Goal: Information Seeking & Learning: Understand process/instructions

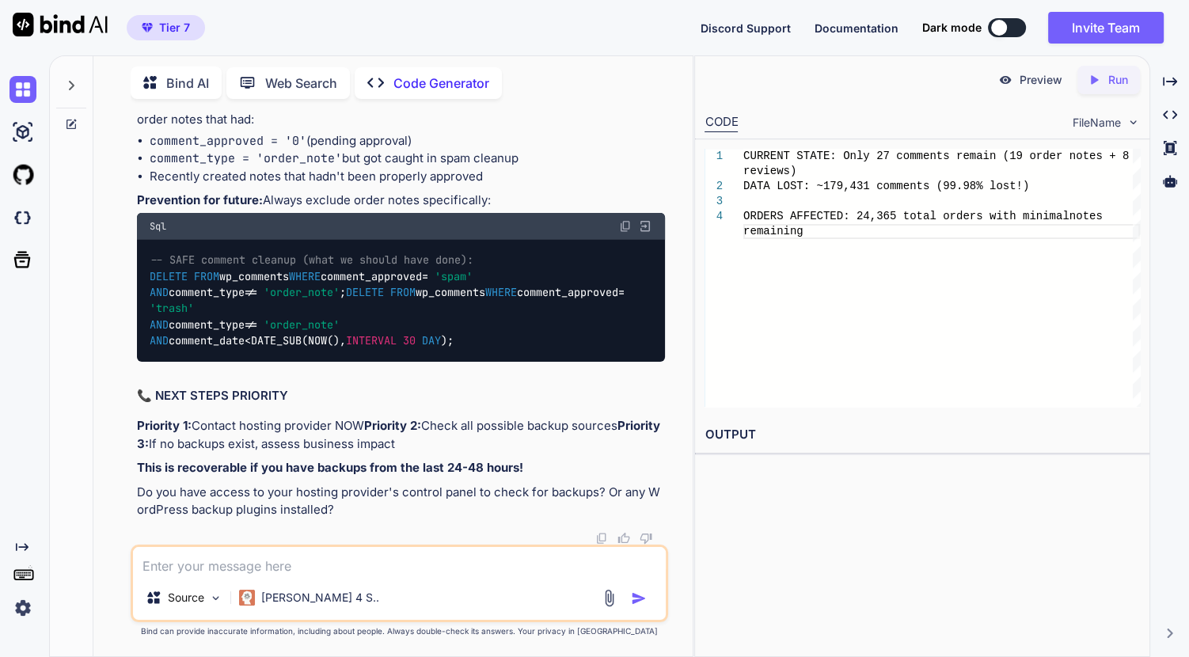
click at [767, 419] on h2 "OUTPUT" at bounding box center [922, 435] width 455 height 37
drag, startPoint x: 416, startPoint y: 356, endPoint x: 138, endPoint y: 315, distance: 280.9
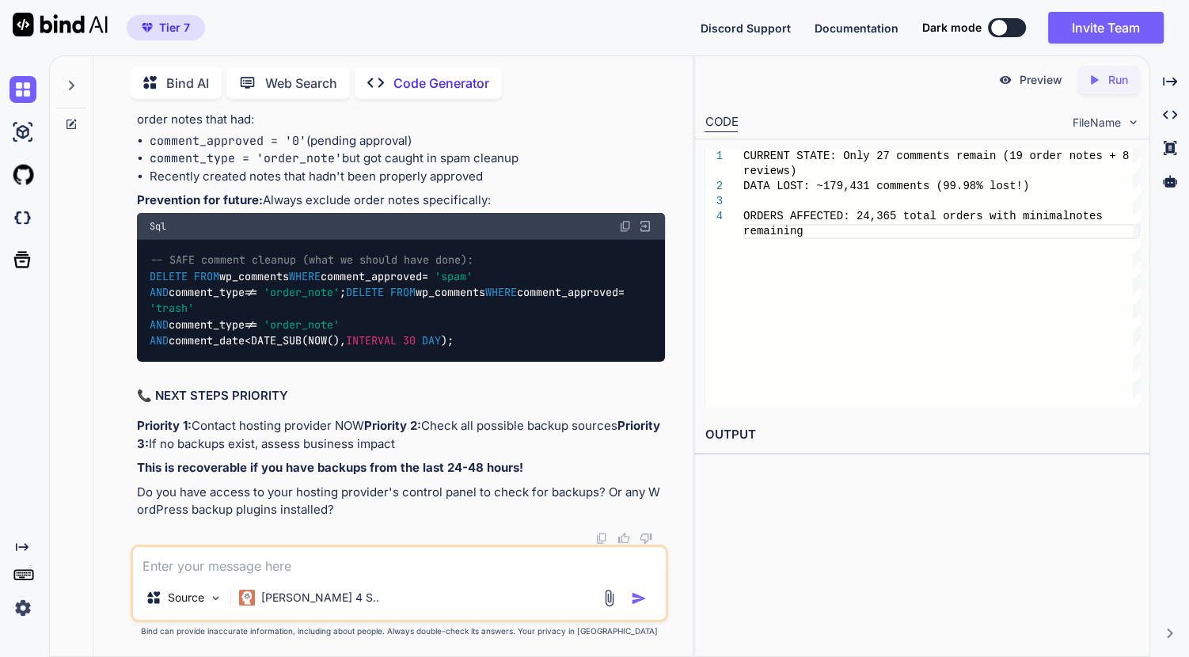
copy code "SHOW TABLES LIKE '%comments%backup%' ; SHOW TABLES LIKE '%comments%temp%' ; SHO…"
drag, startPoint x: 635, startPoint y: 341, endPoint x: 166, endPoint y: 341, distance: 469.6
copy span "mysql -u username -p database_name wp_comments < wp_comments_backup.sql"
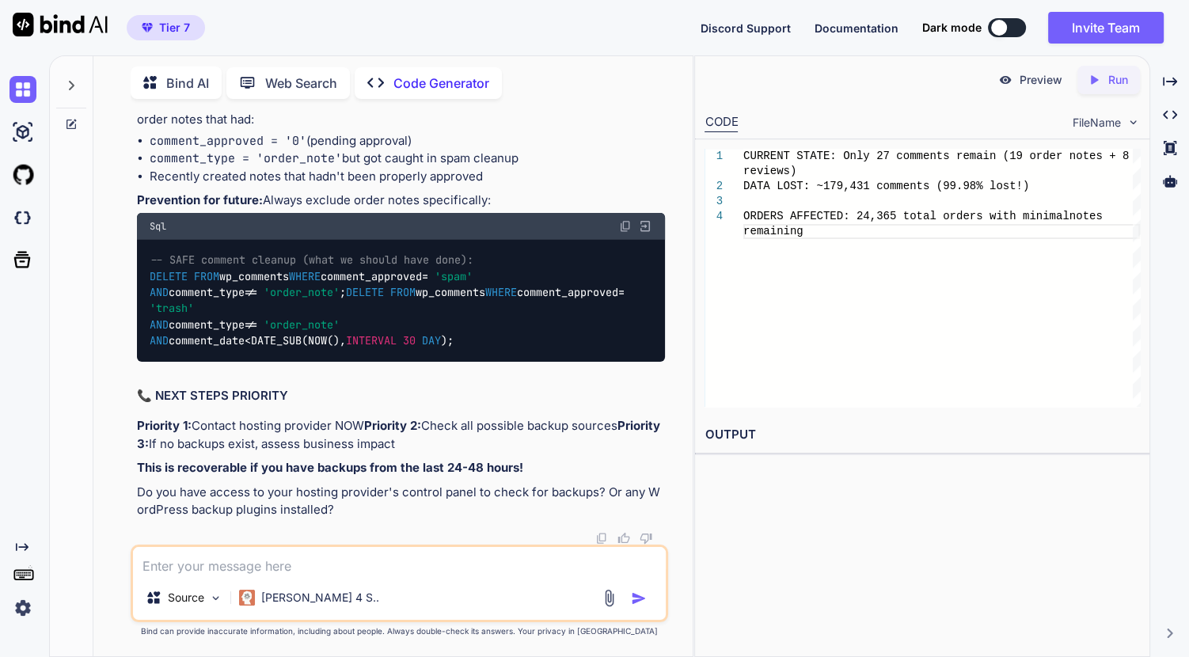
drag, startPoint x: 396, startPoint y: 341, endPoint x: 470, endPoint y: 341, distance: 74.4
copy span "wp_comments"
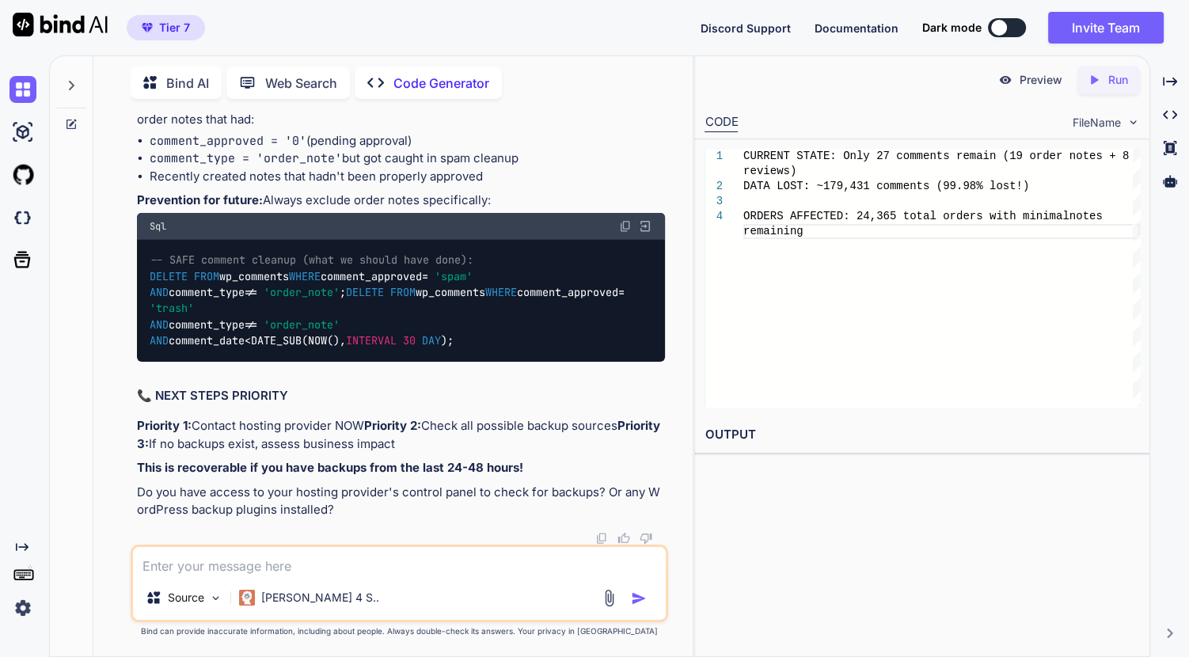
click at [287, 549] on textarea at bounding box center [399, 561] width 533 height 29
type textarea "y"
type textarea "x"
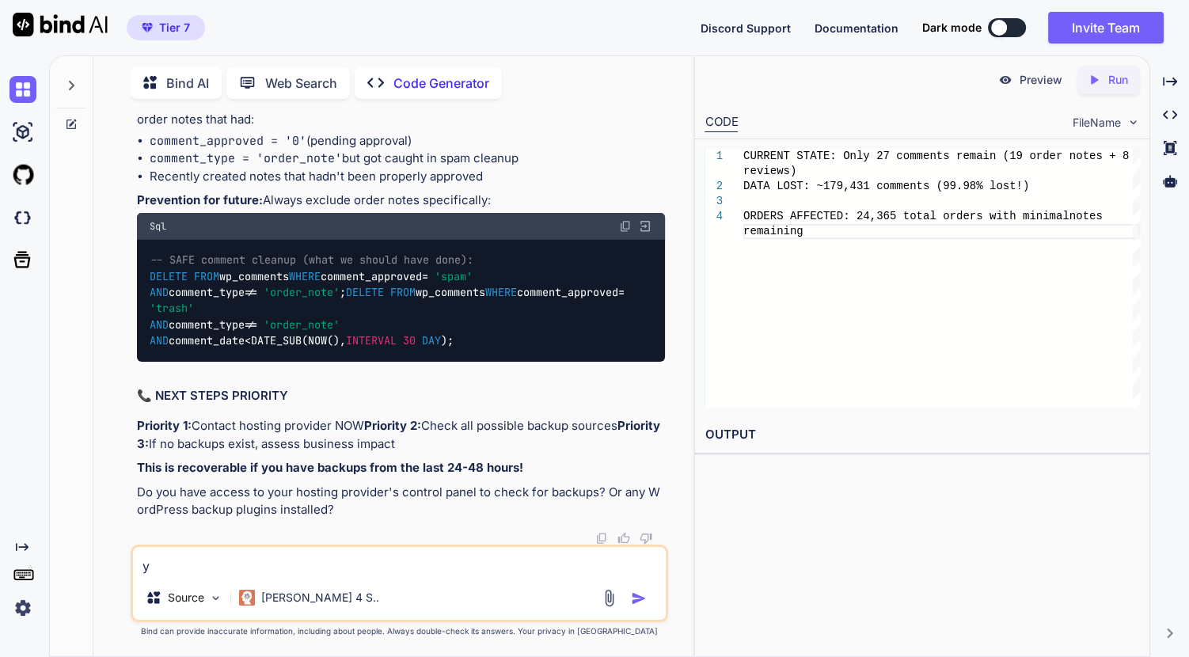
type textarea "ye"
type textarea "x"
type textarea "yes"
type textarea "x"
type textarea "yes"
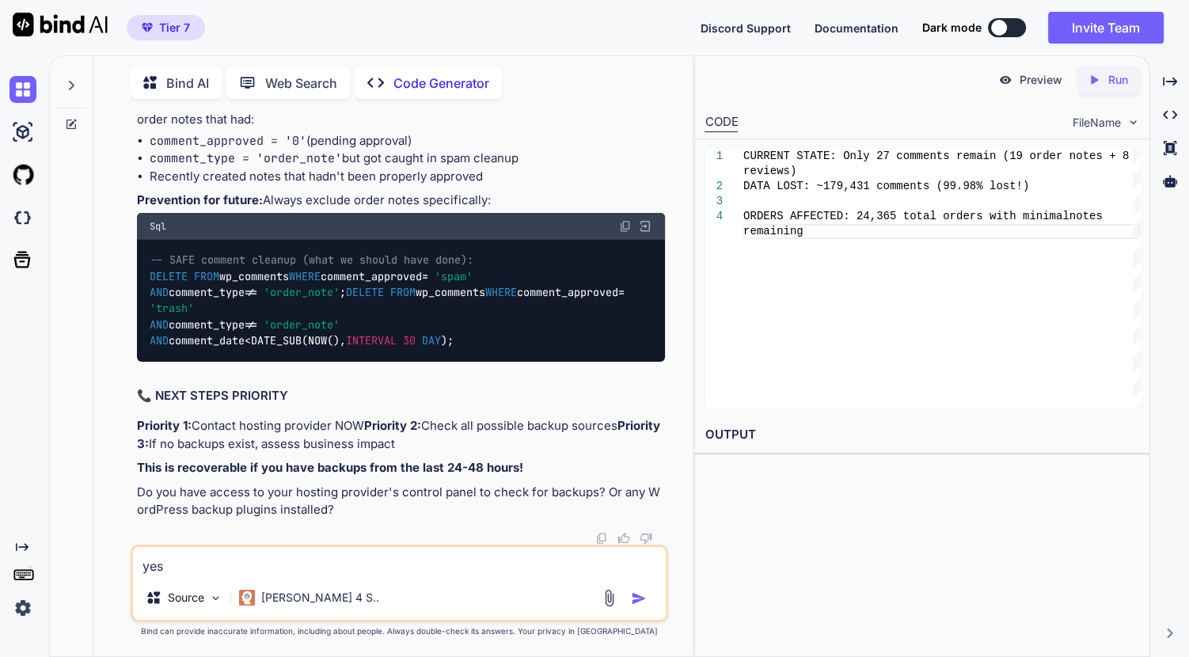
type textarea "x"
type textarea "yes i"
type textarea "x"
type textarea "yes i"
type textarea "x"
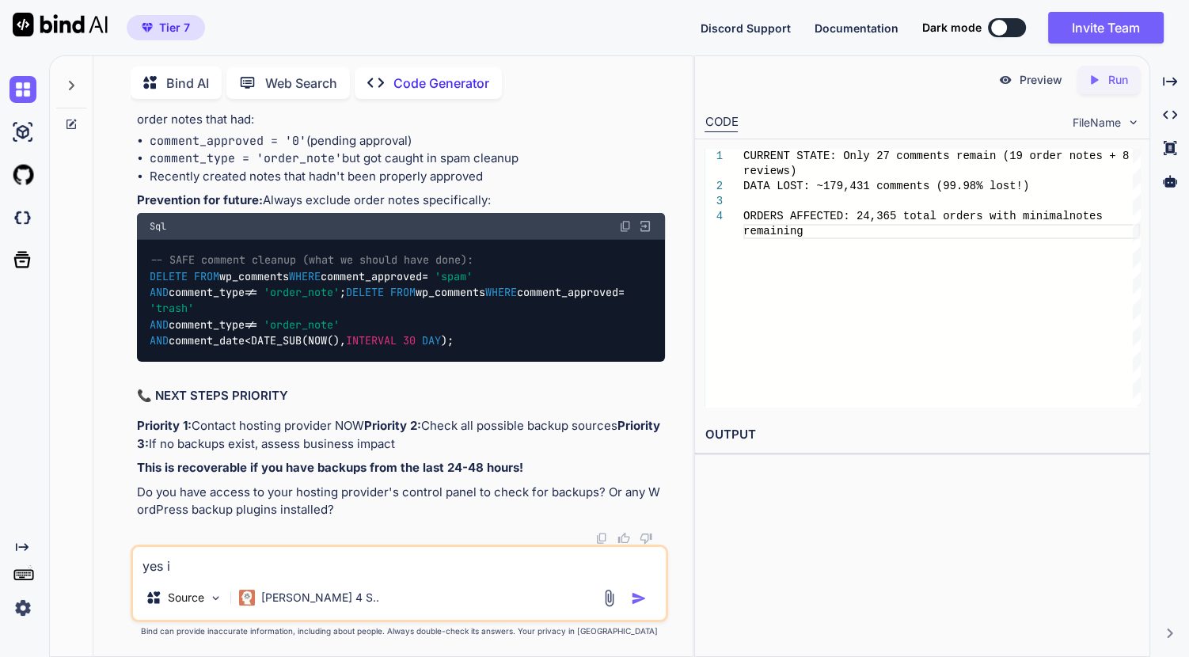
type textarea "yes i d"
type textarea "x"
type textarea "yes i do"
type textarea "x"
type textarea "yes i do"
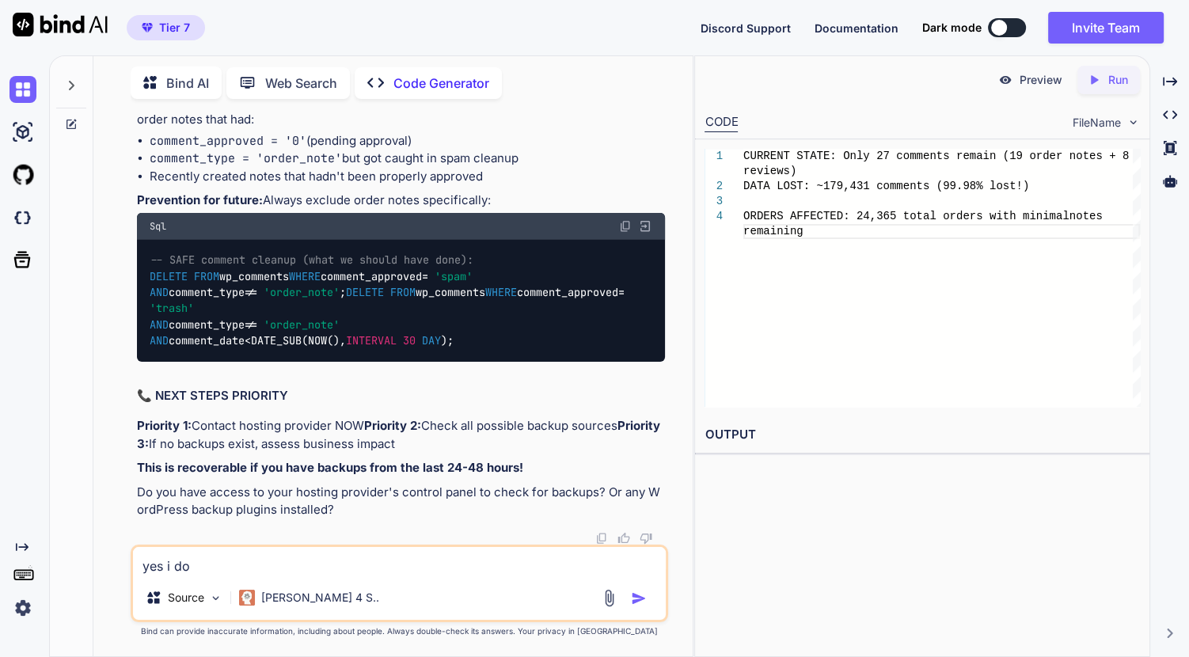
type textarea "x"
type textarea "yes i do h"
type textarea "x"
type textarea "yes i do h"
type textarea "x"
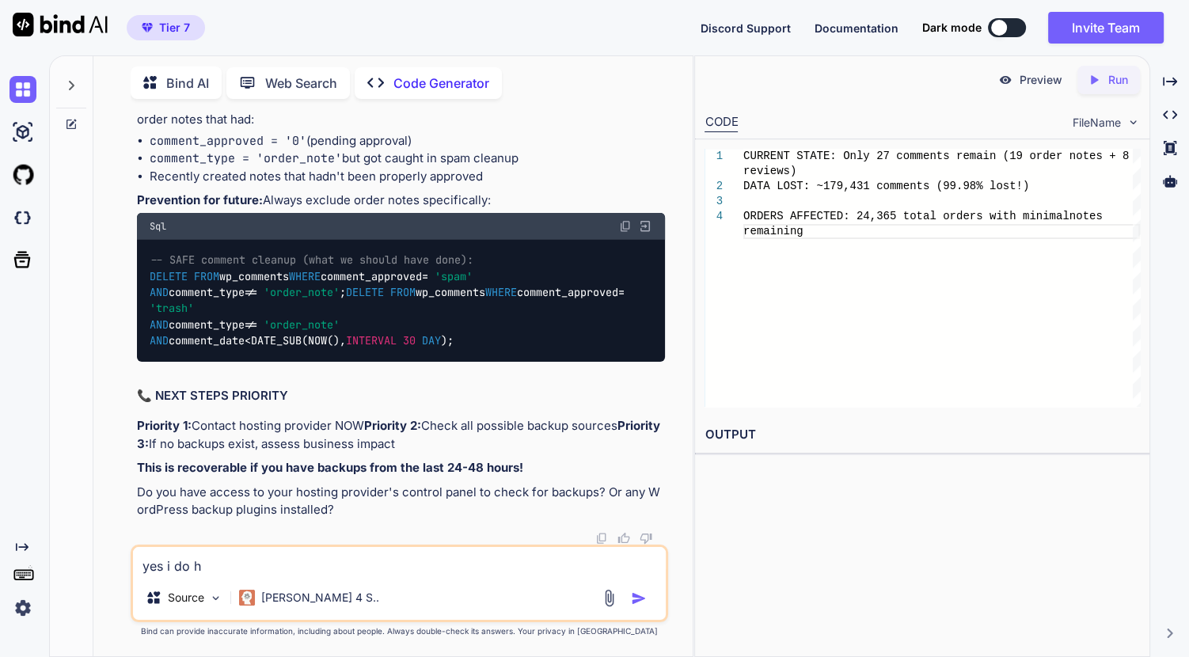
type textarea "yes i do h a"
type textarea "x"
type textarea "yes i do h"
type textarea "x"
type textarea "yes i do h"
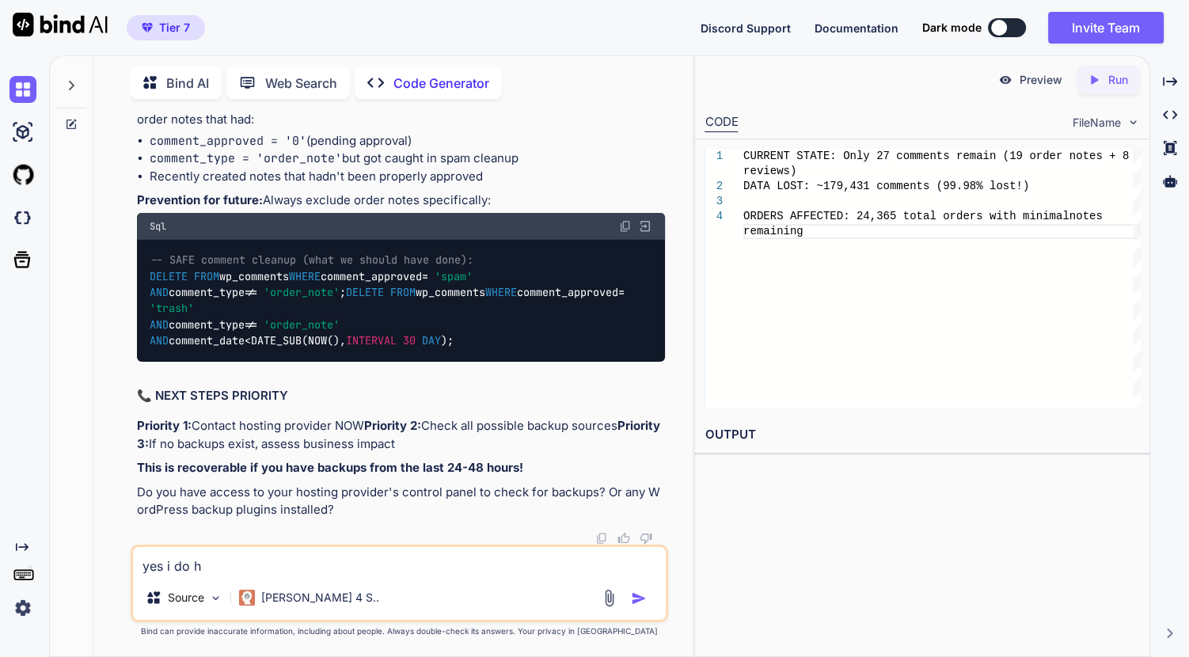
type textarea "x"
type textarea "yes i do ha"
type textarea "x"
type textarea "yes i do hav"
type textarea "x"
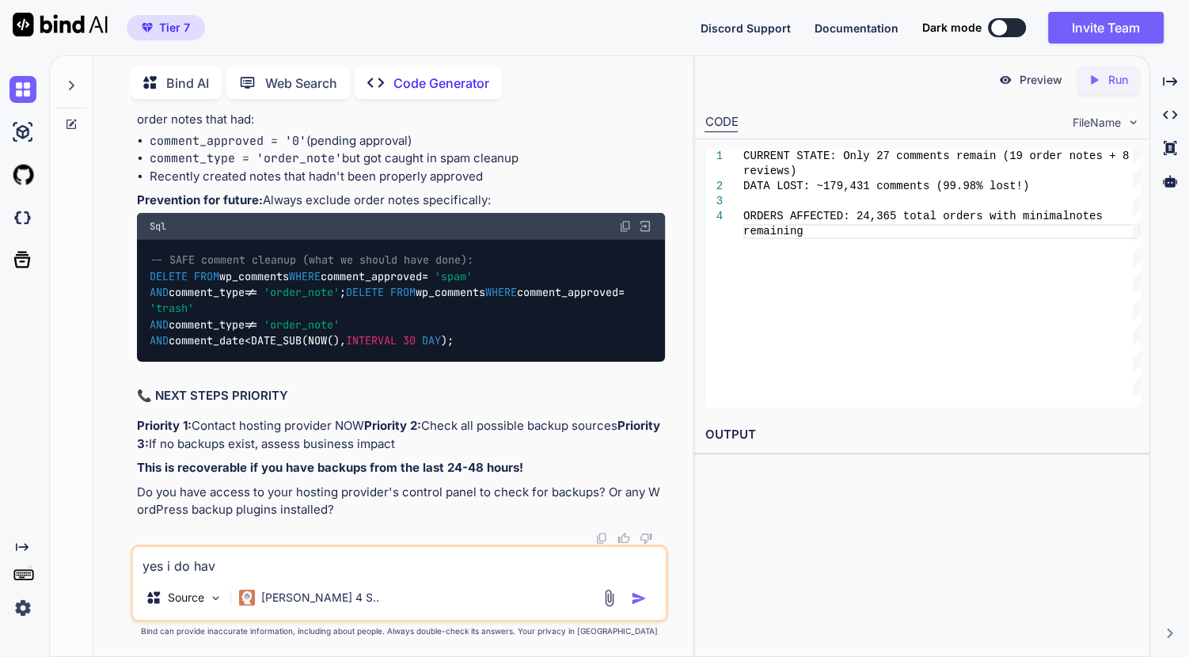
type textarea "yes i do have"
type textarea "x"
type textarea "yes i do have"
type textarea "x"
type textarea "yes i do have t"
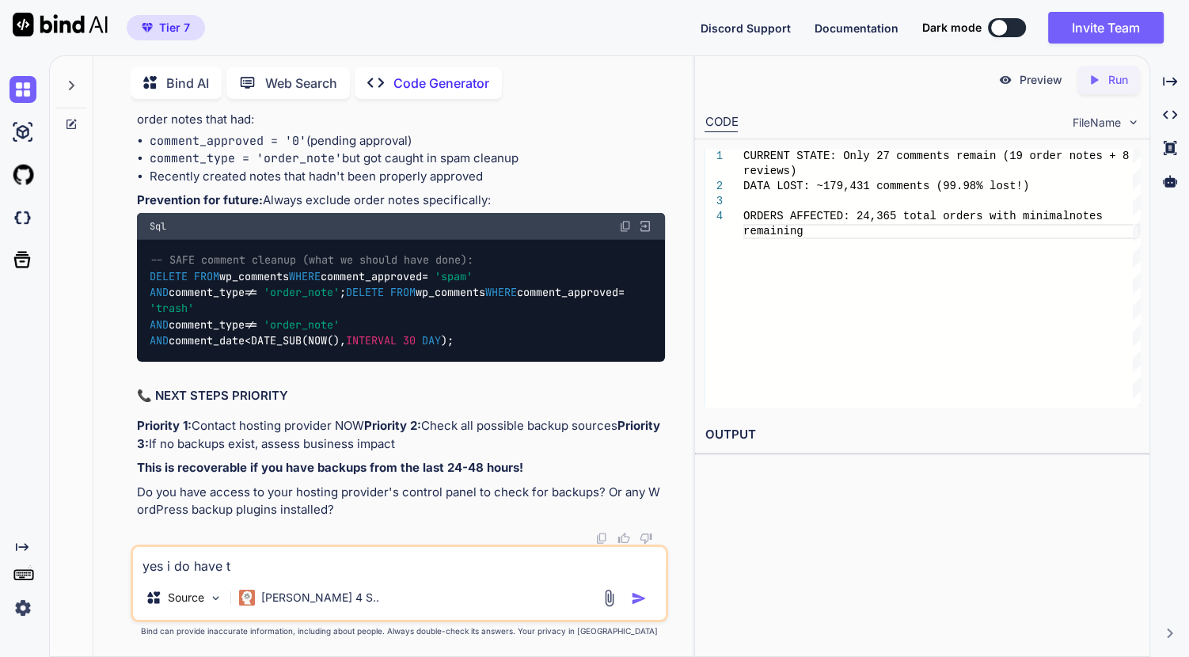
type textarea "x"
type textarea "yes i do have th"
type textarea "x"
type textarea "yes i do have the"
type textarea "x"
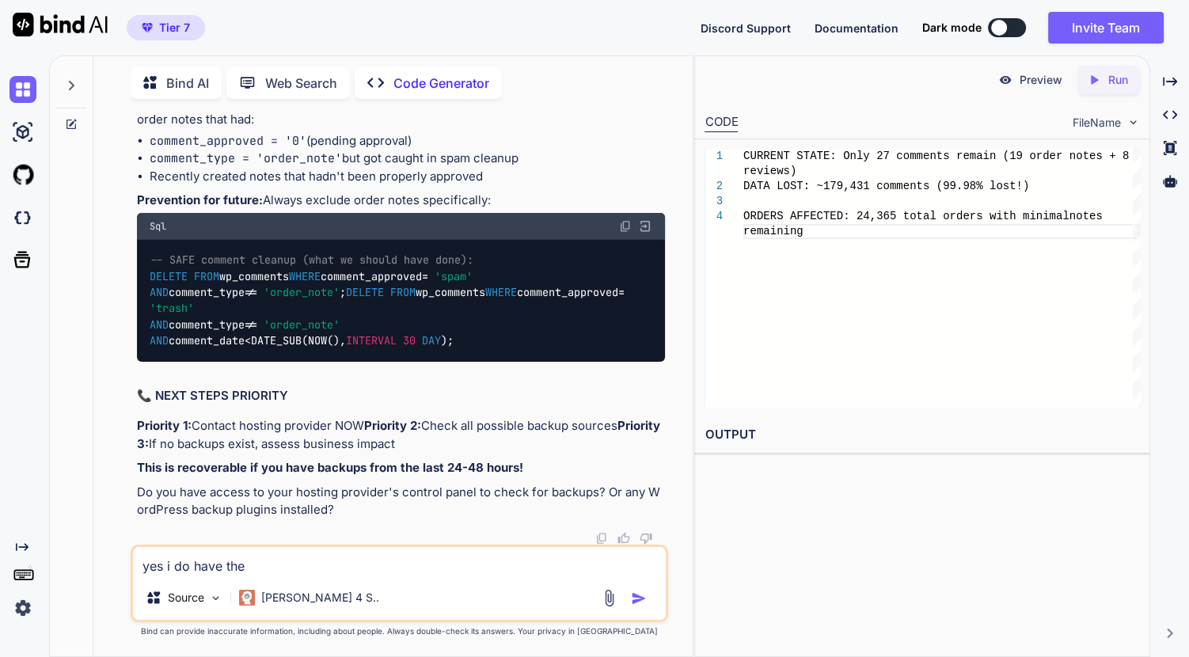
type textarea "yes i do have the"
type textarea "x"
type textarea "yes i do have the b"
type textarea "x"
type textarea "yes i do have the ba"
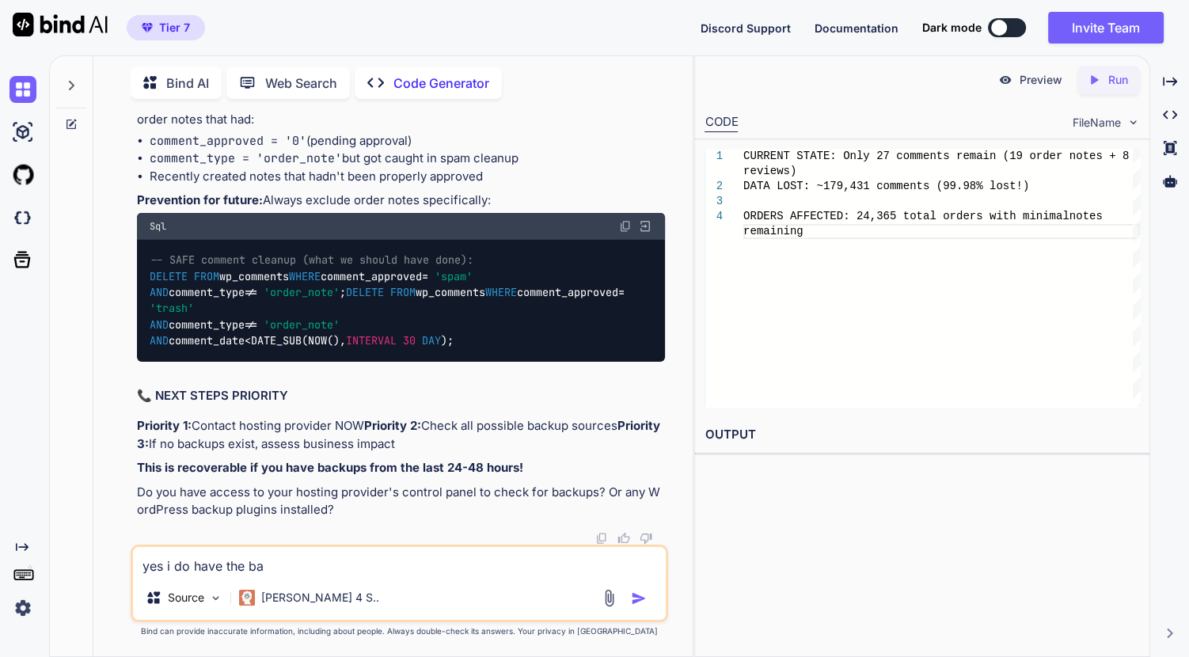
type textarea "x"
type textarea "yes i do have the bac"
type textarea "x"
type textarea "yes i do have the back"
type textarea "x"
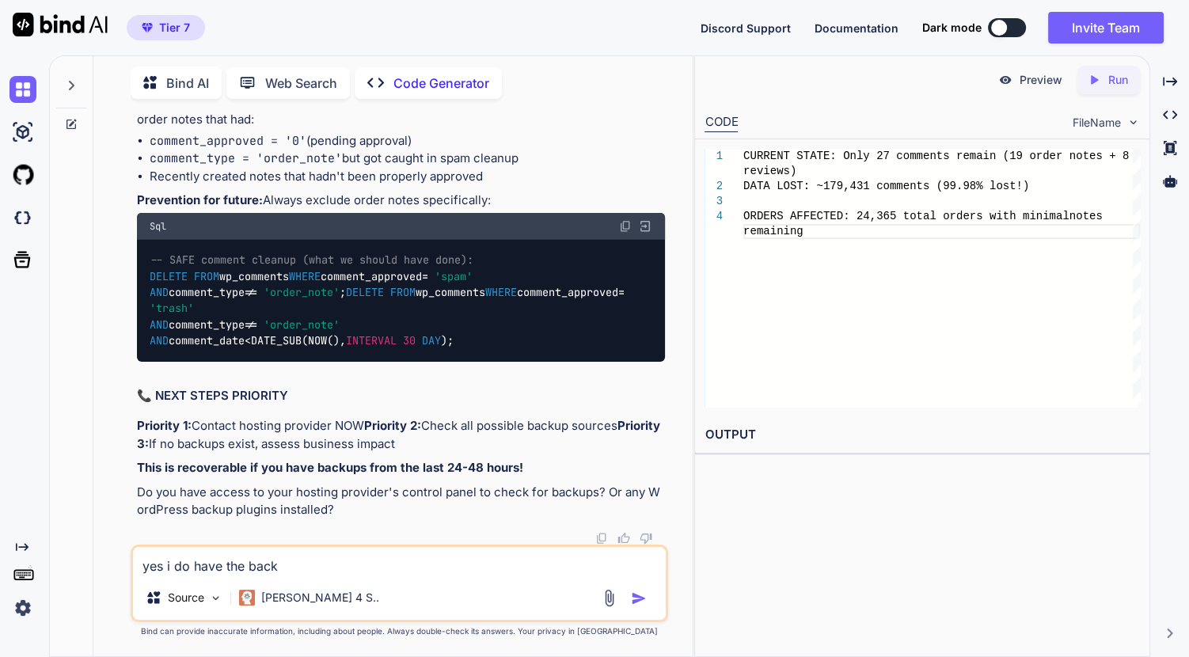
type textarea "yes i do have the backu"
type textarea "x"
type textarea "yes i do have the backup"
type textarea "x"
type textarea "yes i do have the backup,"
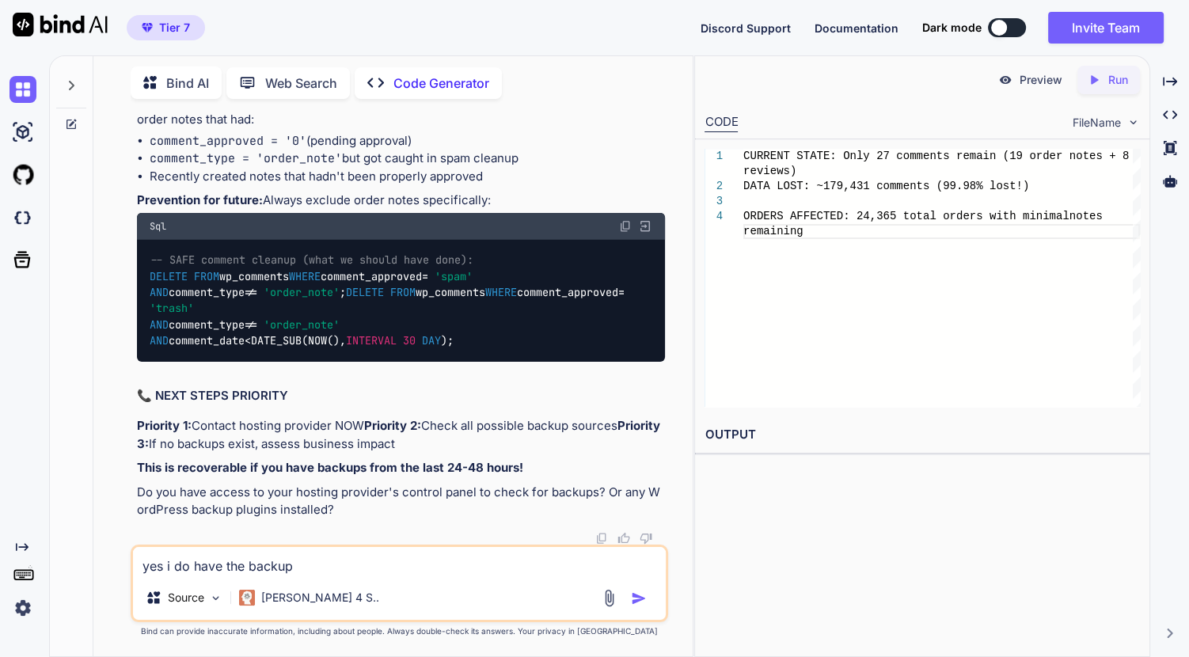
type textarea "x"
type textarea "yes i do have the backup,"
type textarea "x"
type textarea "yes i do have the backup, b"
type textarea "x"
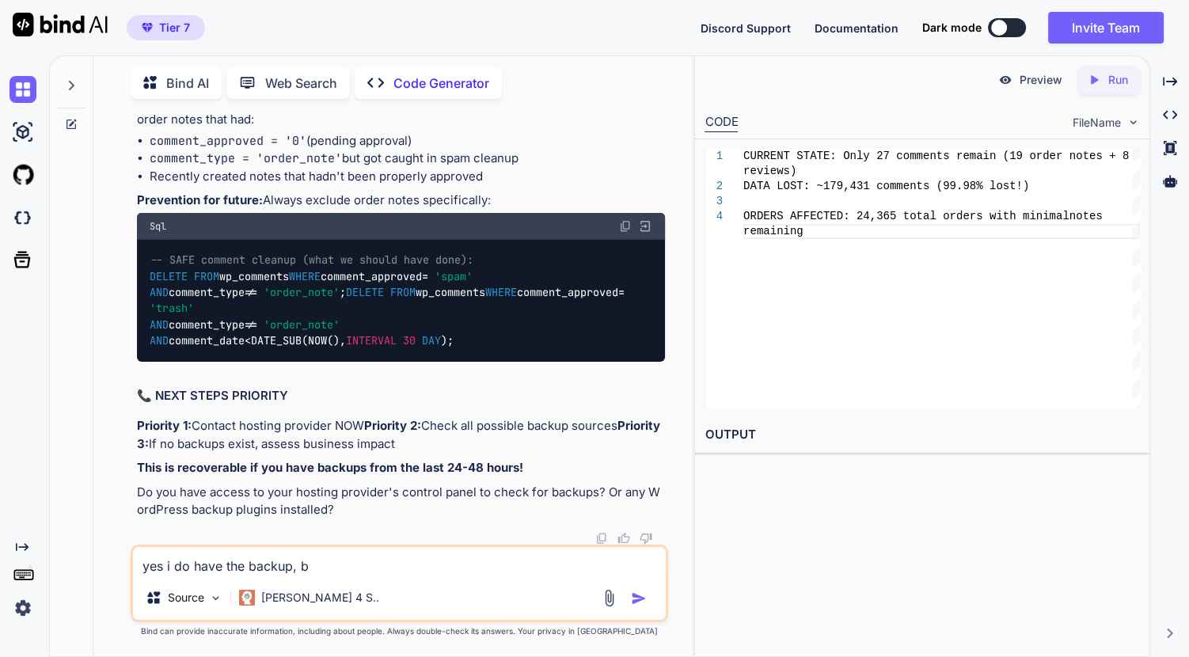
type textarea "yes i do have the backup, bt"
type textarea "x"
type textarea "yes i do have the backup, bt"
type textarea "x"
type textarea "yes i do have the backup, bt"
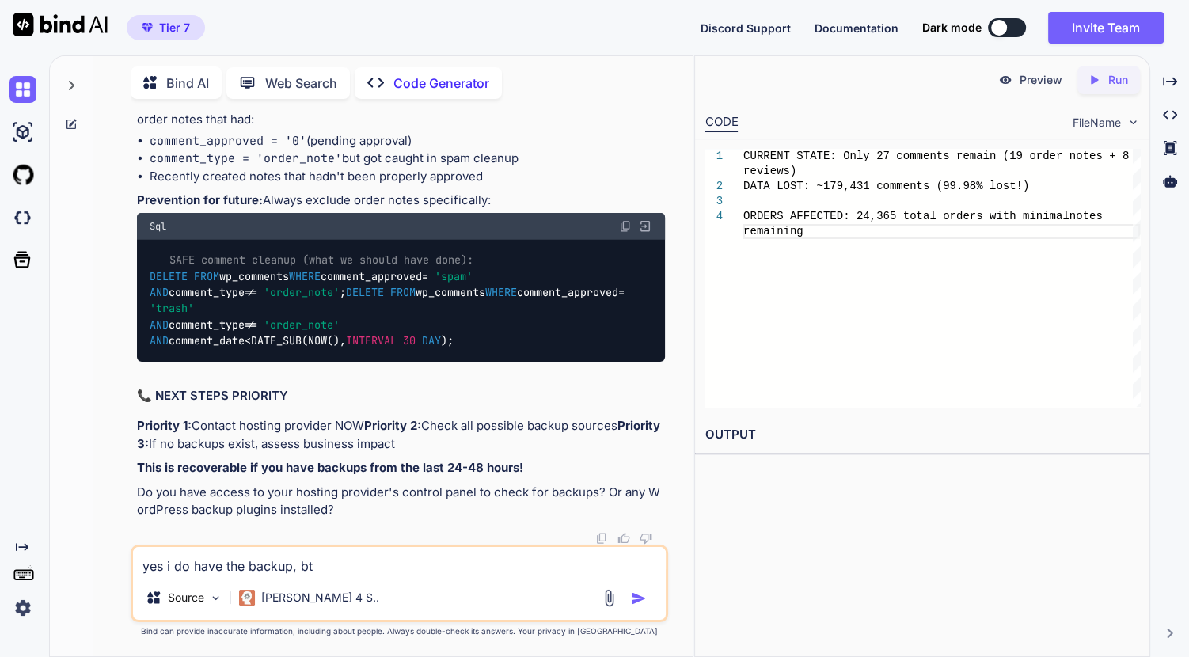
type textarea "x"
type textarea "yes i do have the backup, b"
type textarea "x"
type textarea "yes i do have the backup, bu"
type textarea "x"
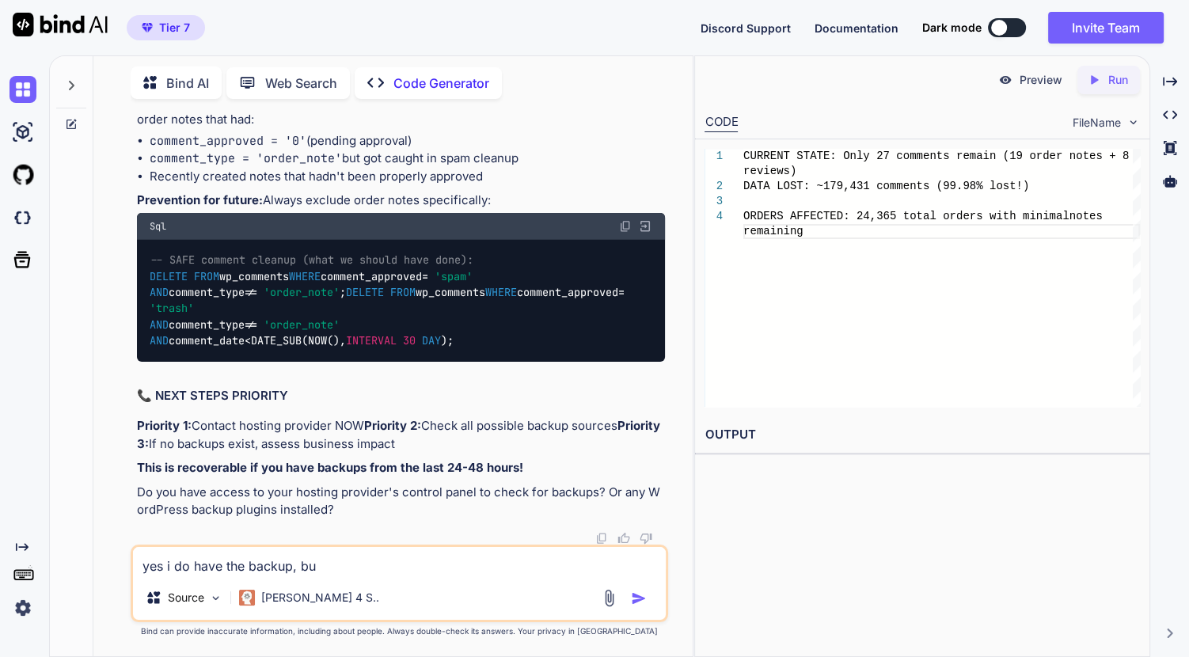
type textarea "yes i do have the backup, but"
type textarea "x"
type textarea "yes i do have the backup, but"
type textarea "x"
type textarea "yes i do have the backup, but w"
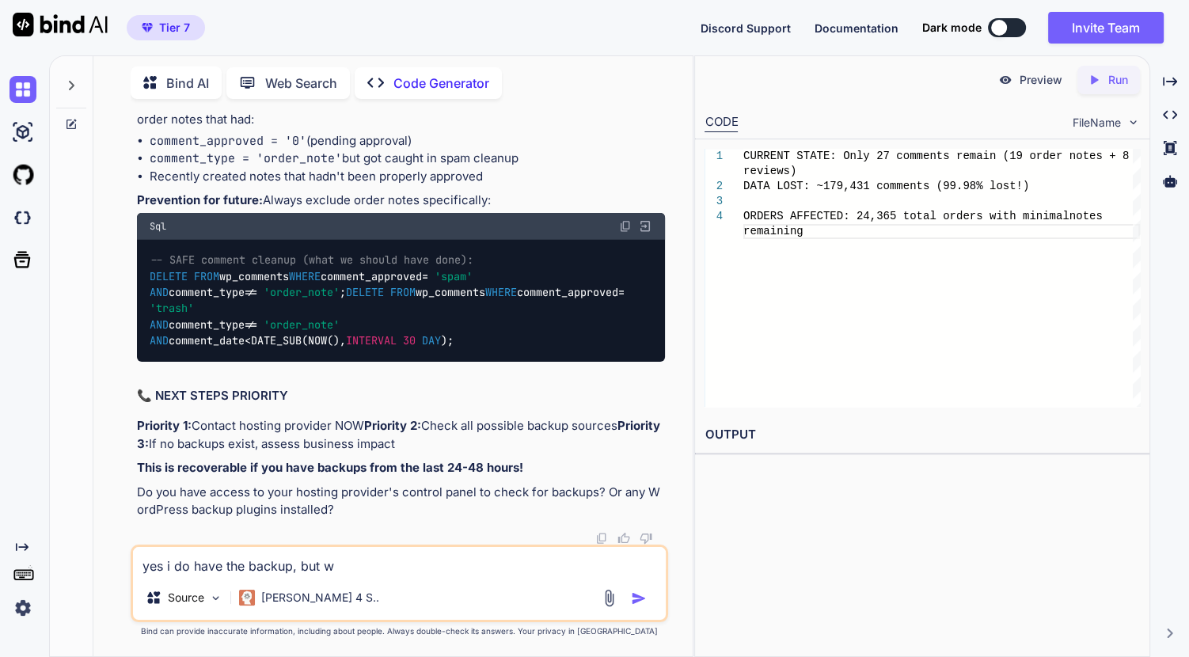
type textarea "x"
type textarea "yes i do have the backup, but wh"
type textarea "x"
type textarea "yes i do have the backup, but whi"
type textarea "x"
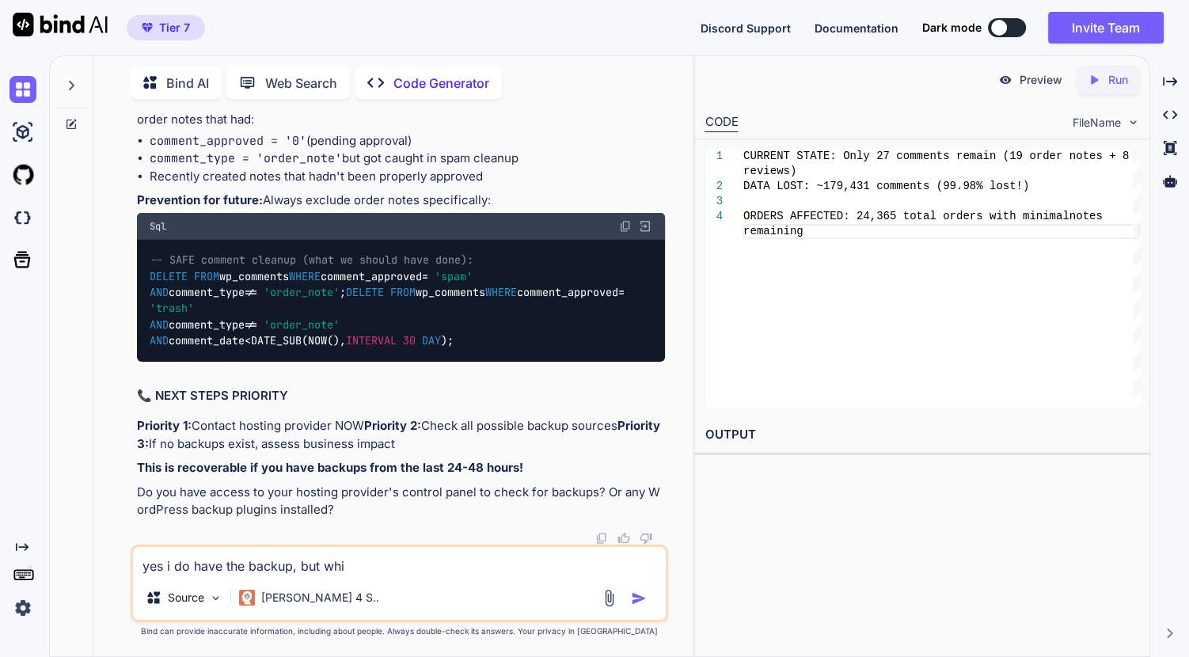
type textarea "yes i do have the backup, but whic"
type textarea "x"
type textarea "yes i do have the backup, but which"
type textarea "x"
type textarea "yes i do have the backup, but which"
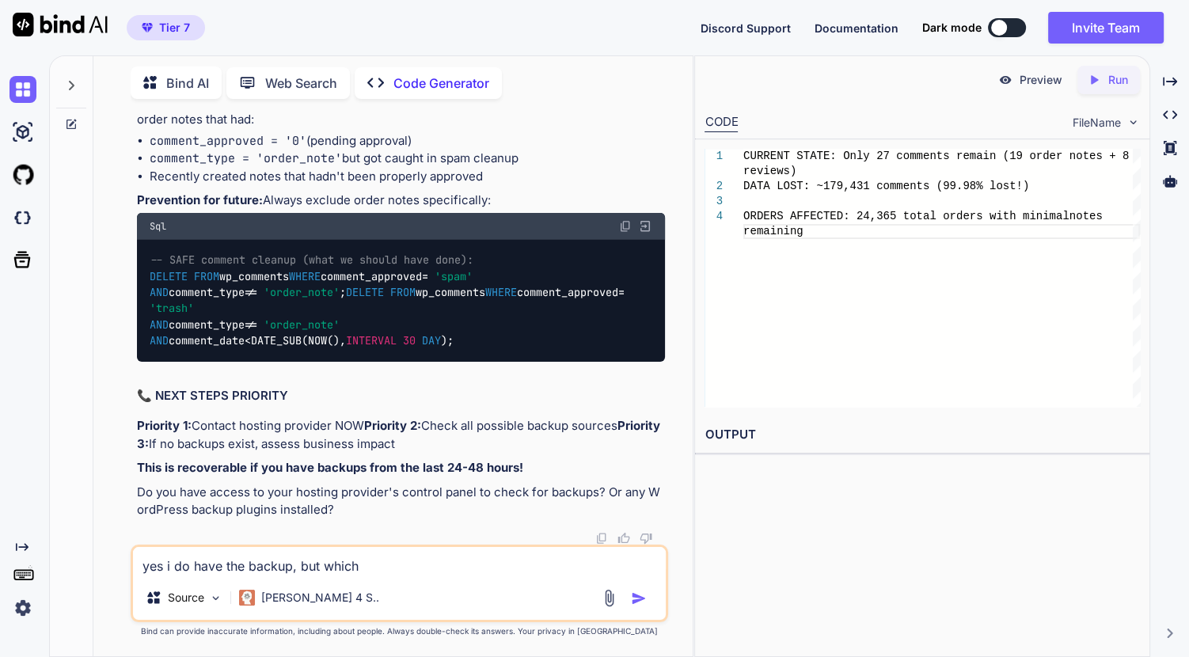
type textarea "x"
type textarea "yes i do have the backup, but which t"
type textarea "x"
type textarea "yes i do have the backup, but which ta"
type textarea "x"
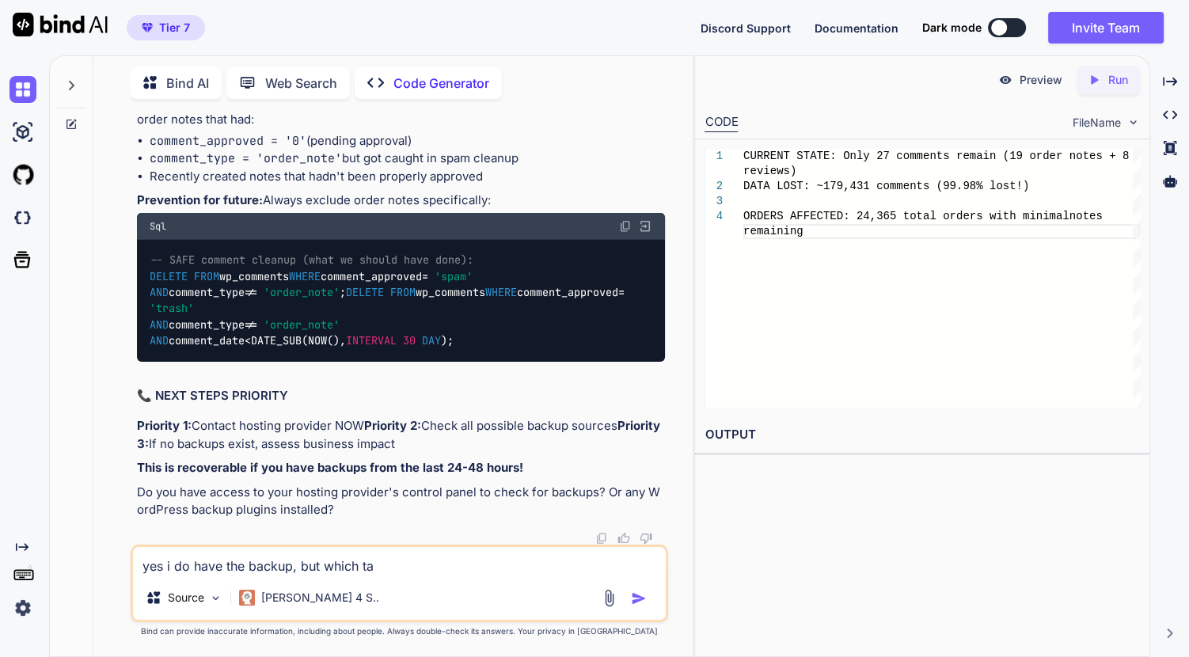
type textarea "yes i do have the backup, but which tab"
type textarea "x"
type textarea "yes i do have the backup, but which tabl"
type textarea "x"
type textarea "yes i do have the backup, but which table"
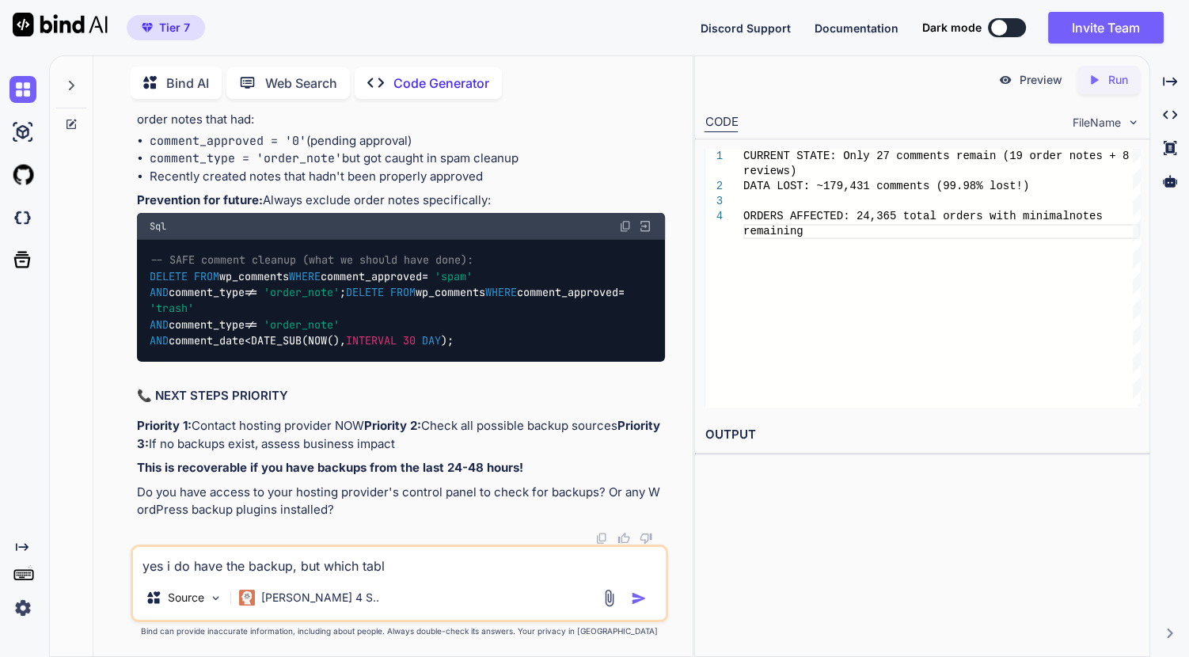
type textarea "x"
type textarea "yes i do have the backup, but which table"
type textarea "x"
type textarea "yes i do have the backup, but which table d"
type textarea "x"
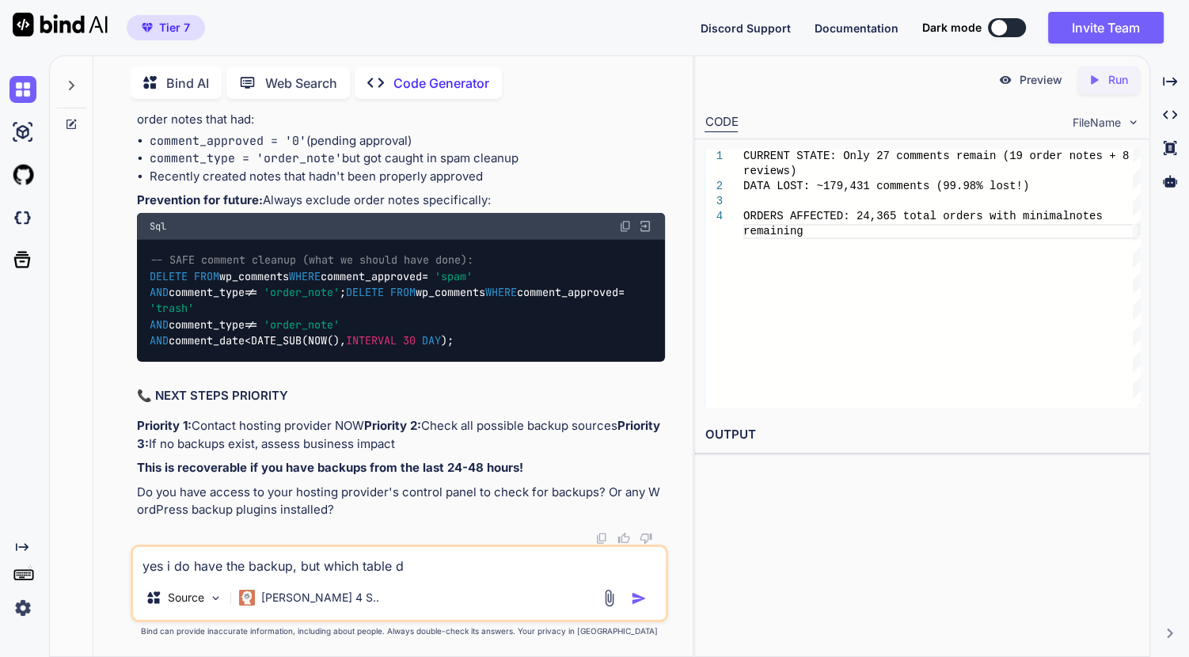
type textarea "yes i do have the backup, but which table do"
type textarea "x"
type textarea "yes i do have the backup, but which table do"
type textarea "x"
type textarea "yes i do have the backup, but which table do i"
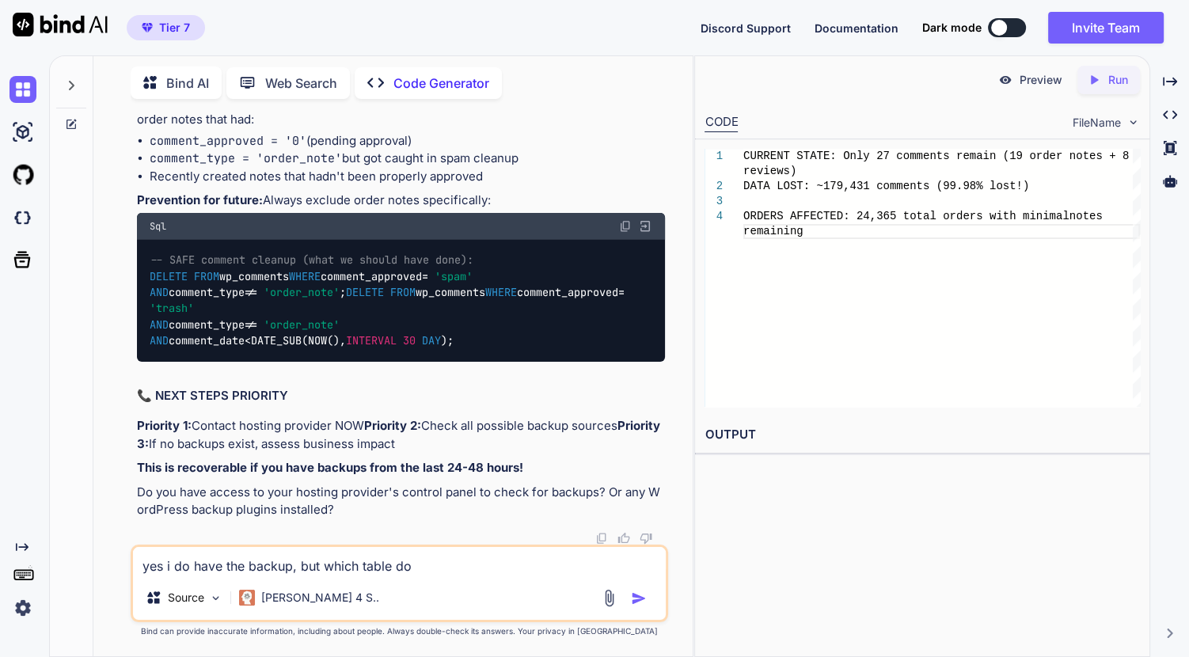
type textarea "x"
type textarea "yes i do have the backup, but which table do i"
type textarea "x"
type textarea "yes i do have the backup, but which table do i f"
type textarea "x"
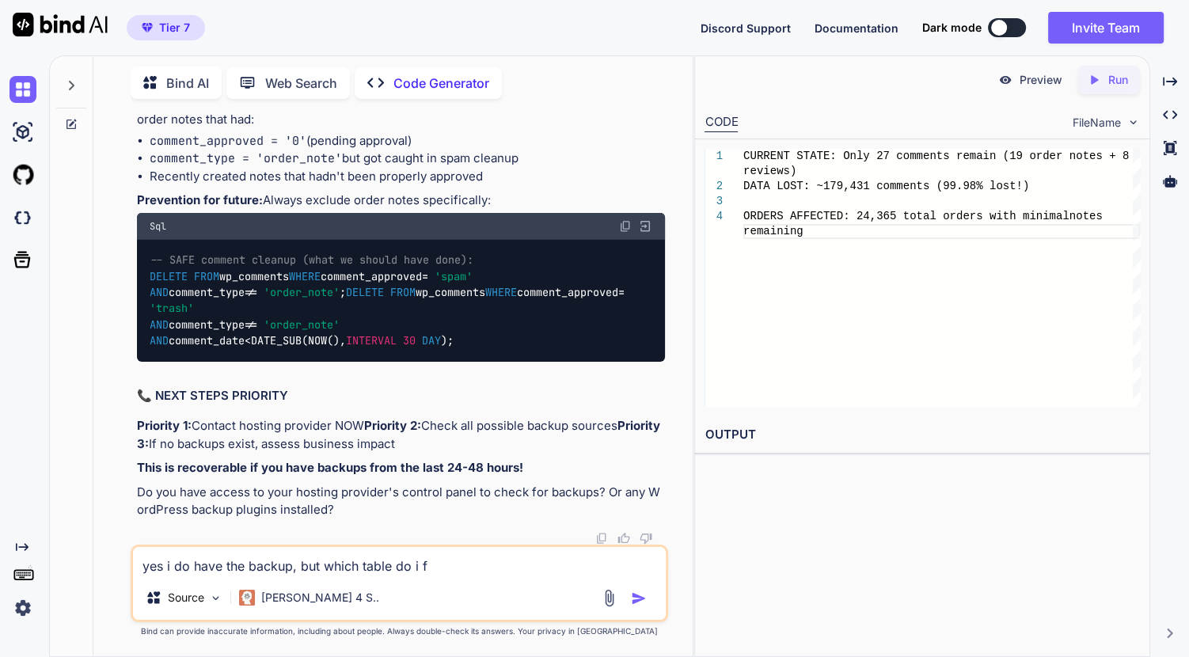
type textarea "yes i do have the backup, but which table do i [DEMOGRAPHIC_DATA]"
type textarea "x"
type textarea "yes i do have the backup, but which table do i fet"
type textarea "x"
type textarea "yes i do have the backup, but which table do i fetc"
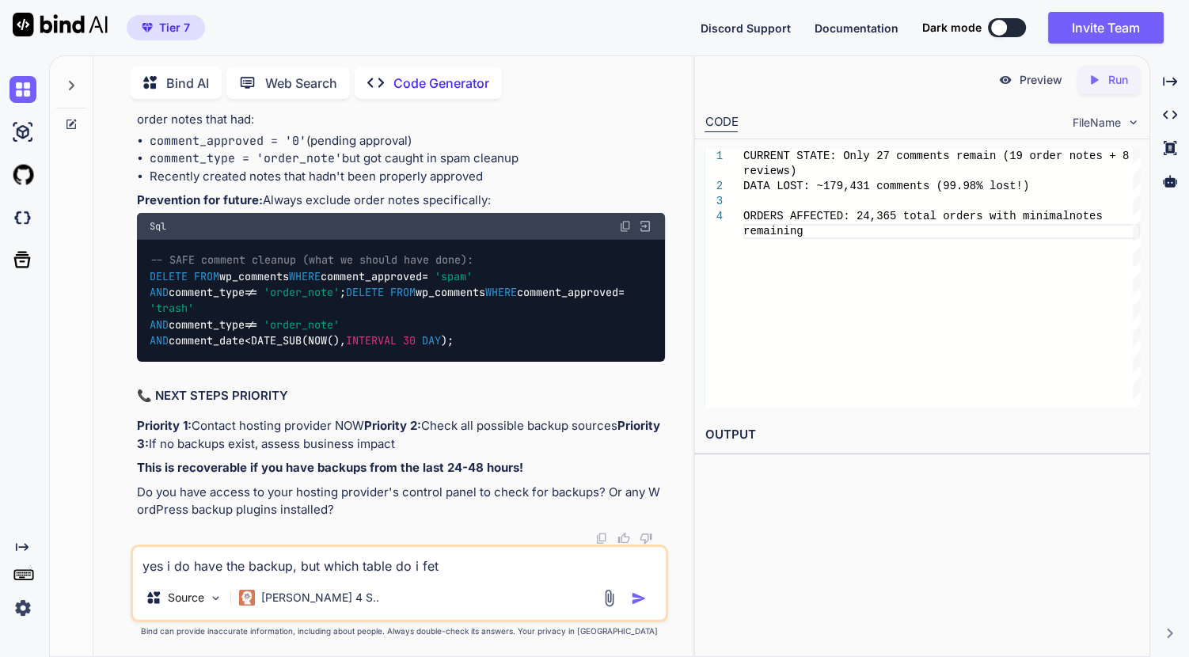
type textarea "x"
type textarea "yes i do have the backup, but which table do i fetch"
type textarea "x"
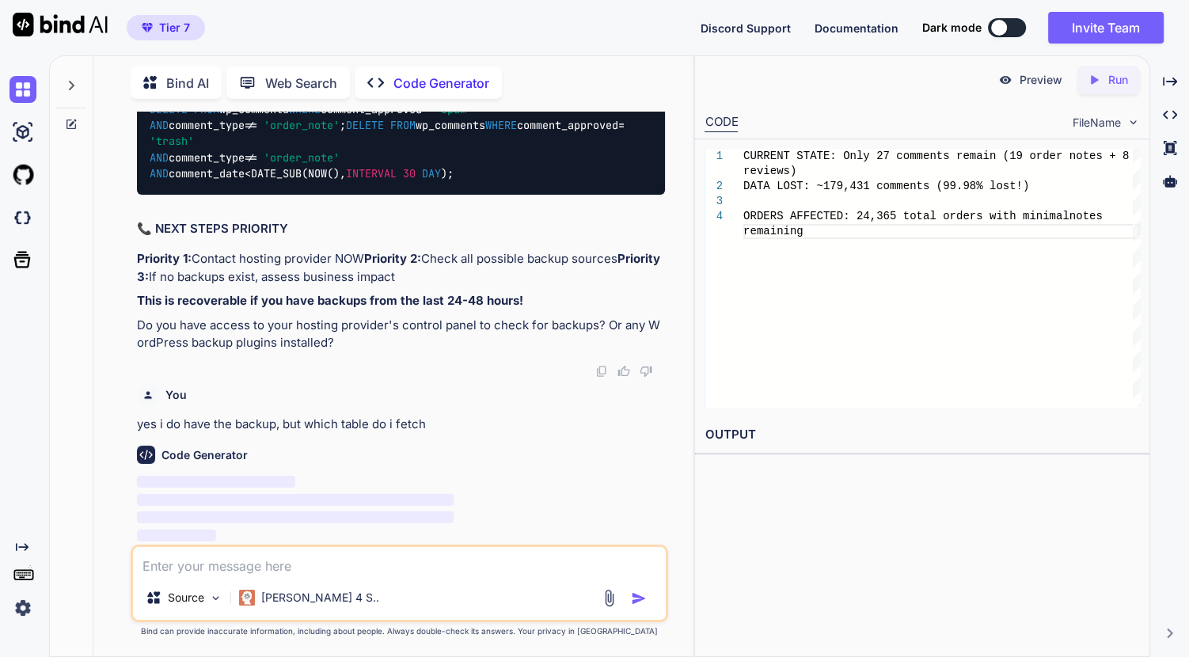
scroll to position [186831, 0]
click at [317, 562] on textarea at bounding box center [399, 561] width 533 height 29
paste textarea "wp_actionscheduler_actions InnoDB utf8mb4_unicode_520_ci 13,123,584 25,362,432 …"
type textarea "wp_actionscheduler_actions InnoDB utf8mb4_unicode_520_ci 13,123,584 25,362,432 …"
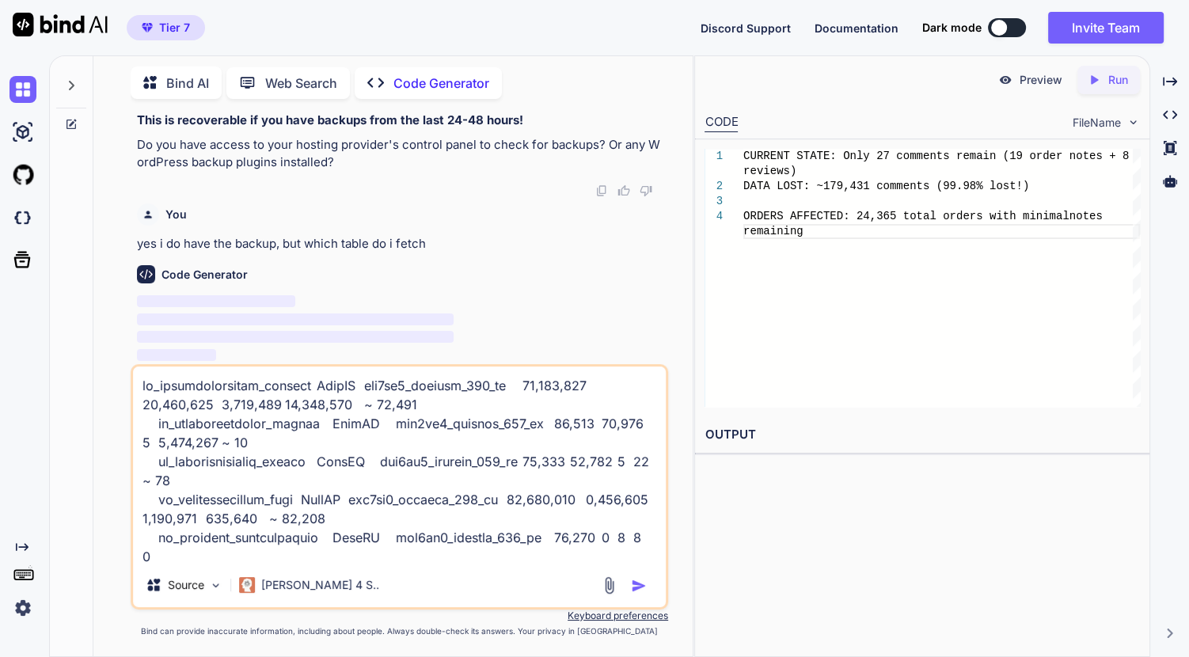
scroll to position [7908, 0]
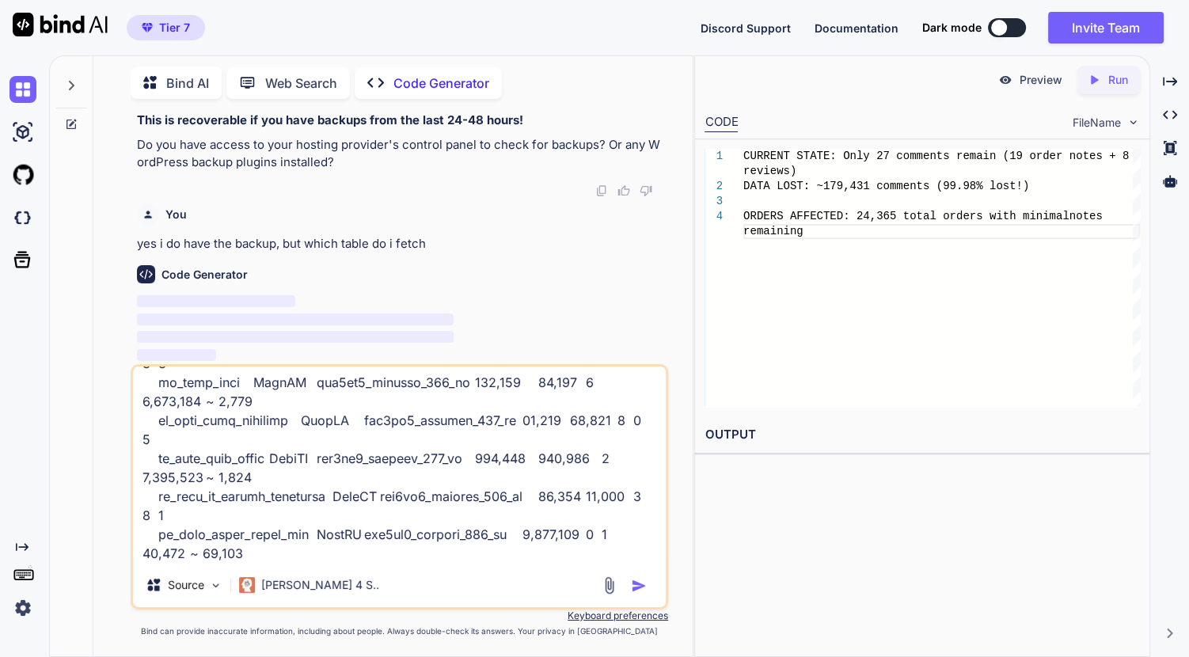
type textarea "x"
type textarea "wp_actionscheduler_actions InnoDB utf8mb4_unicode_520_ci 13,123,584 25,362,432 …"
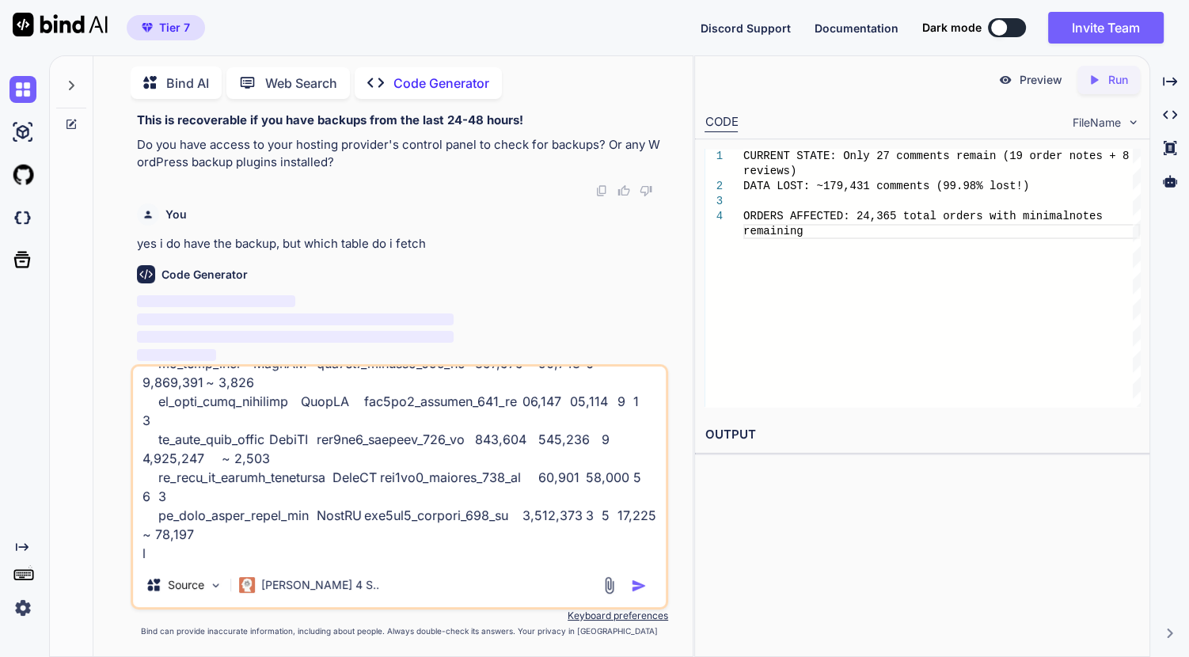
type textarea "x"
type textarea "wp_actionscheduler_actions InnoDB utf8mb4_unicode_520_ci 13,123,584 25,362,432 …"
type textarea "x"
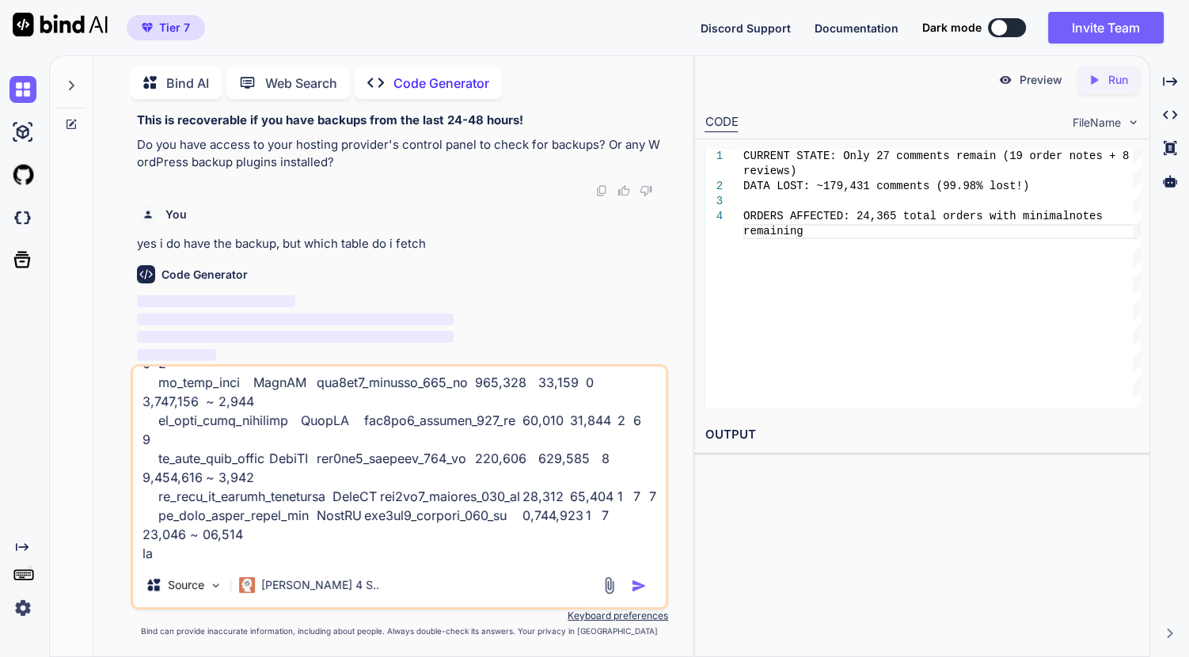
type textarea "wp_actionscheduler_actions InnoDB utf8mb4_unicode_520_ci 13,123,584 25,362,432 …"
type textarea "x"
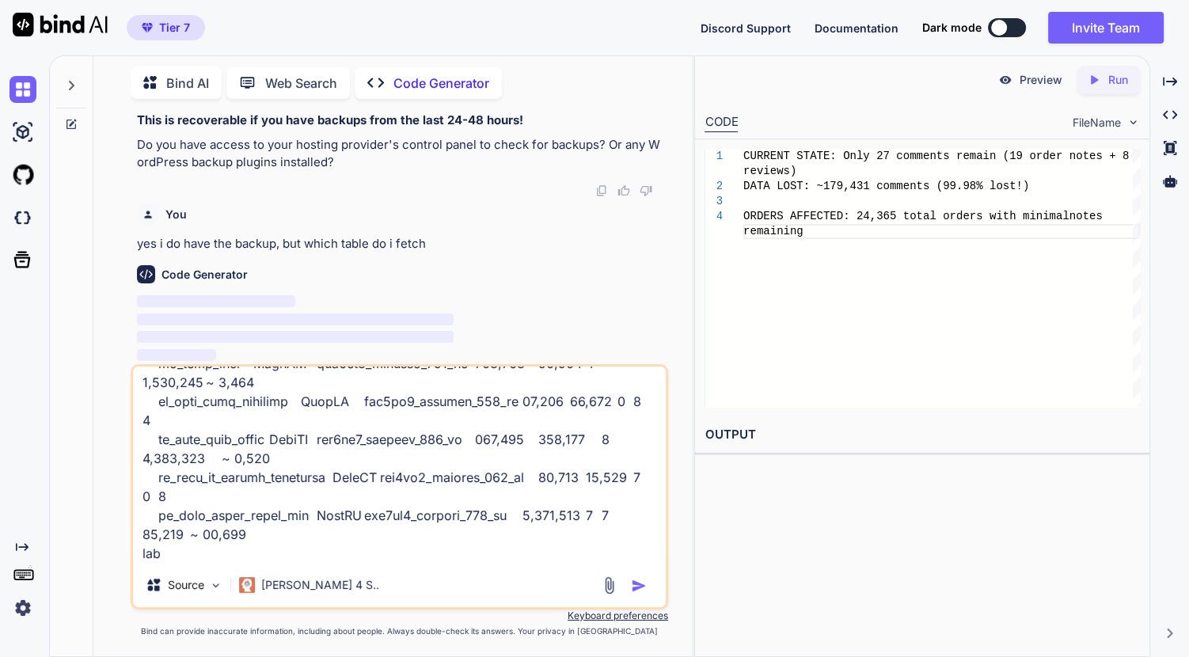
type textarea "wp_actionscheduler_actions InnoDB utf8mb4_unicode_520_ci 13,123,584 25,362,432 …"
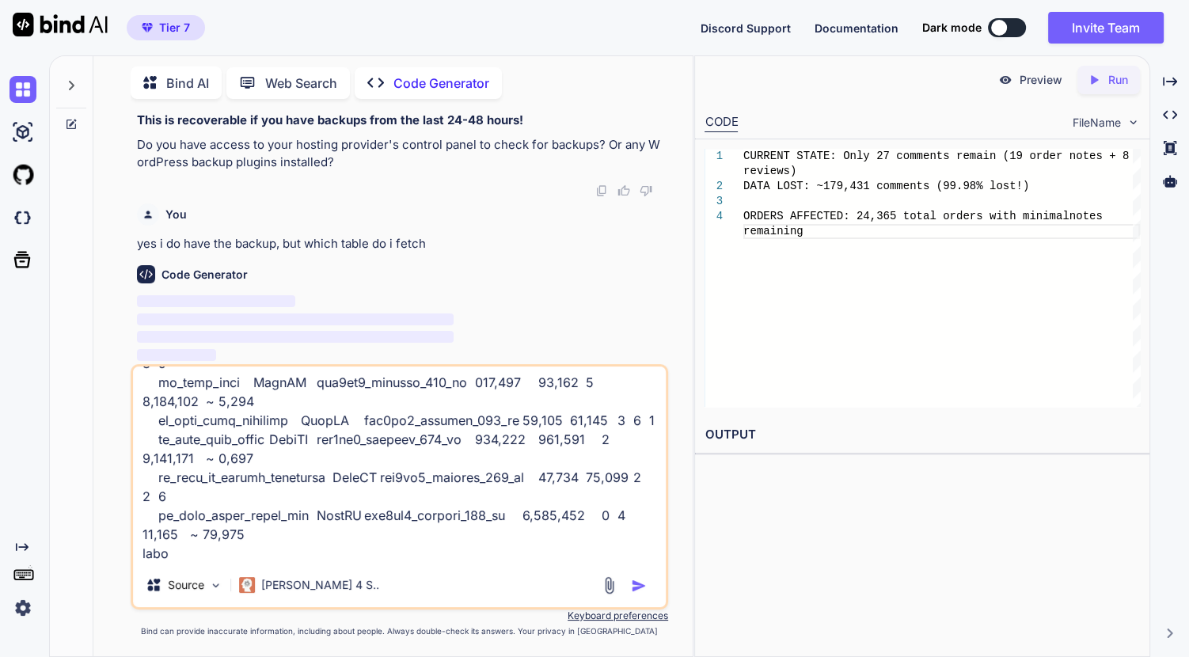
type textarea "x"
type textarea "wp_actionscheduler_actions InnoDB utf8mb4_unicode_520_ci 13,123,584 25,362,432 …"
type textarea "x"
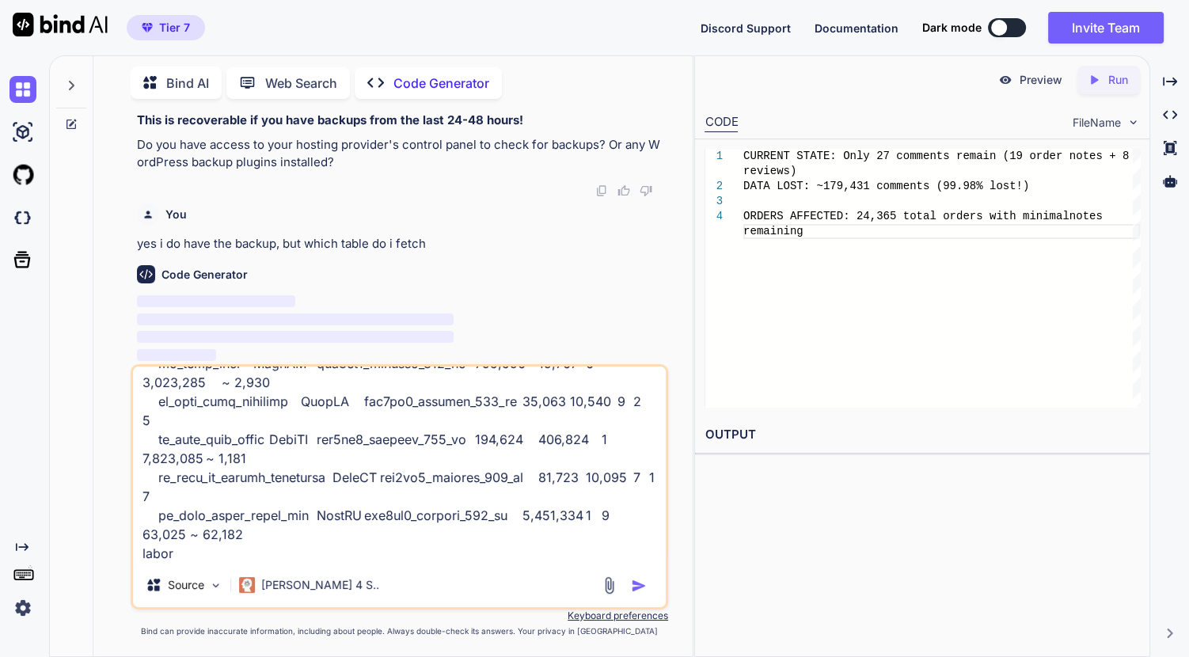
type textarea "wp_actionscheduler_actions InnoDB utf8mb4_unicode_520_ci 13,123,584 25,362,432 …"
type textarea "x"
type textarea "wp_actionscheduler_actions InnoDB utf8mb4_unicode_520_ci 13,123,584 25,362,432 …"
type textarea "x"
type textarea "wp_actionscheduler_actions InnoDB utf8mb4_unicode_520_ci 13,123,584 25,362,432 …"
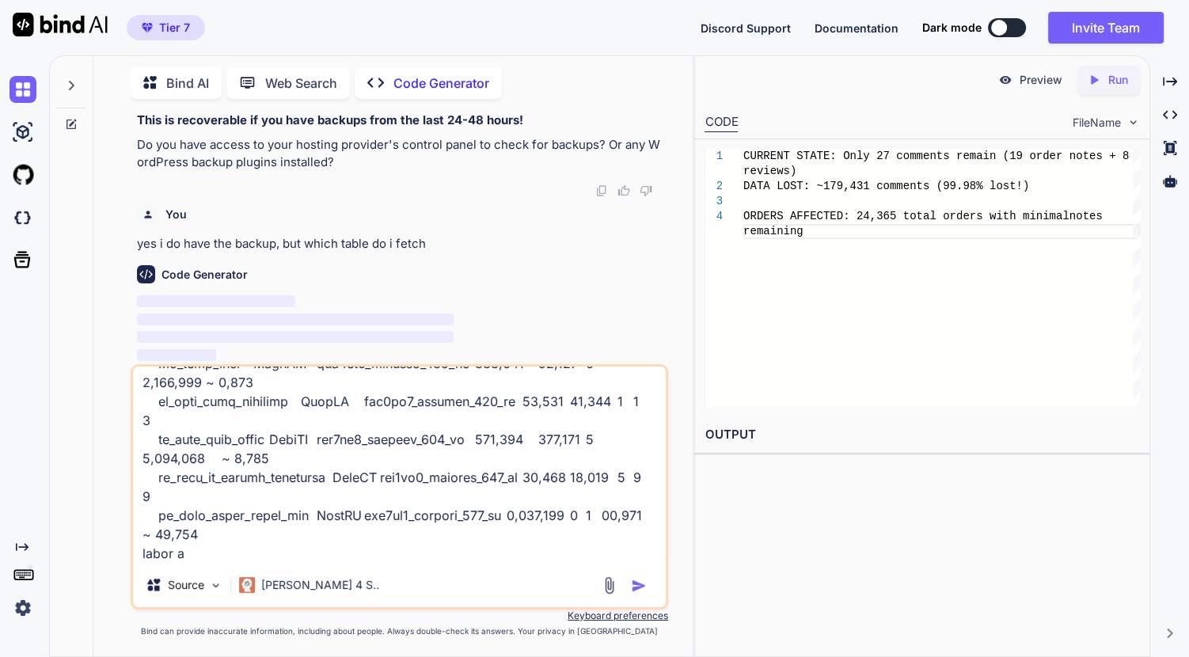
type textarea "x"
type textarea "wp_actionscheduler_actions InnoDB utf8mb4_unicode_520_ci 13,123,584 25,362,432 …"
type textarea "x"
type textarea "wp_actionscheduler_actions InnoDB utf8mb4_unicode_520_ci 13,123,584 25,362,432 …"
type textarea "x"
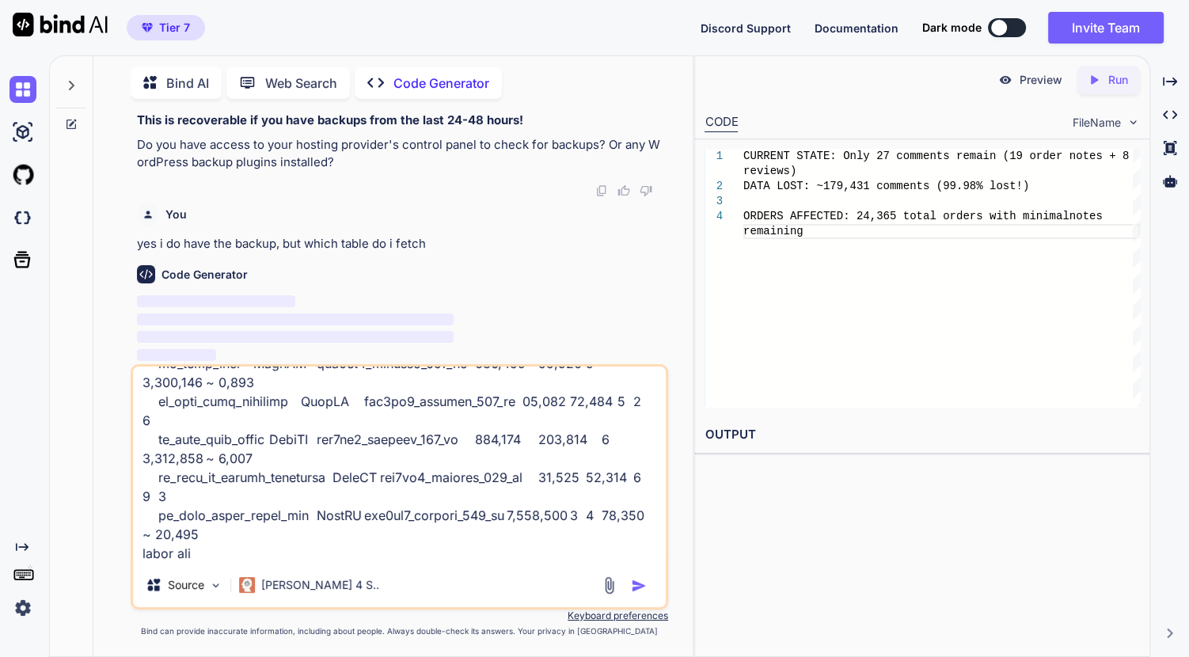
type textarea "wp_actionscheduler_actions InnoDB utf8mb4_unicode_520_ci 13,123,584 25,362,432 …"
type textarea "x"
type textarea "wp_actionscheduler_actions InnoDB utf8mb4_unicode_520_ci 13,123,584 25,362,432 …"
type textarea "x"
type textarea "wp_actionscheduler_actions InnoDB utf8mb4_unicode_520_ci 13,123,584 25,362,432 …"
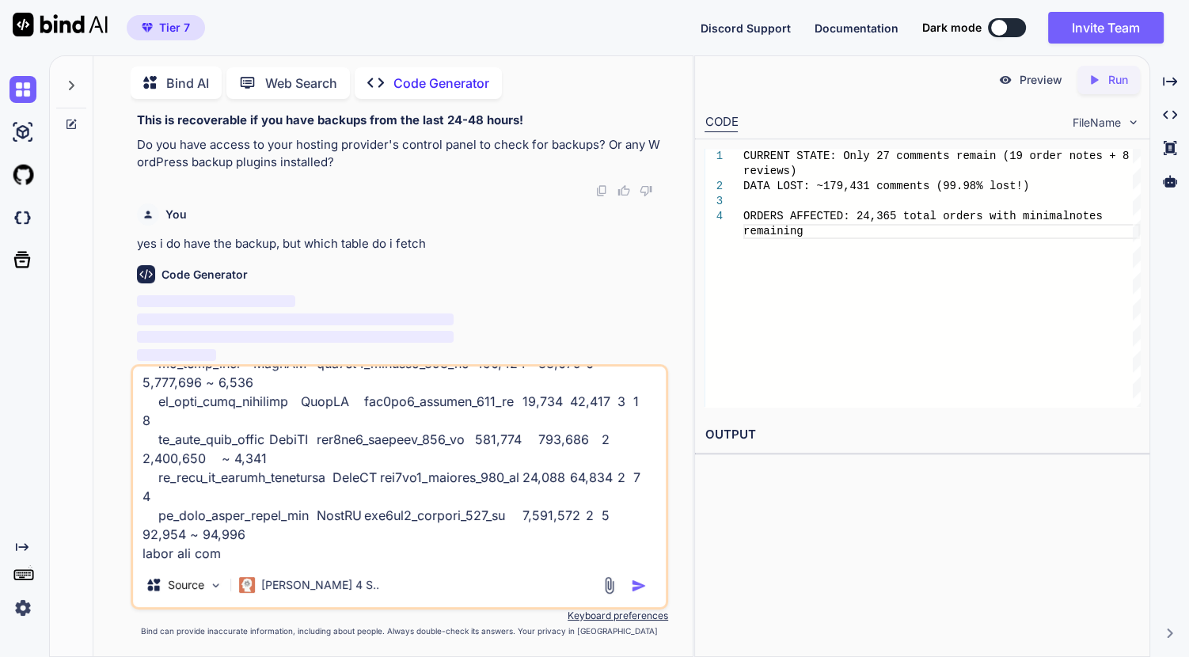
type textarea "x"
type textarea "wp_actionscheduler_actions InnoDB utf8mb4_unicode_520_ci 13,123,584 25,362,432 …"
type textarea "x"
type textarea "wp_actionscheduler_actions InnoDB utf8mb4_unicode_520_ci 13,123,584 25,362,432 …"
type textarea "x"
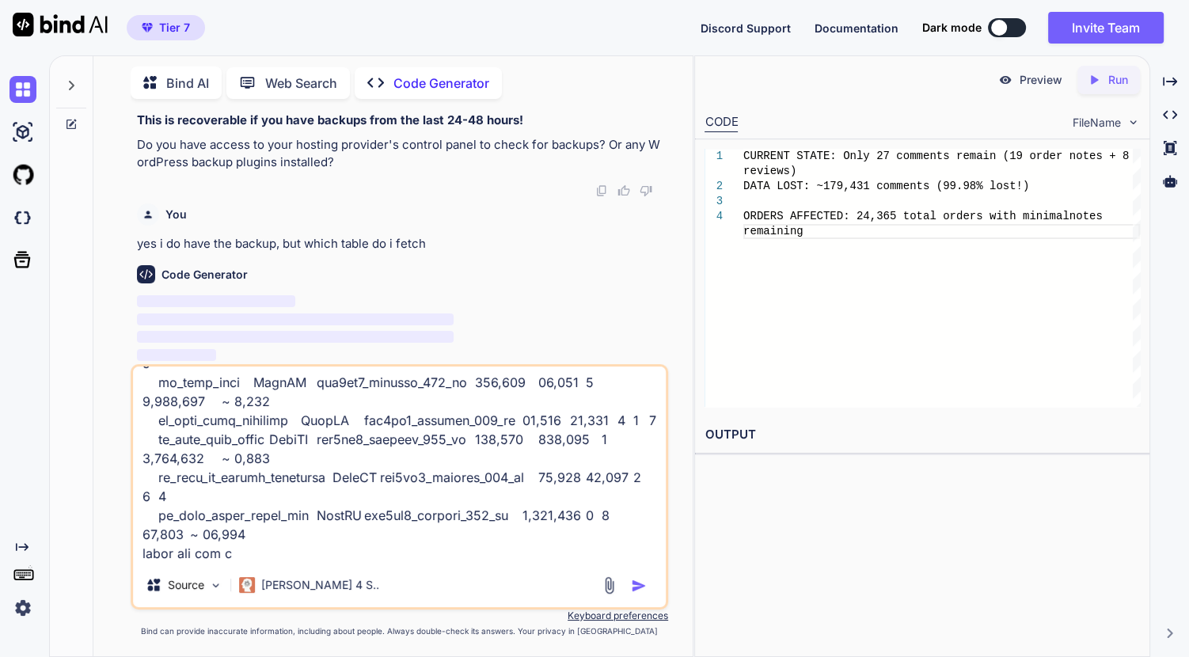
type textarea "wp_actionscheduler_actions InnoDB utf8mb4_unicode_520_ci 13,123,584 25,362,432 …"
type textarea "x"
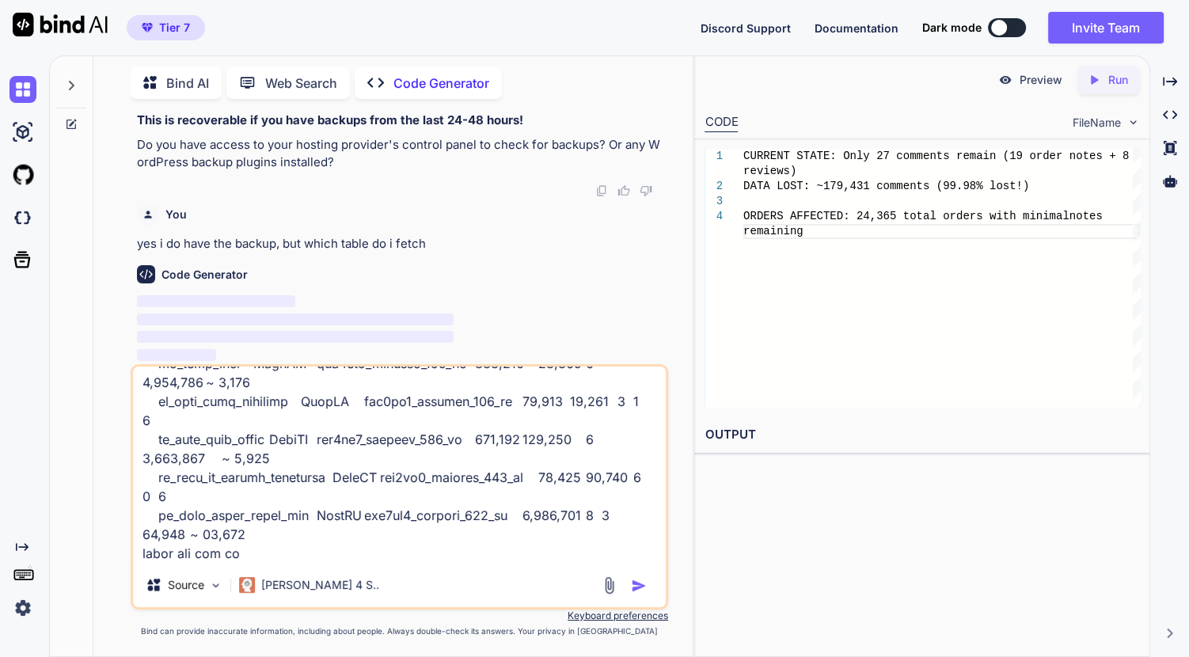
type textarea "wp_actionscheduler_actions InnoDB utf8mb4_unicode_520_ci 13,123,584 25,362,432 …"
type textarea "x"
type textarea "wp_actionscheduler_actions InnoDB utf8mb4_unicode_520_ci 13,123,584 25,362,432 …"
type textarea "x"
type textarea "wp_actionscheduler_actions InnoDB utf8mb4_unicode_520_ci 13,123,584 25,362,432 …"
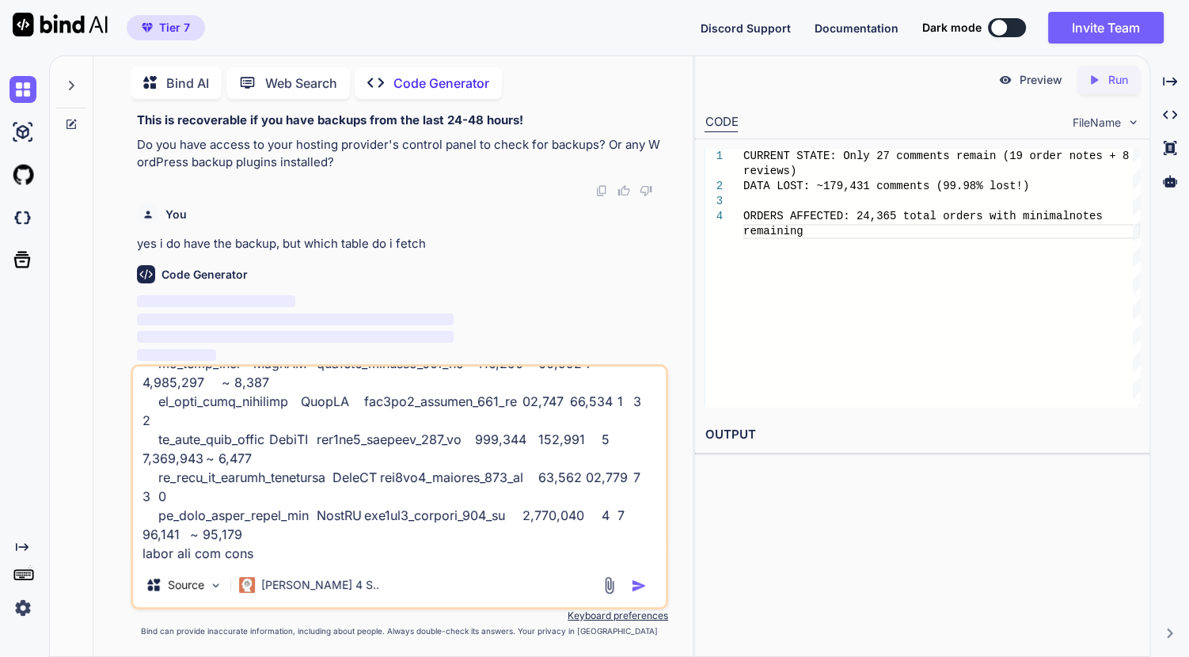
type textarea "x"
type textarea "wp_actionscheduler_actions InnoDB utf8mb4_unicode_520_ci 13,123,584 25,362,432 …"
type textarea "x"
type textarea "wp_actionscheduler_actions InnoDB utf8mb4_unicode_520_ci 13,123,584 25,362,432 …"
type textarea "x"
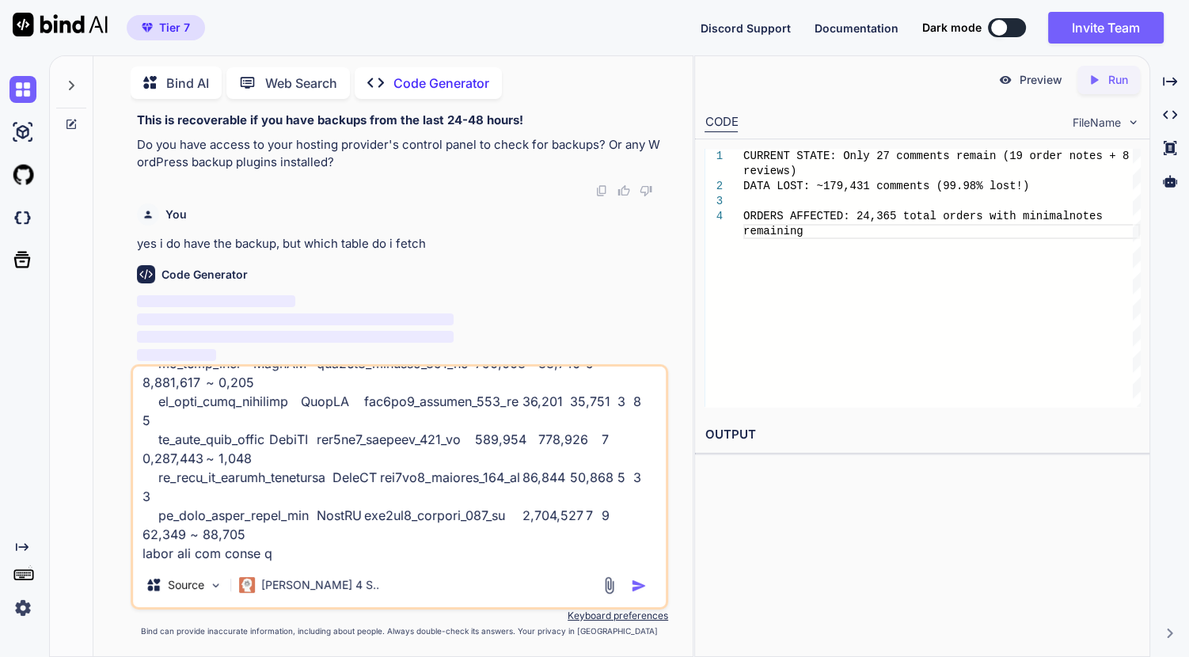
type textarea "wp_actionscheduler_actions InnoDB utf8mb4_unicode_520_ci 13,123,584 25,362,432 …"
type textarea "x"
type textarea "wp_actionscheduler_actions InnoDB utf8mb4_unicode_520_ci 13,123,584 25,362,432 …"
type textarea "x"
type textarea "wp_actionscheduler_actions InnoDB utf8mb4_unicode_520_ci 13,123,584 25,362,432 …"
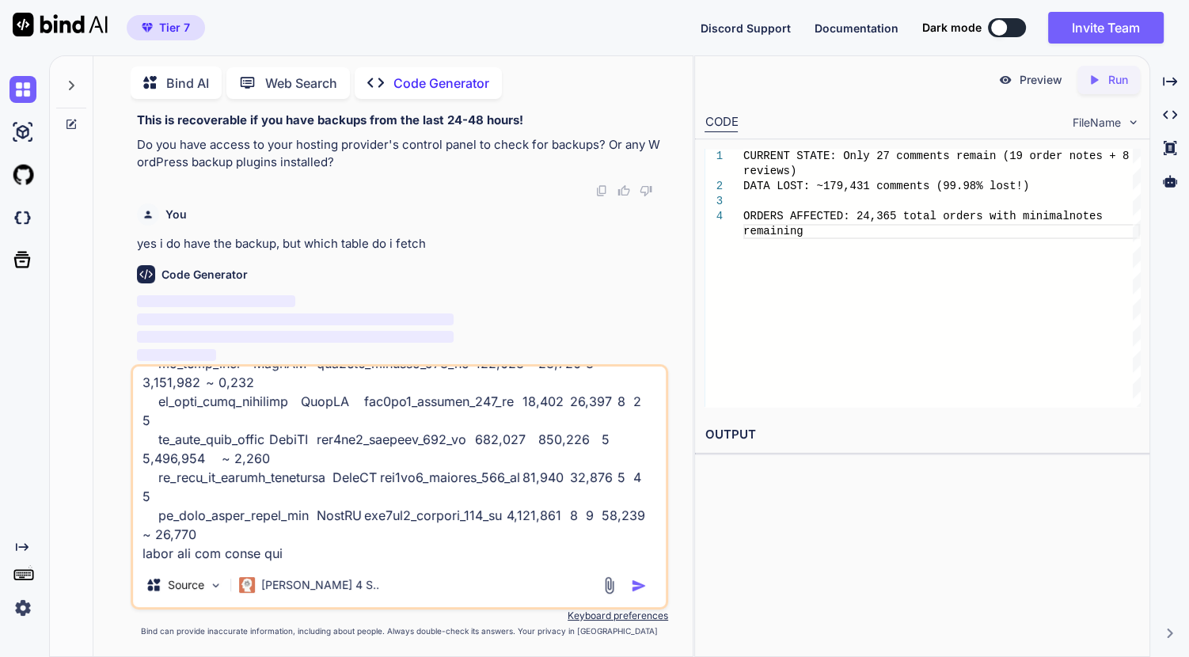
type textarea "x"
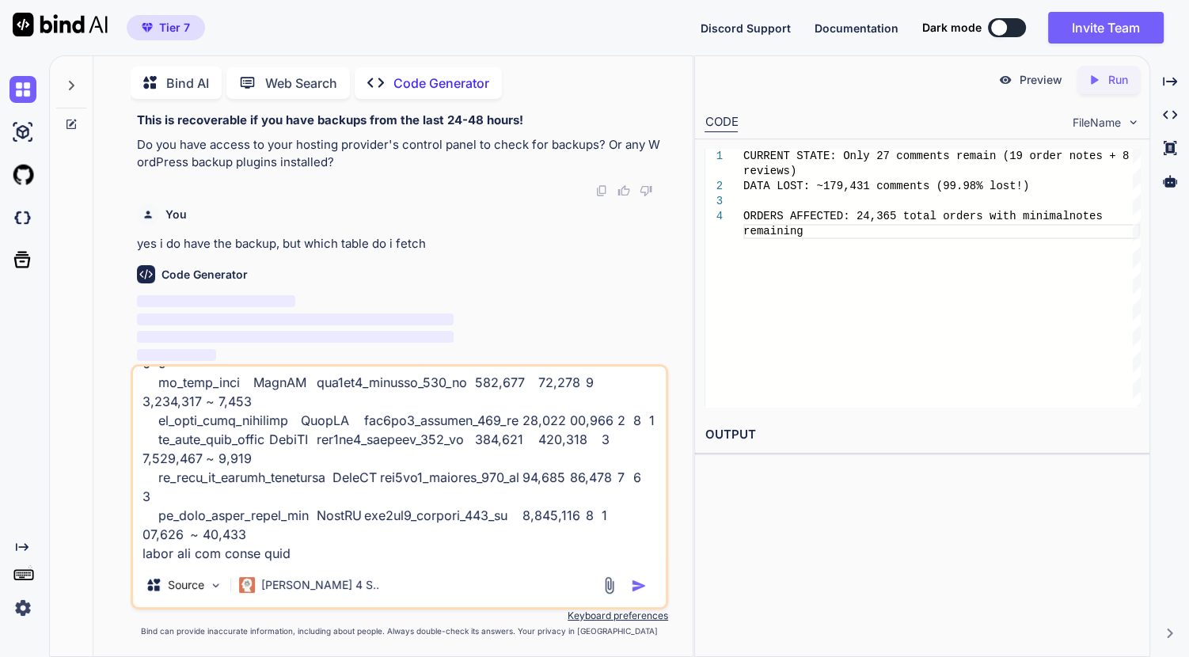
type textarea "wp_actionscheduler_actions InnoDB utf8mb4_unicode_520_ci 13,123,584 25,362,432 …"
type textarea "x"
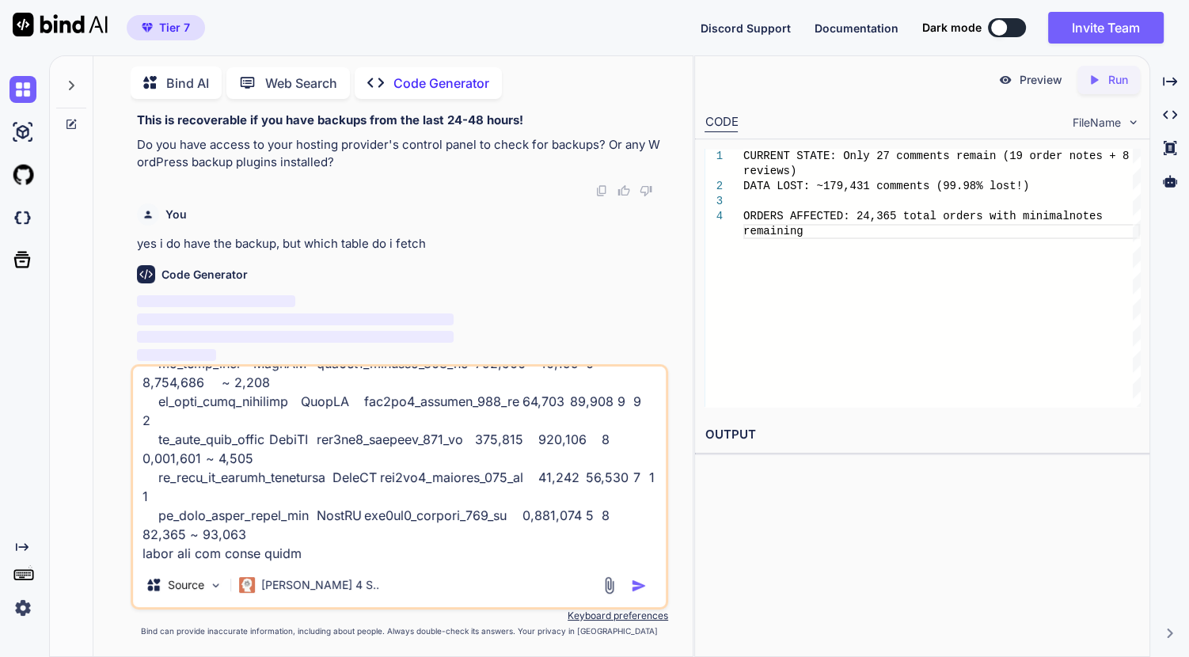
type textarea "wp_actionscheduler_actions InnoDB utf8mb4_unicode_520_ci 13,123,584 25,362,432 …"
type textarea "x"
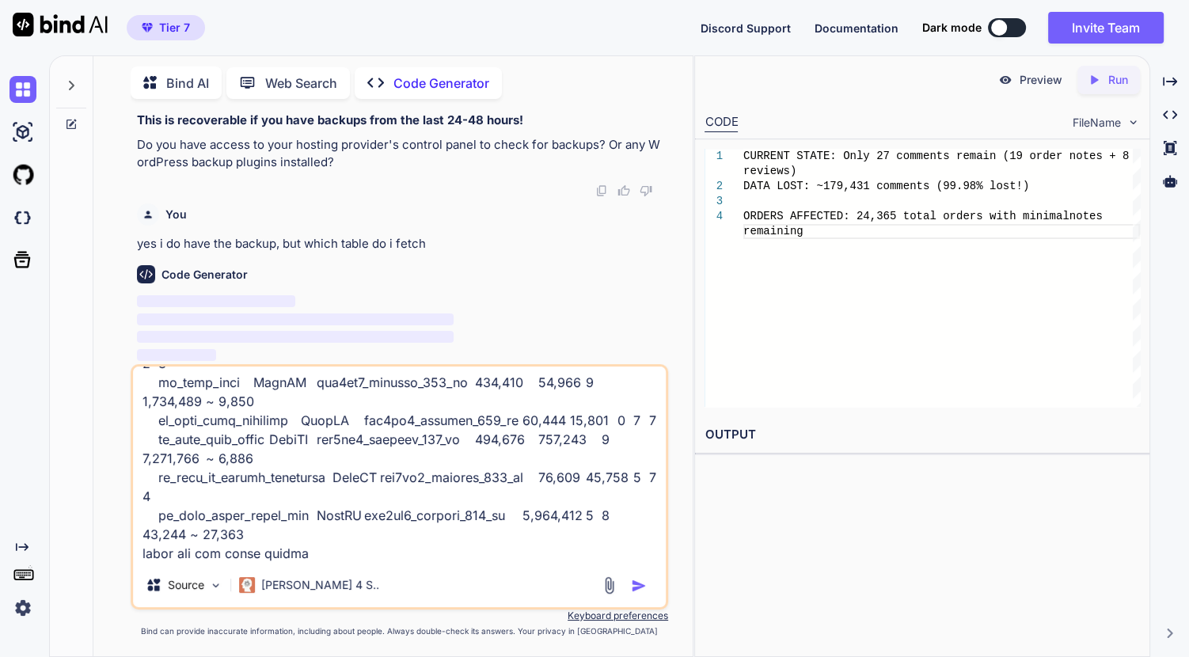
type textarea "wp_actionscheduler_actions InnoDB utf8mb4_unicode_520_ci 13,123,584 25,362,432 …"
type textarea "x"
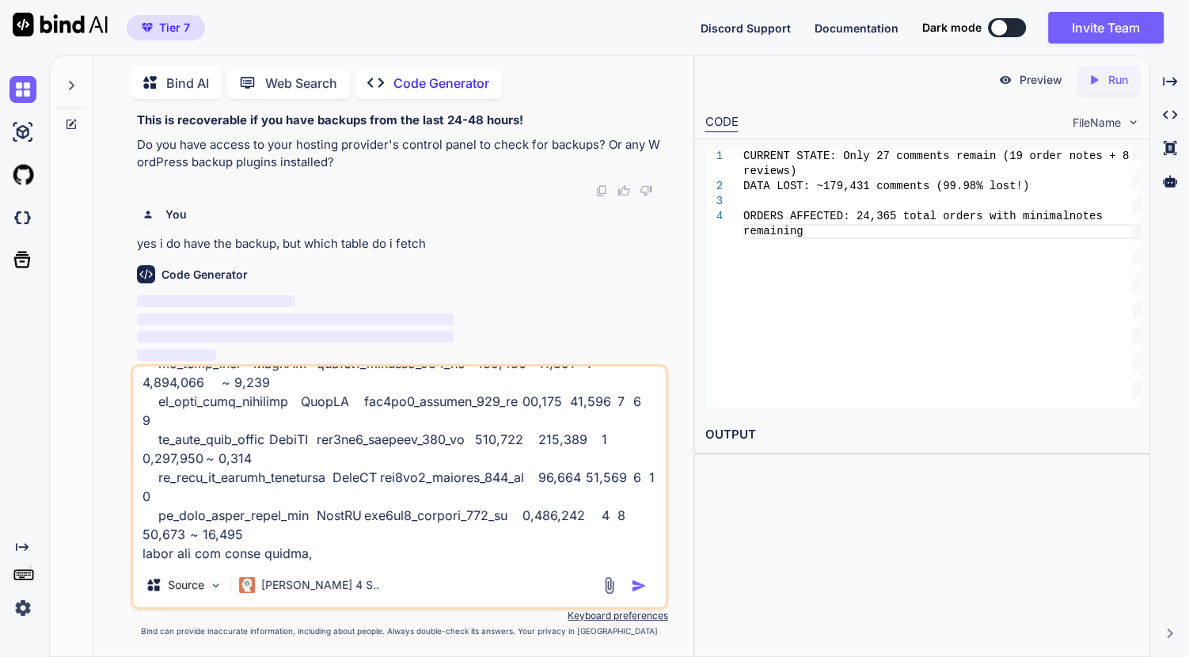
type textarea "wp_actionscheduler_actions InnoDB utf8mb4_unicode_520_ci 13,123,584 25,362,432 …"
type textarea "x"
type textarea "wp_actionscheduler_actions InnoDB utf8mb4_unicode_520_ci 13,123,584 25,362,432 …"
type textarea "x"
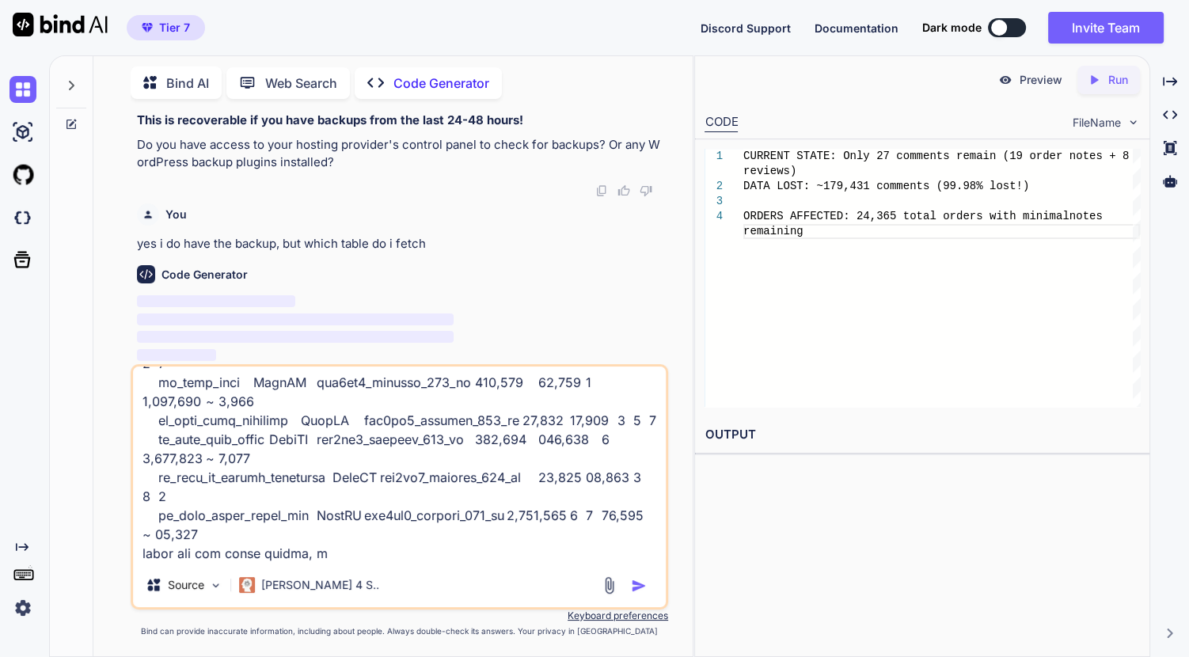
type textarea "wp_actionscheduler_actions InnoDB utf8mb4_unicode_520_ci 13,123,584 25,362,432 …"
type textarea "x"
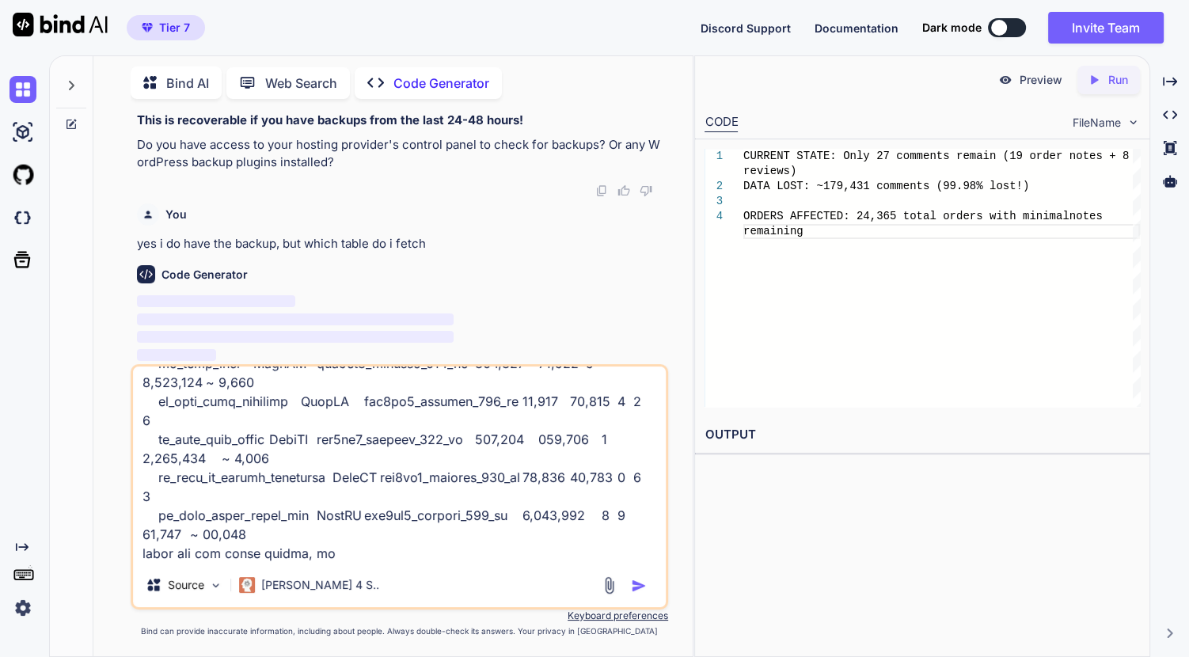
type textarea "wp_actionscheduler_actions InnoDB utf8mb4_unicode_520_ci 13,123,584 25,362,432 …"
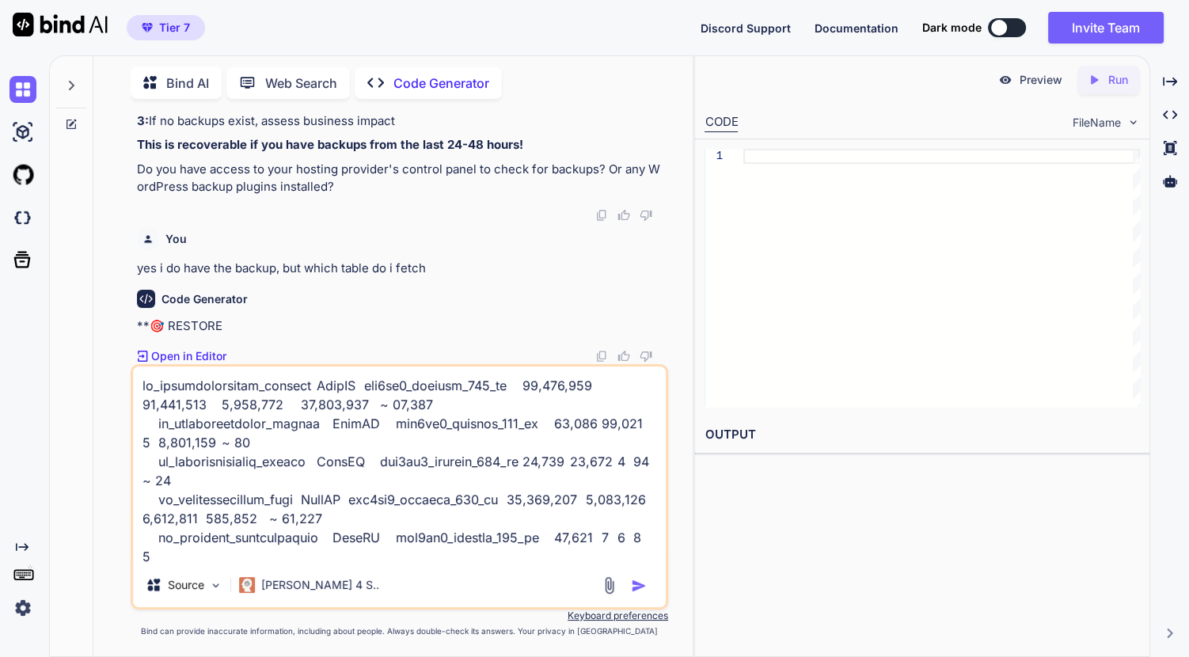
scroll to position [11710, 0]
click at [633, 585] on img "button" at bounding box center [639, 586] width 16 height 16
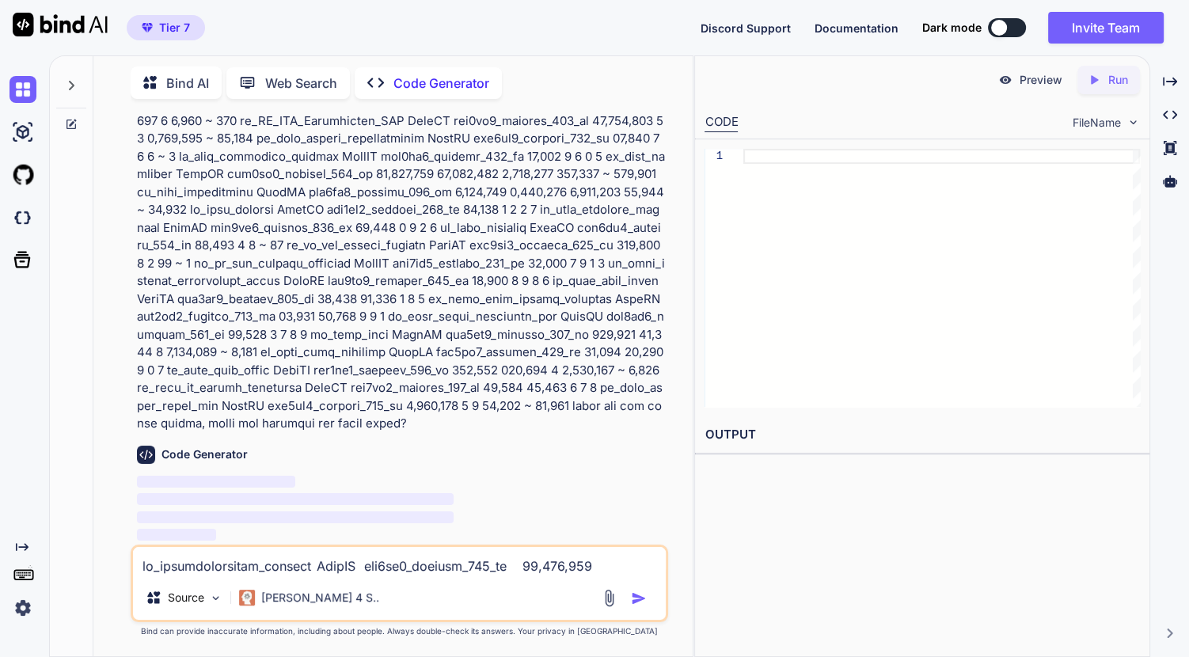
scroll to position [15831, 0]
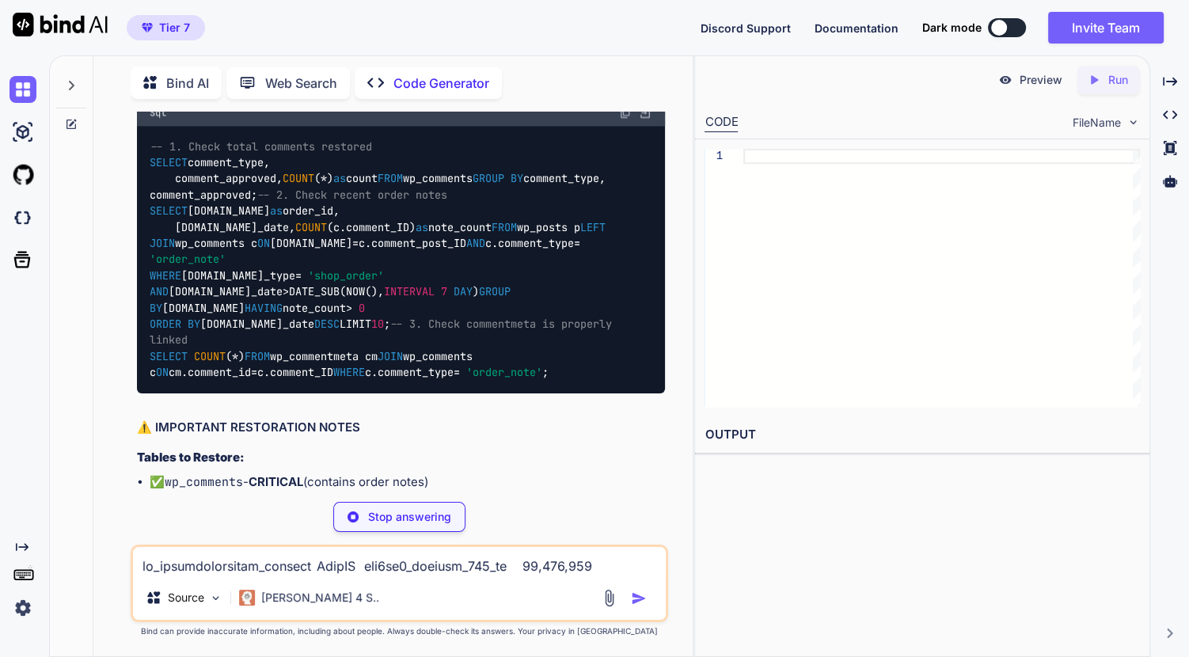
type textarea "x"
type textarea "wp_commentmeta: 2,637,824 bytes (26,132 records)"
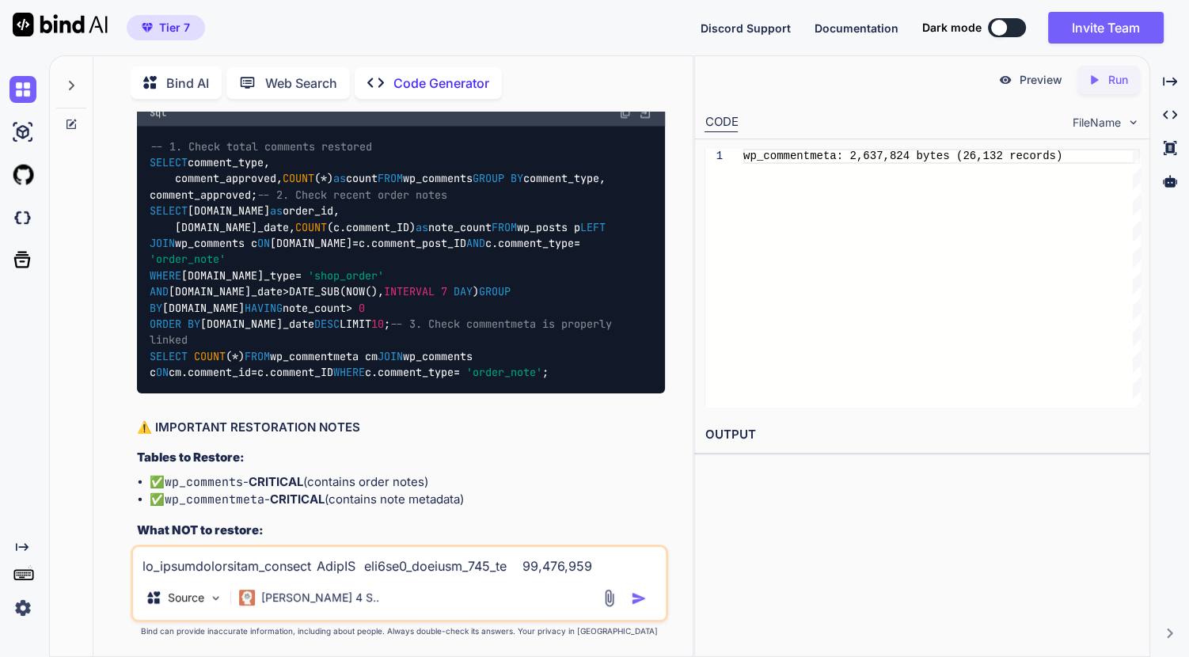
scroll to position [15974, 0]
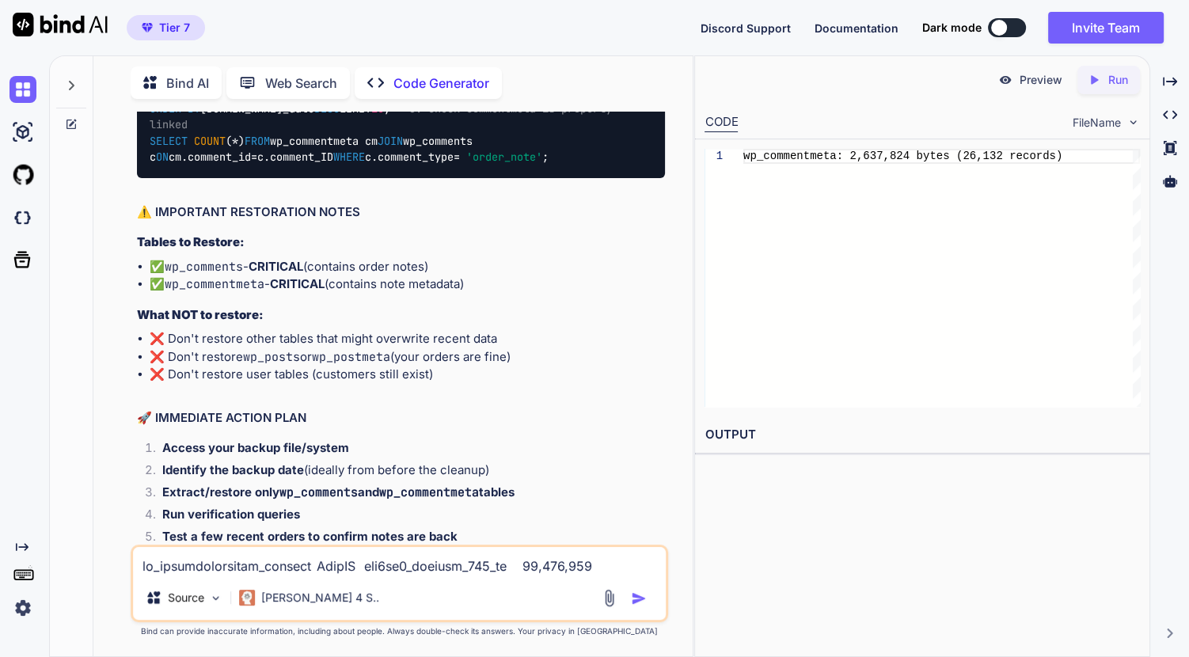
drag, startPoint x: 466, startPoint y: 372, endPoint x: 139, endPoint y: 355, distance: 327.5
drag, startPoint x: 139, startPoint y: 355, endPoint x: 99, endPoint y: 367, distance: 42.3
click at [99, 367] on div "Bind AI Web Search Created with Pixso. Code Generator You wp_yith_wcan_cache In…" at bounding box center [392, 358] width 599 height 596
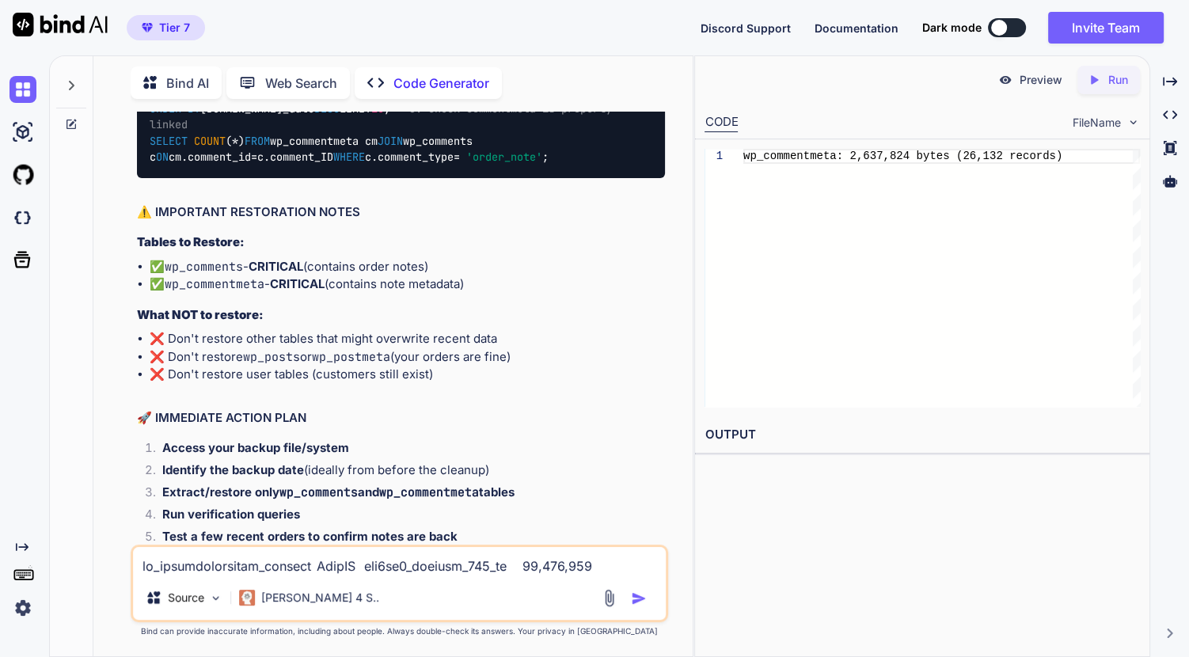
click at [98, 367] on div "Bind AI Web Search Created with Pixso. Code Generator You wp_yith_wcan_cache In…" at bounding box center [392, 358] width 599 height 596
drag, startPoint x: 98, startPoint y: 367, endPoint x: 121, endPoint y: 371, distance: 23.2
click at [121, 369] on div "You wp_yith_wcan_cache InnoDB utf8mb4_unicode_520_ci 424,574,976 32,686,080 0 5…" at bounding box center [399, 384] width 587 height 545
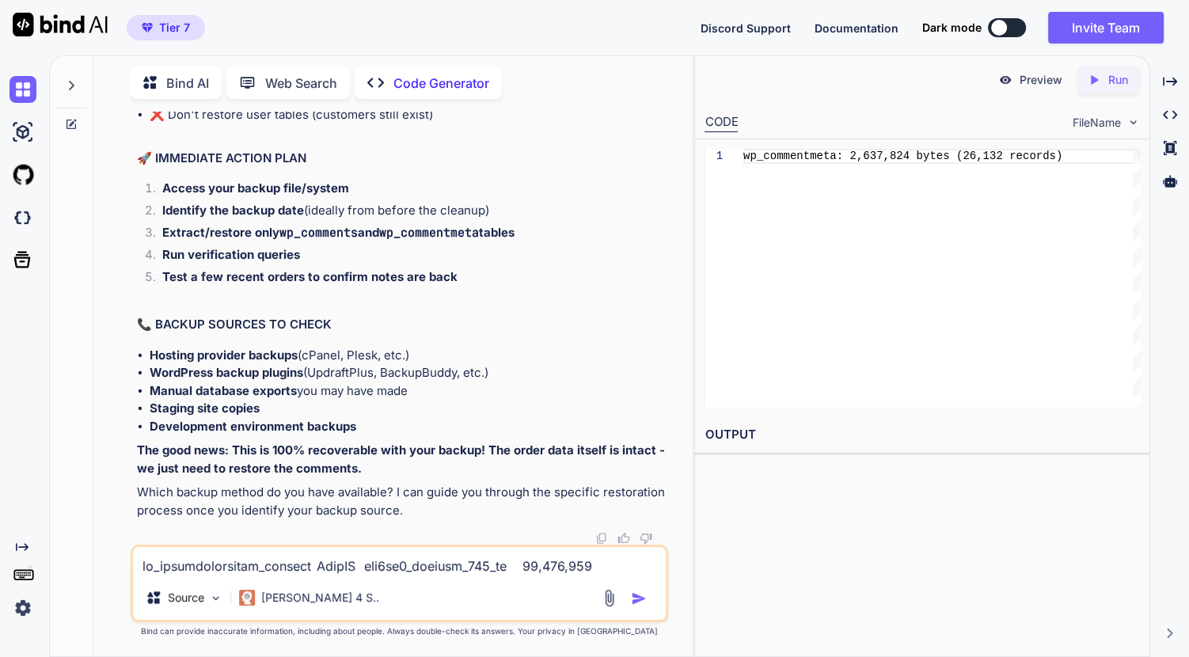
scroll to position [16407, 0]
drag, startPoint x: 113, startPoint y: 443, endPoint x: 144, endPoint y: 443, distance: 30.9
click at [63, 344] on div at bounding box center [72, 355] width 44 height 603
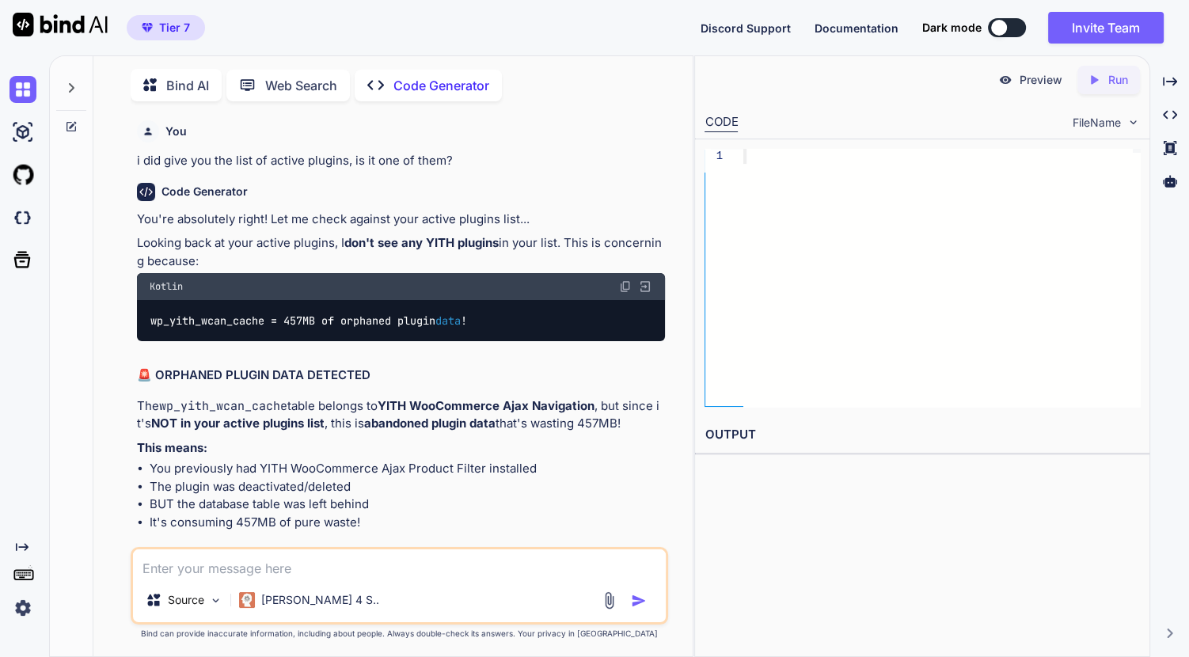
scroll to position [5, 0]
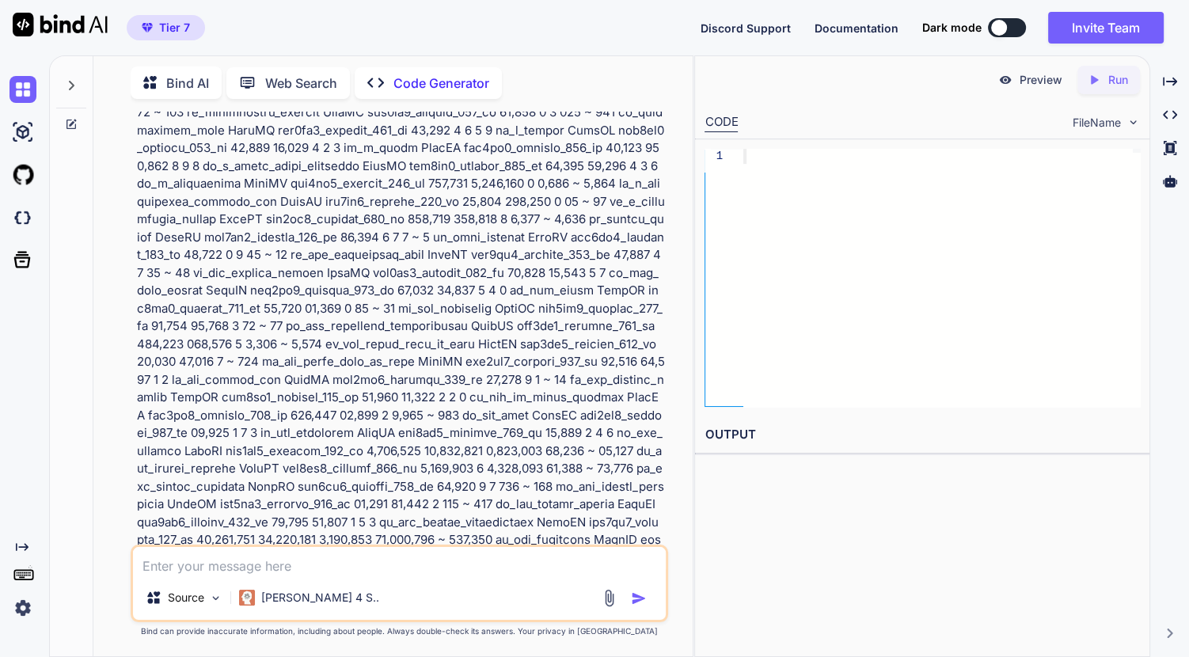
type textarea "x"
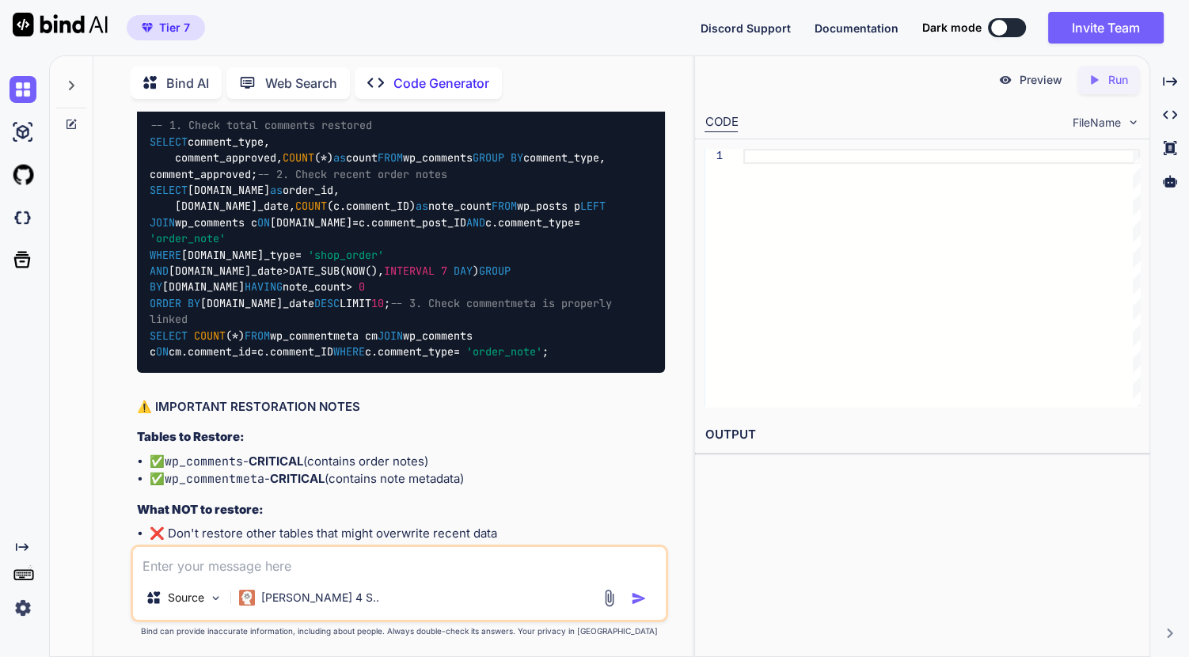
scroll to position [12850, 0]
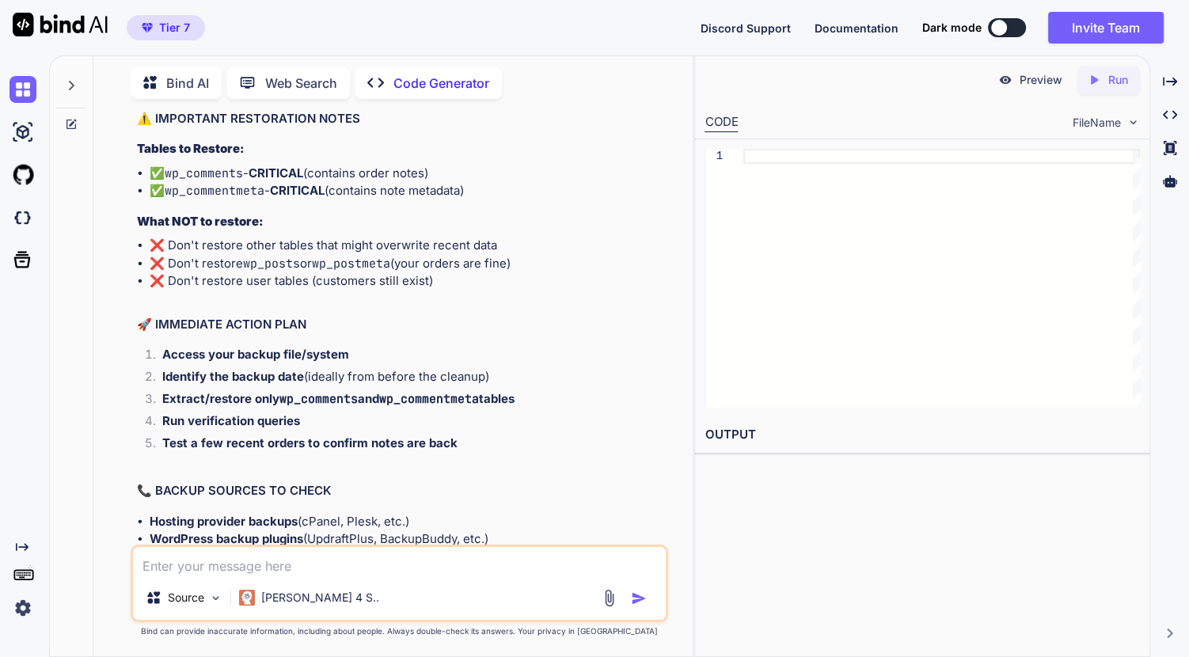
click at [420, 573] on textarea at bounding box center [399, 561] width 533 height 29
type textarea "o"
type textarea "x"
type textarea "ok"
type textarea "x"
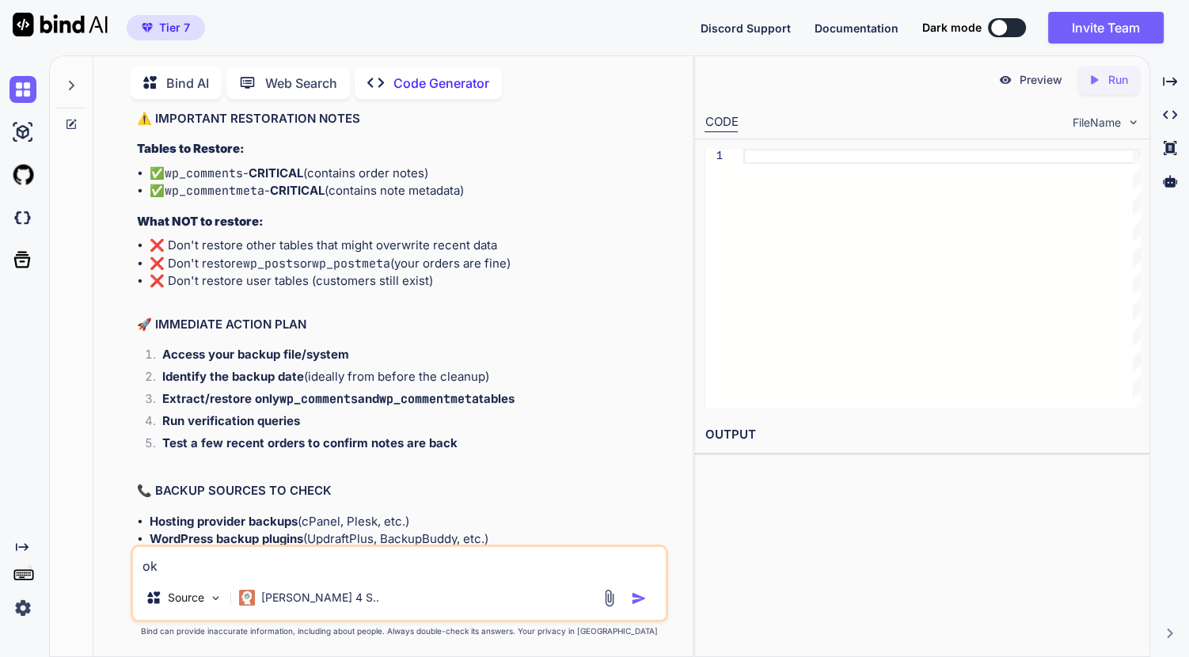
type textarea "oka"
type textarea "x"
type textarea "okay"
type textarea "x"
type textarea "okay"
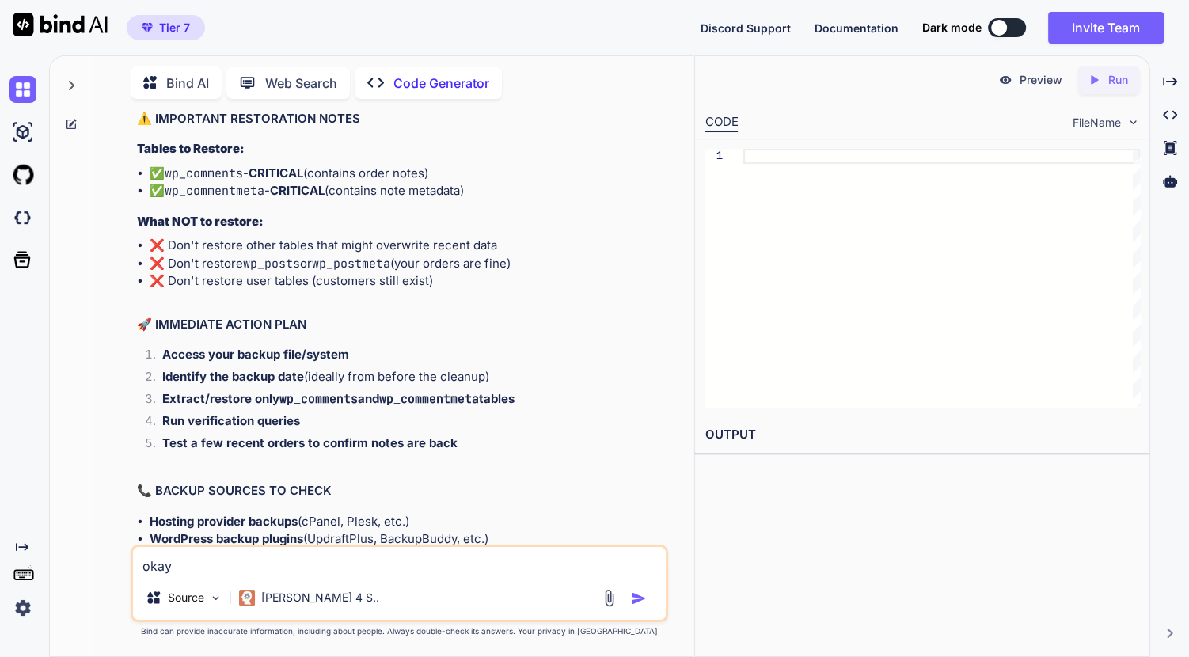
type textarea "x"
type textarea "okay i"
type textarea "x"
type textarea "okay i"
type textarea "x"
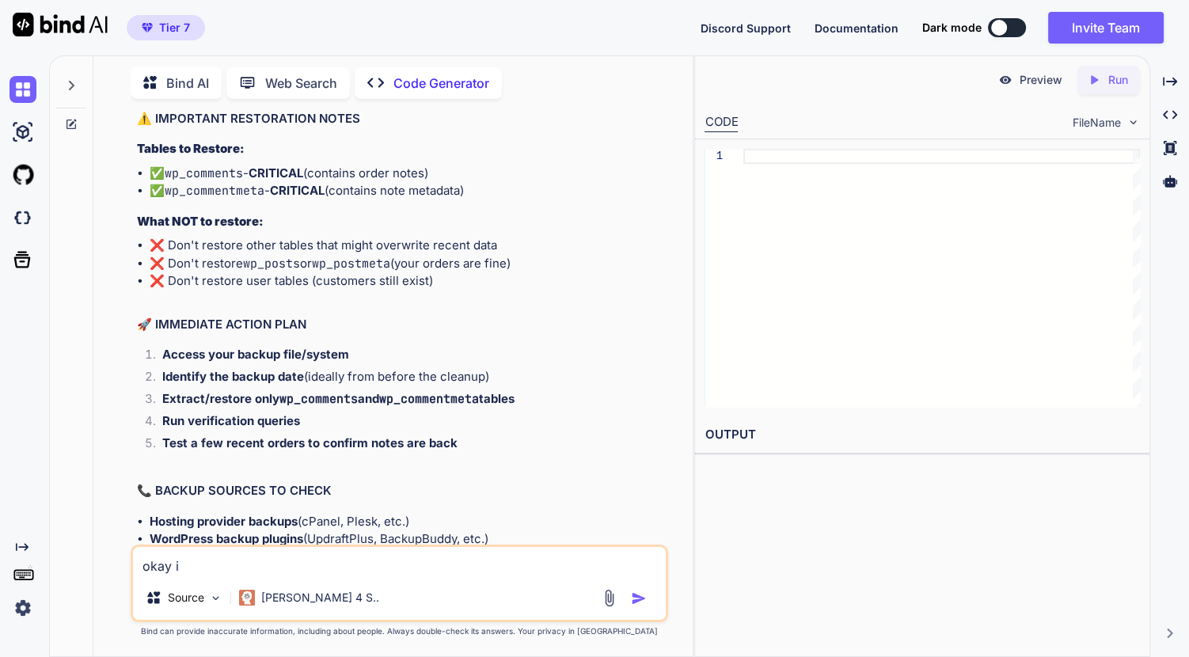
type textarea "okay i h"
type textarea "x"
type textarea "okay i"
type textarea "x"
type textarea "okay i a"
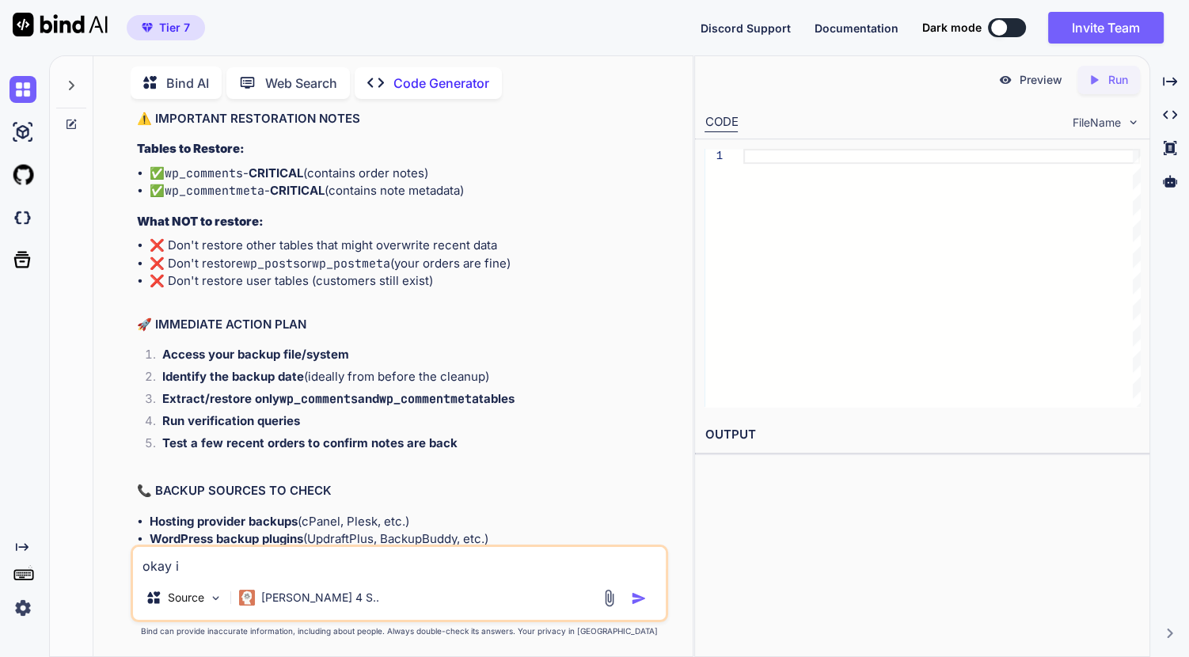
type textarea "x"
type textarea "okay i am"
type textarea "x"
type textarea "okay i am"
type textarea "x"
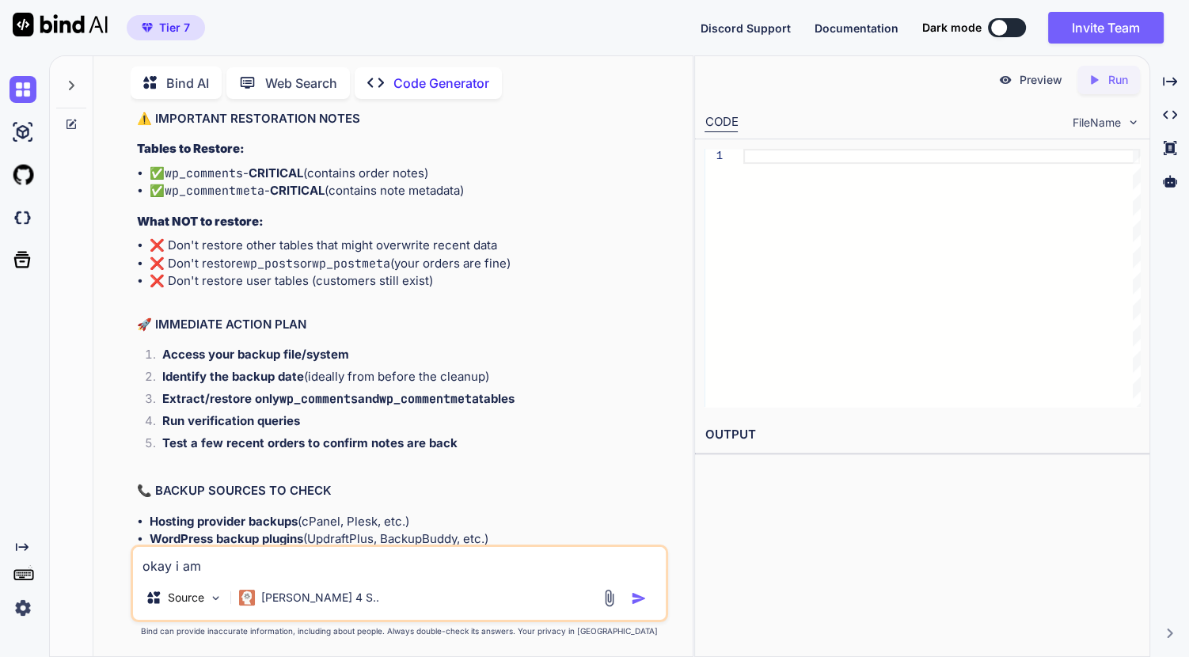
type textarea "okay i am u"
type textarea "x"
type textarea "okay i am us"
type textarea "x"
type textarea "okay i am usi"
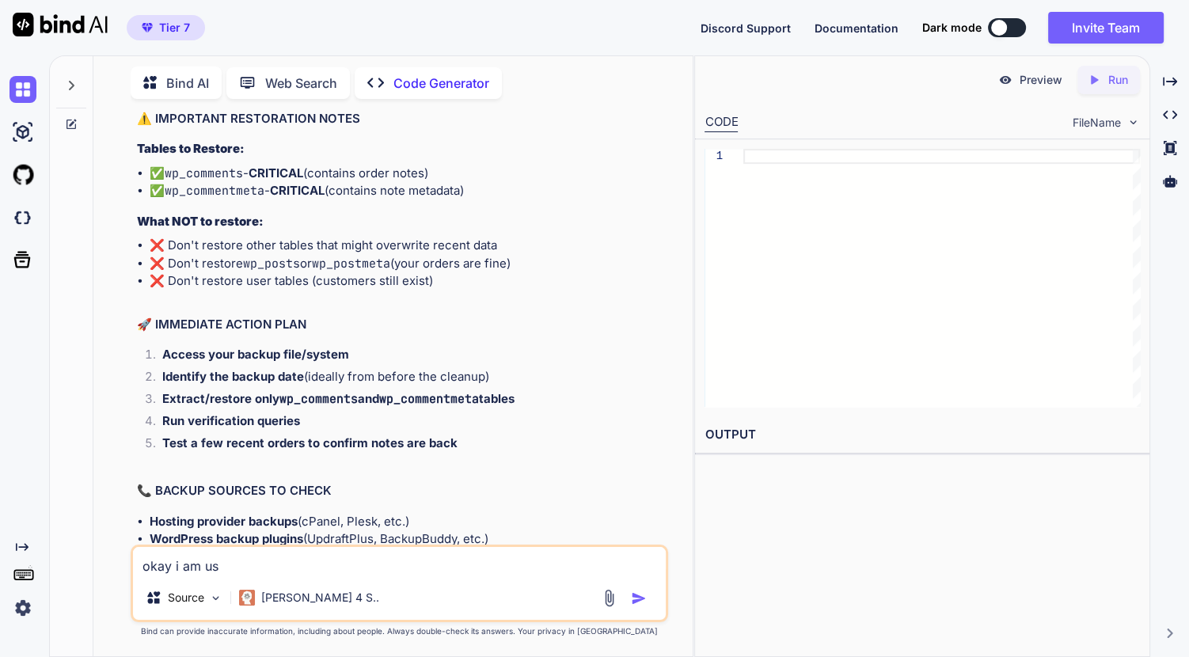
type textarea "x"
type textarea "okay i am usin"
type textarea "x"
type textarea "okay i am using"
type textarea "x"
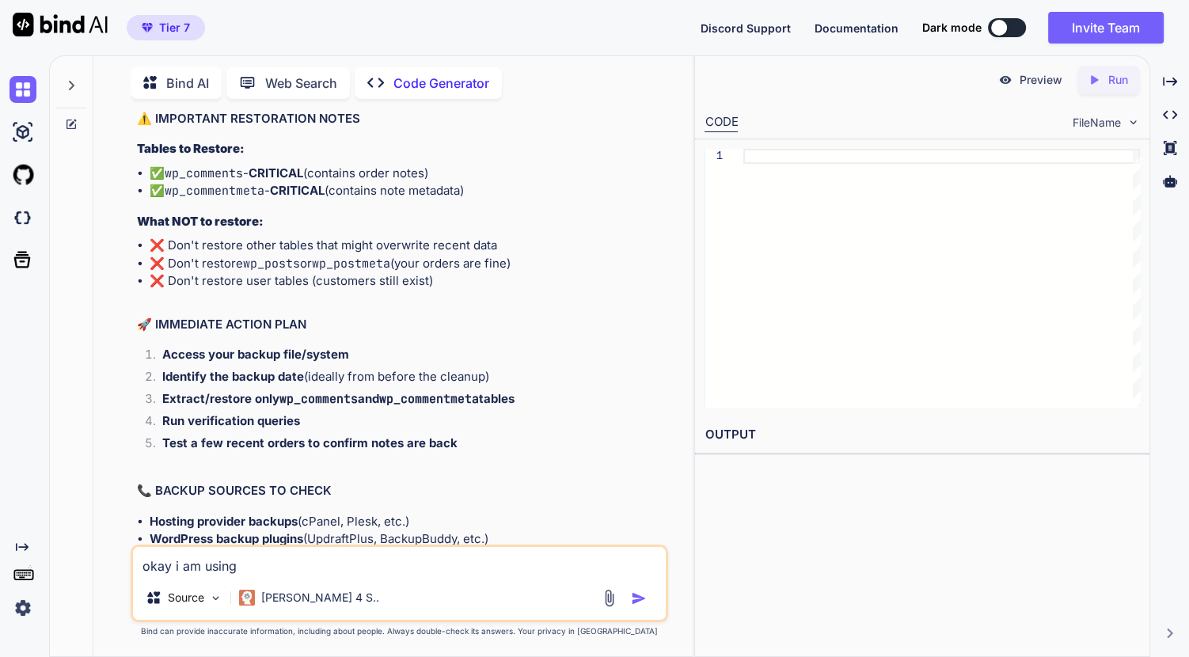
type textarea "okay i am using"
type textarea "x"
type textarea "okay i am using c"
type textarea "x"
type textarea "okay i am using cl"
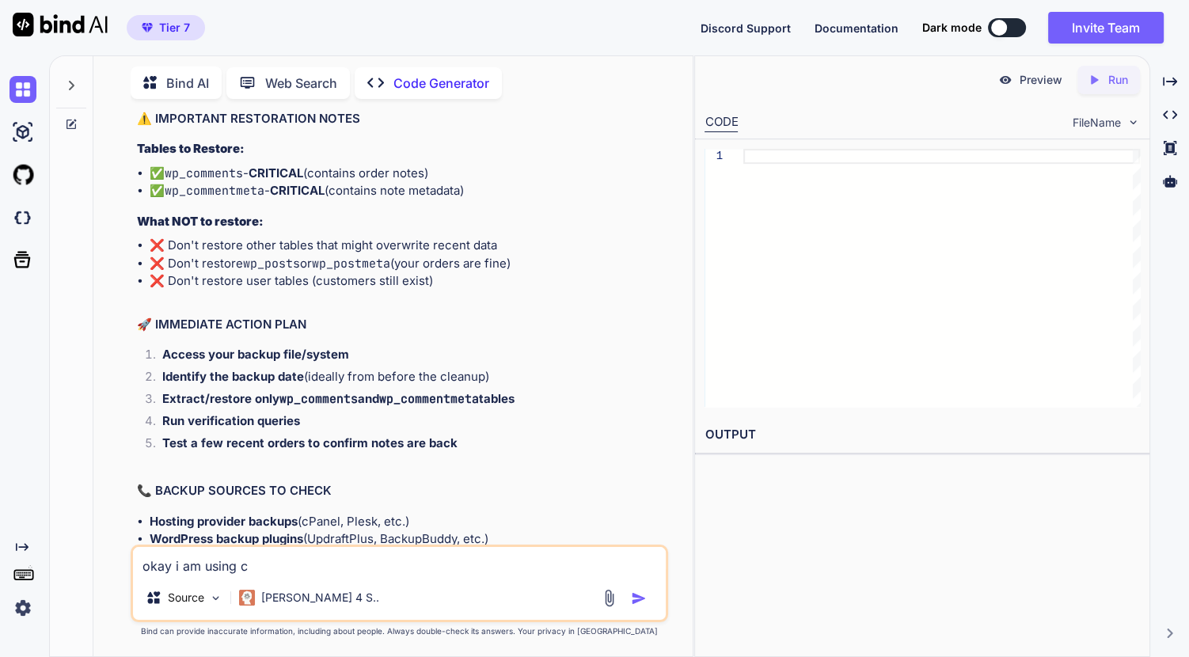
type textarea "x"
type textarea "okay i am using clo"
type textarea "x"
type textarea "okay i am using clou"
type textarea "x"
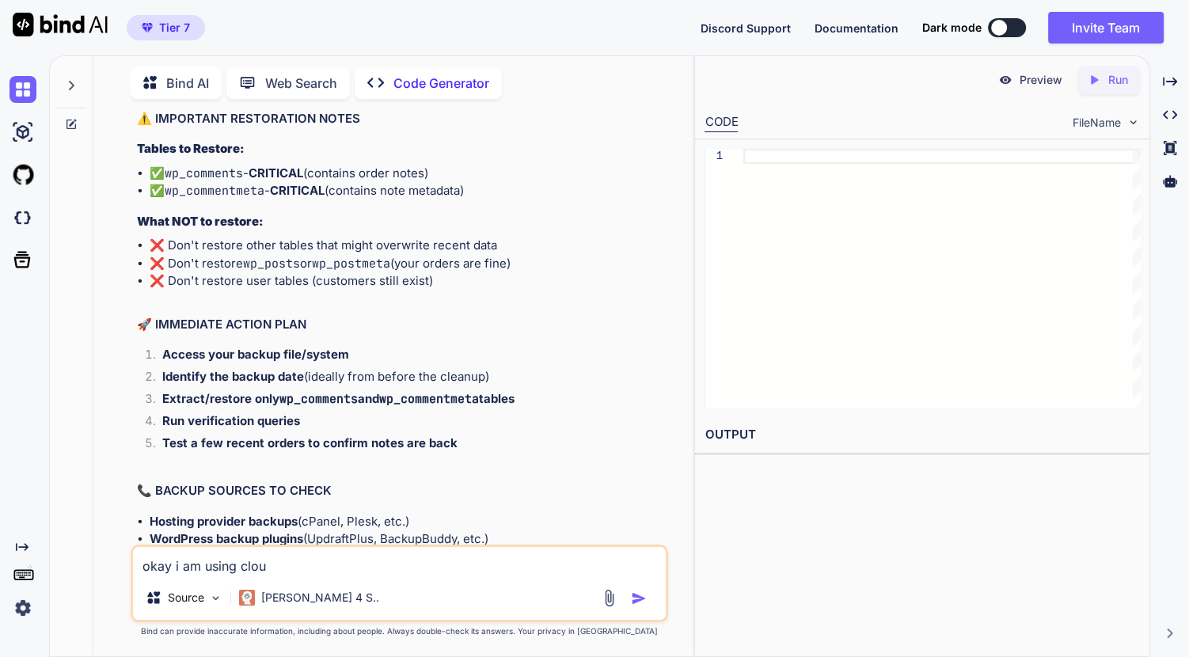
type textarea "okay i am using cloud"
type textarea "x"
type textarea "okay i am using cloudw"
type textarea "x"
type textarea "okay i am using cloudwa"
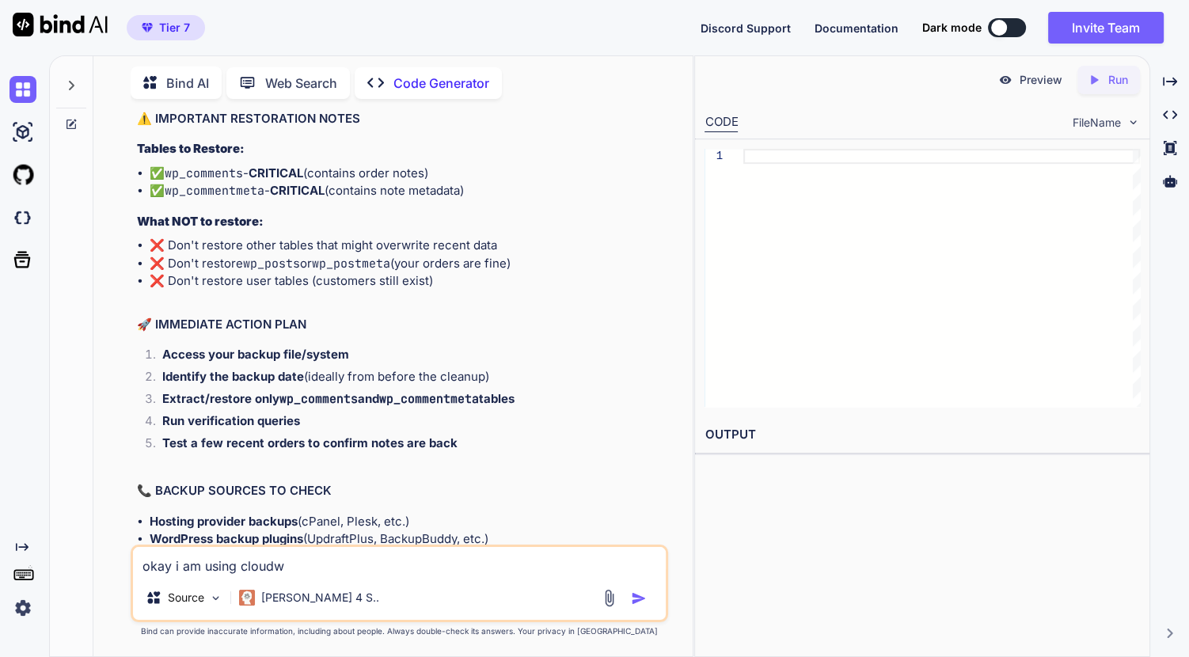
type textarea "x"
type textarea "okay i am using cloudway"
type textarea "x"
type textarea "okay i am using cloudways"
type textarea "x"
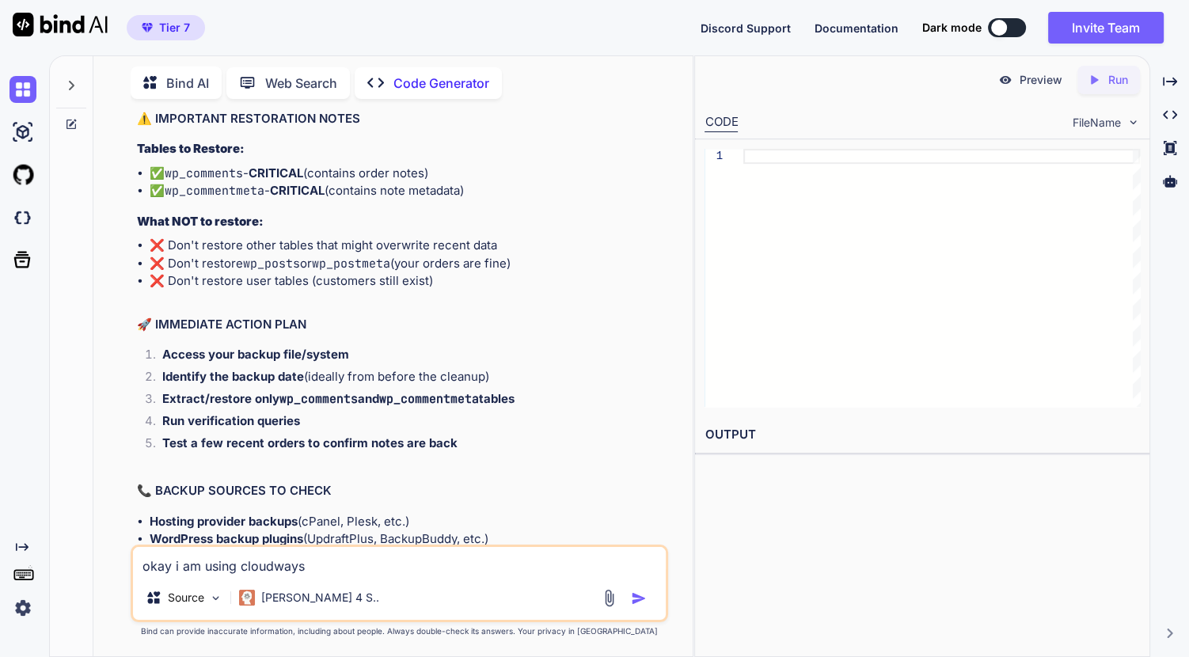
type textarea "okay i am using cloudways"
type textarea "x"
type textarea "okay i am using cloudways a"
type textarea "x"
type textarea "okay i am using cloudways an"
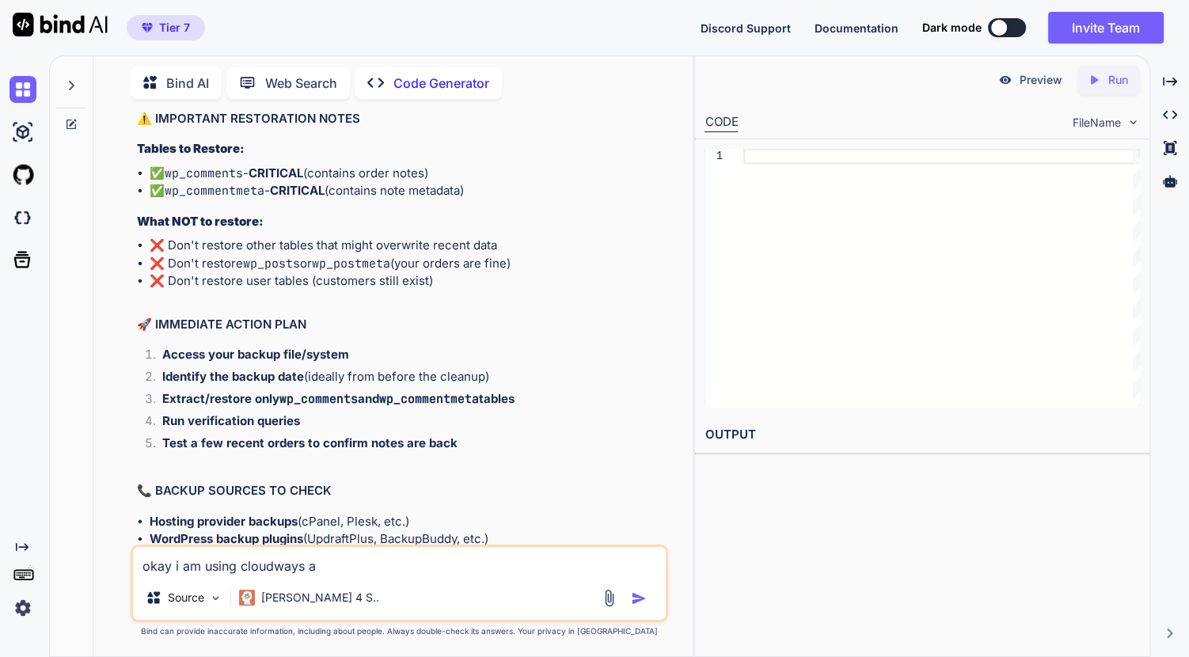
type textarea "x"
type textarea "okay i am using cloudways and"
type textarea "x"
type textarea "okay i am using cloudways and"
type textarea "x"
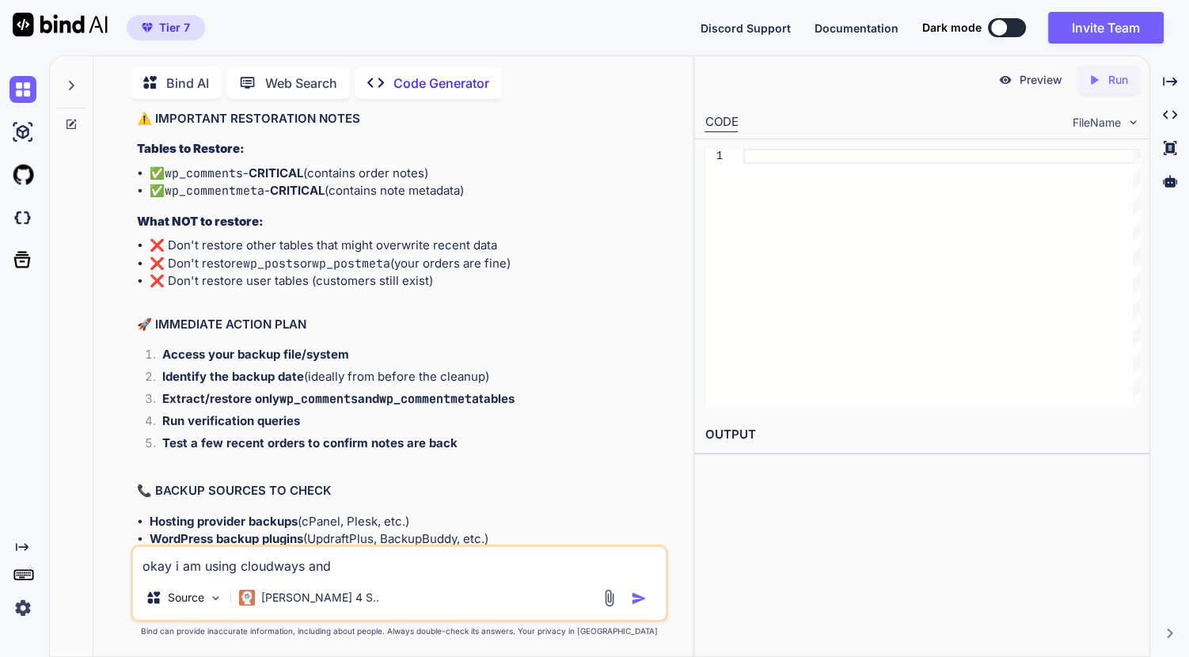
type textarea "okay i am using cloudways and i"
type textarea "x"
type textarea "okay i am using cloudways and i"
type textarea "x"
type textarea "okay i am using cloudways and i a"
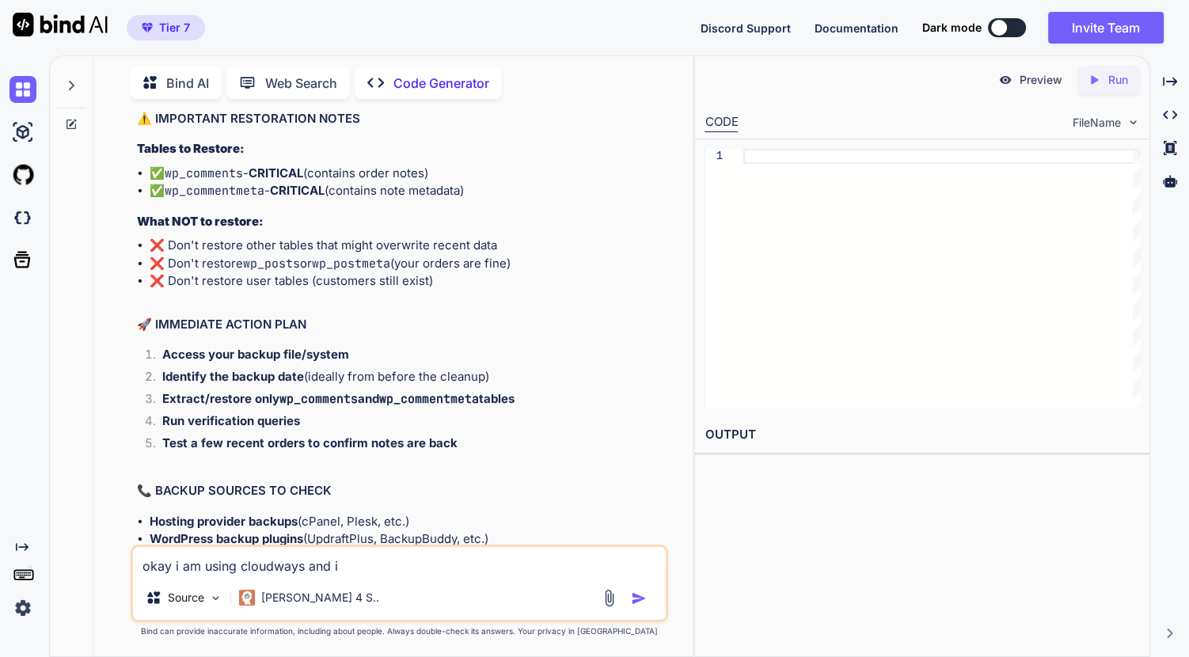
type textarea "x"
type textarea "okay i am using cloudways and i am"
type textarea "x"
type textarea "okay i am using cloudways and i am"
type textarea "x"
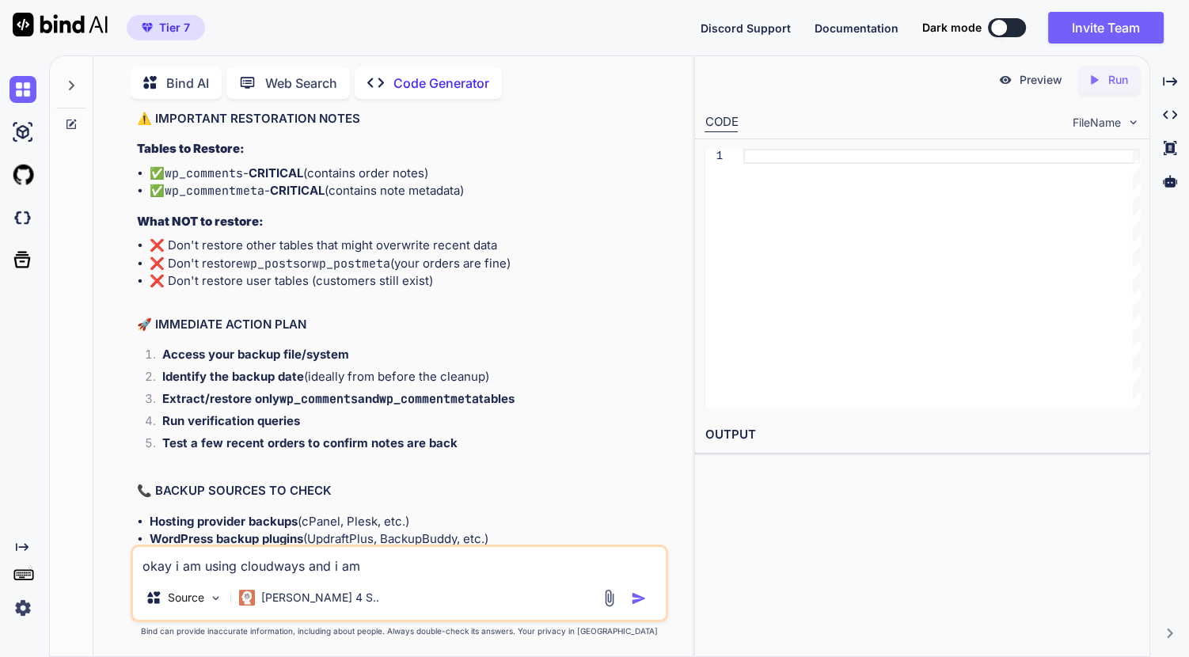
type textarea "okay i am using cloudways and i am u"
type textarea "x"
type textarea "okay i am using cloudways and i am us"
type textarea "x"
type textarea "okay i am using cloudways and i am usi"
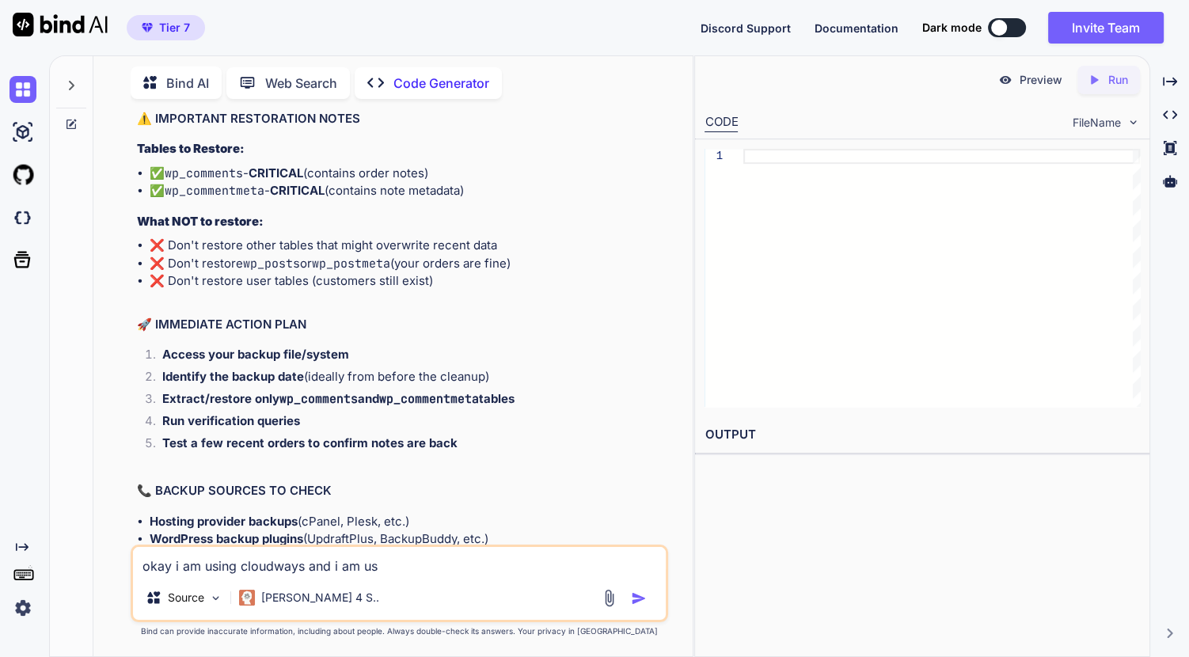
type textarea "x"
type textarea "okay i am using cloudways and i am usin"
type textarea "x"
type textarea "okay i am using cloudways and i am using"
type textarea "x"
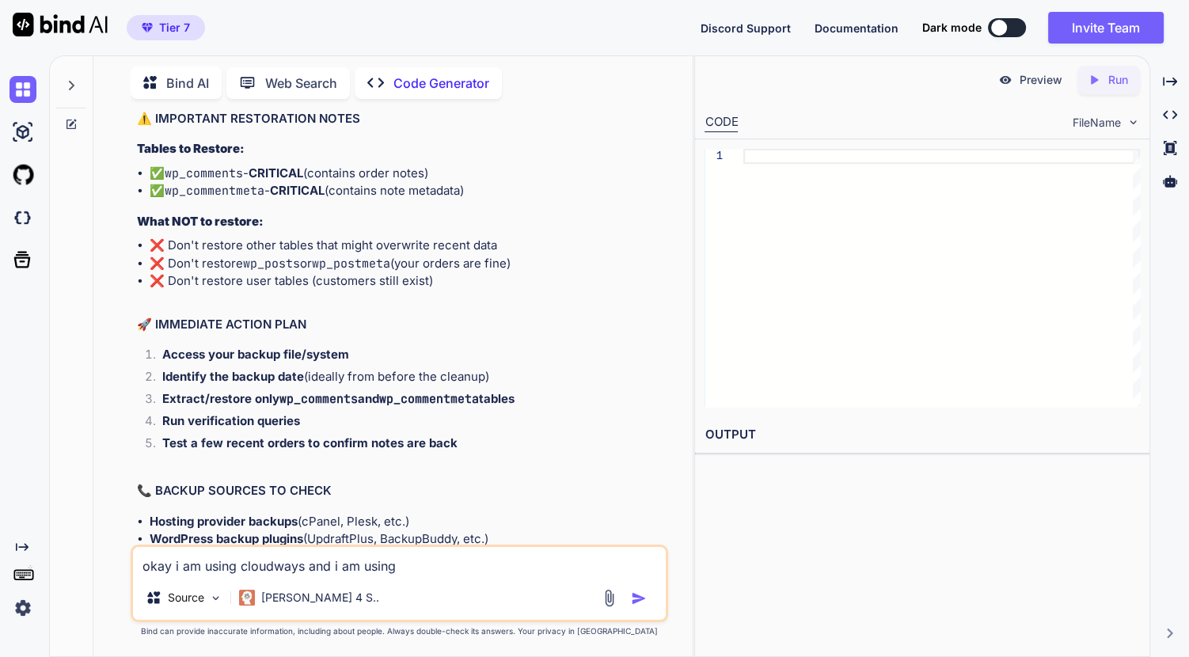
type textarea "okay i am using cloudways and i am using"
type textarea "x"
type textarea "okay i am using cloudways and i am using d"
type textarea "x"
type textarea "okay i am using cloudways and i am using da"
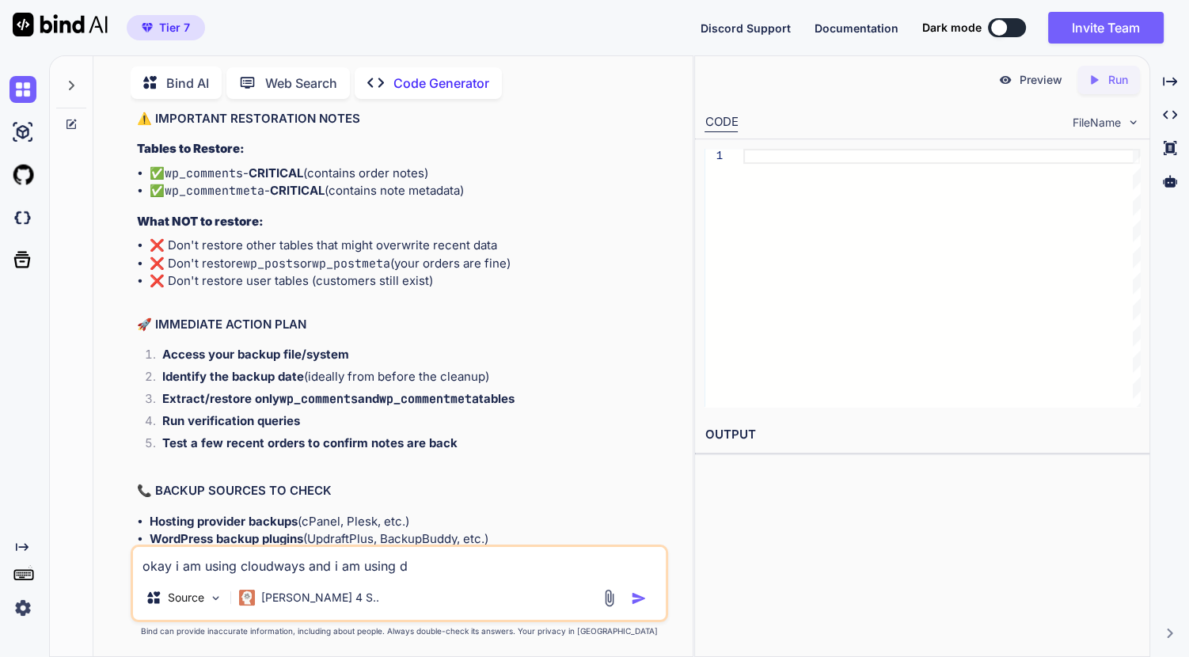
type textarea "x"
type textarea "okay i am using cloudways and i am using dat"
type textarea "x"
type textarea "okay i am using cloudways and i am using data"
type textarea "x"
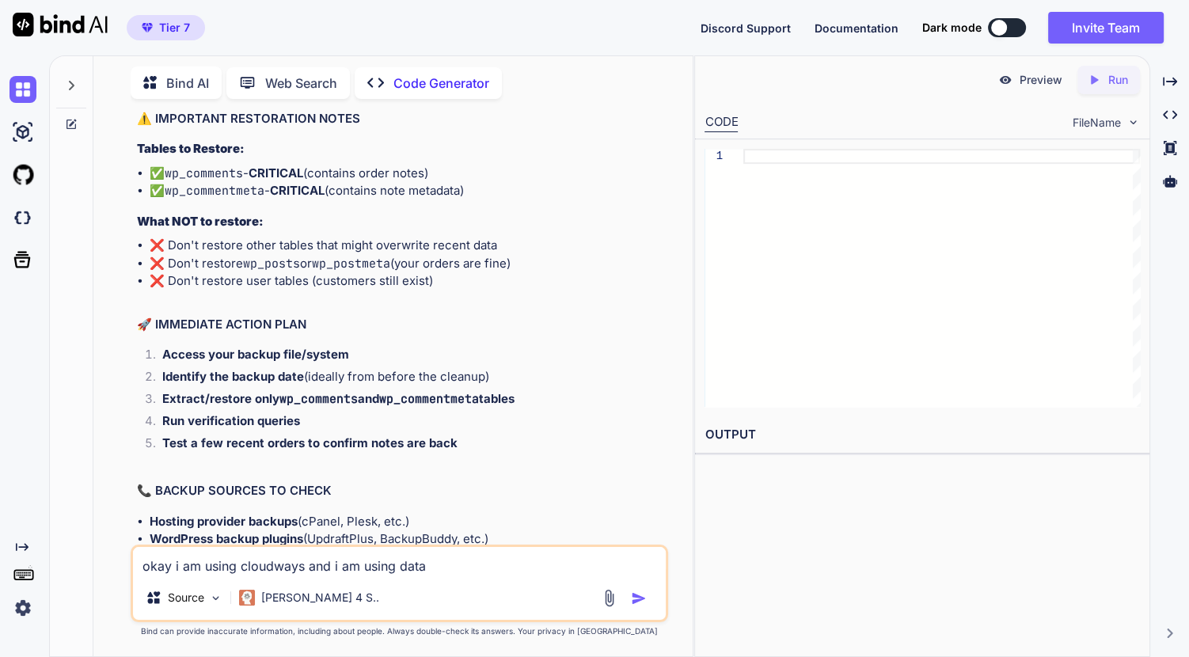
type textarea "okay i am using cloudways and i am using datab"
type textarea "x"
type textarea "okay i am using cloudways and i am using databa"
type textarea "x"
type textarea "okay i am using cloudways and i am using databas"
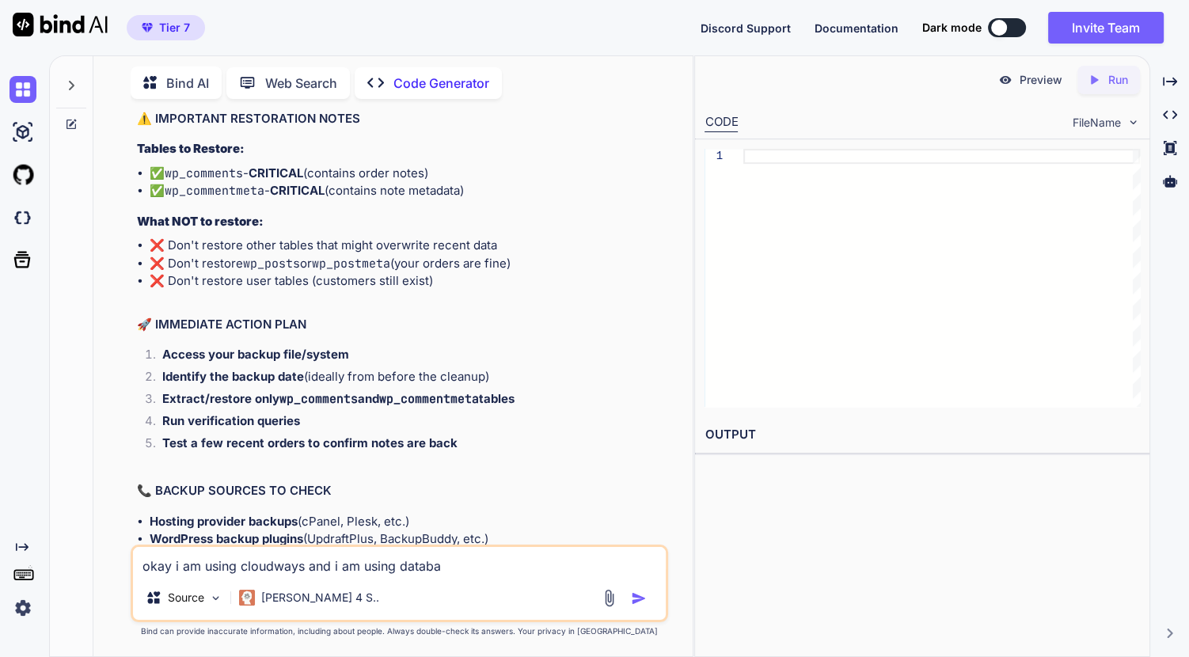
type textarea "x"
type textarea "okay i am using cloudways and i am using database"
type textarea "x"
type textarea "okay i am using cloudways and i am using database"
type textarea "x"
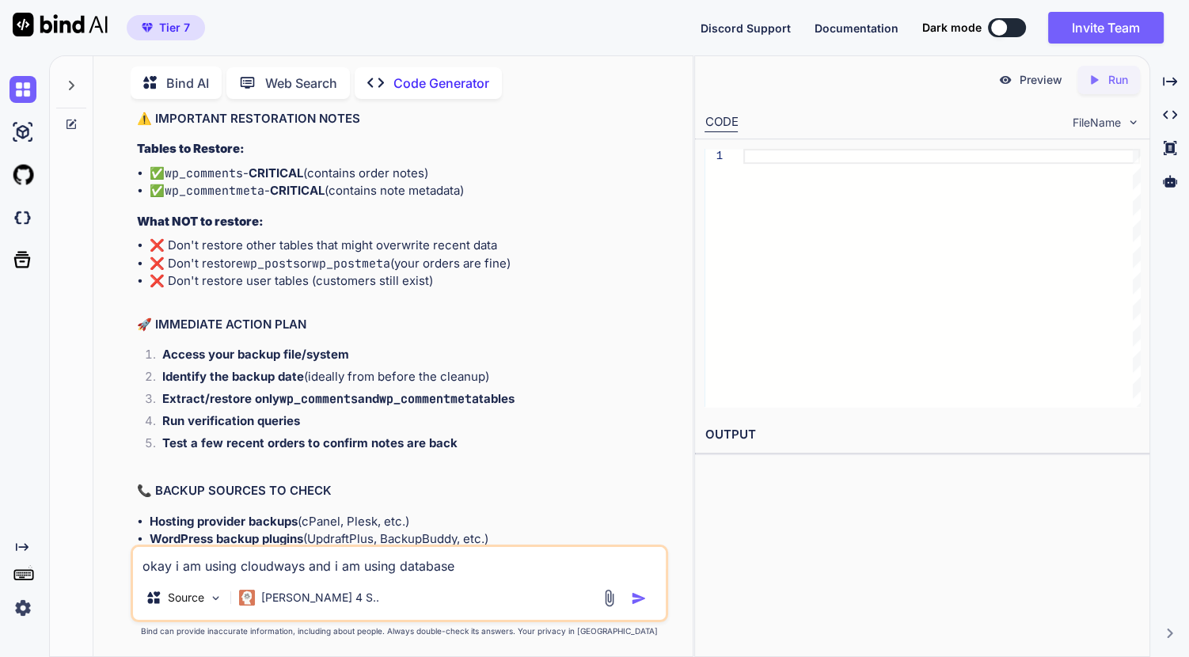
type textarea "okay i am using cloudways and i am using database m"
type textarea "x"
type textarea "okay i am using cloudways and i am using database ma"
type textarea "x"
type textarea "okay i am using cloudways and i am using database man"
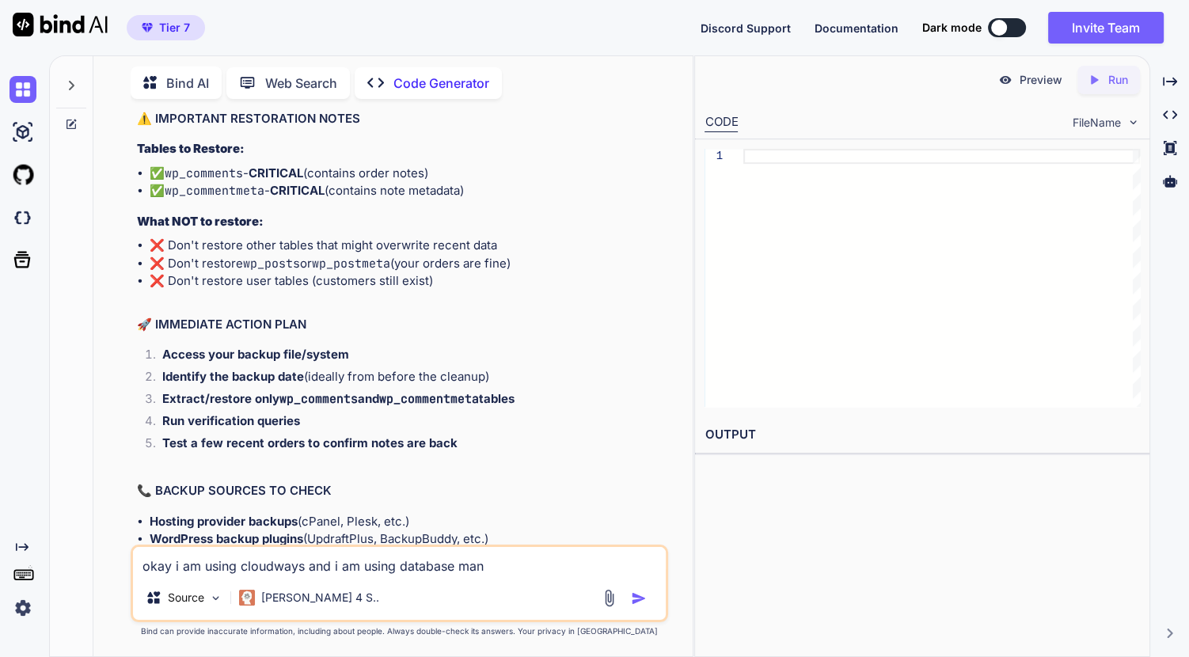
type textarea "x"
type textarea "okay i am using cloudways and i am using database mana"
type textarea "x"
type textarea "okay i am using cloudways and i am using database manag"
type textarea "x"
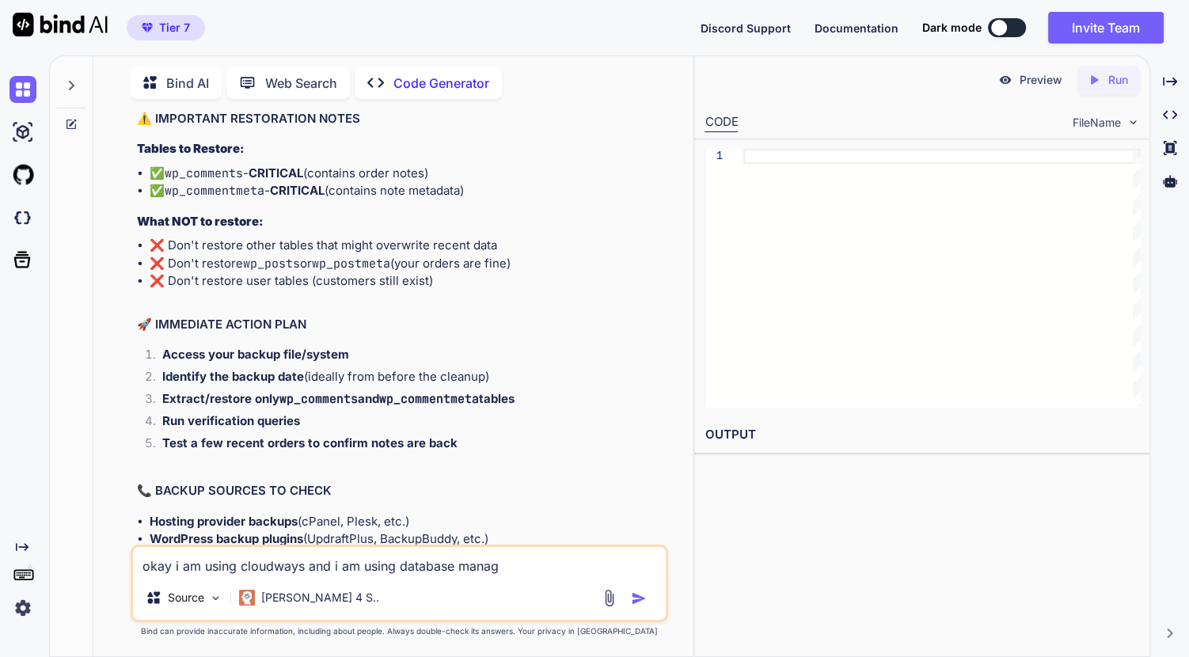
type textarea "okay i am using cloudways and i am using database manage"
type textarea "x"
type textarea "okay i am using cloudways and i am using database manager"
type textarea "x"
type textarea "okay i am using cloudways and i am using database manager"
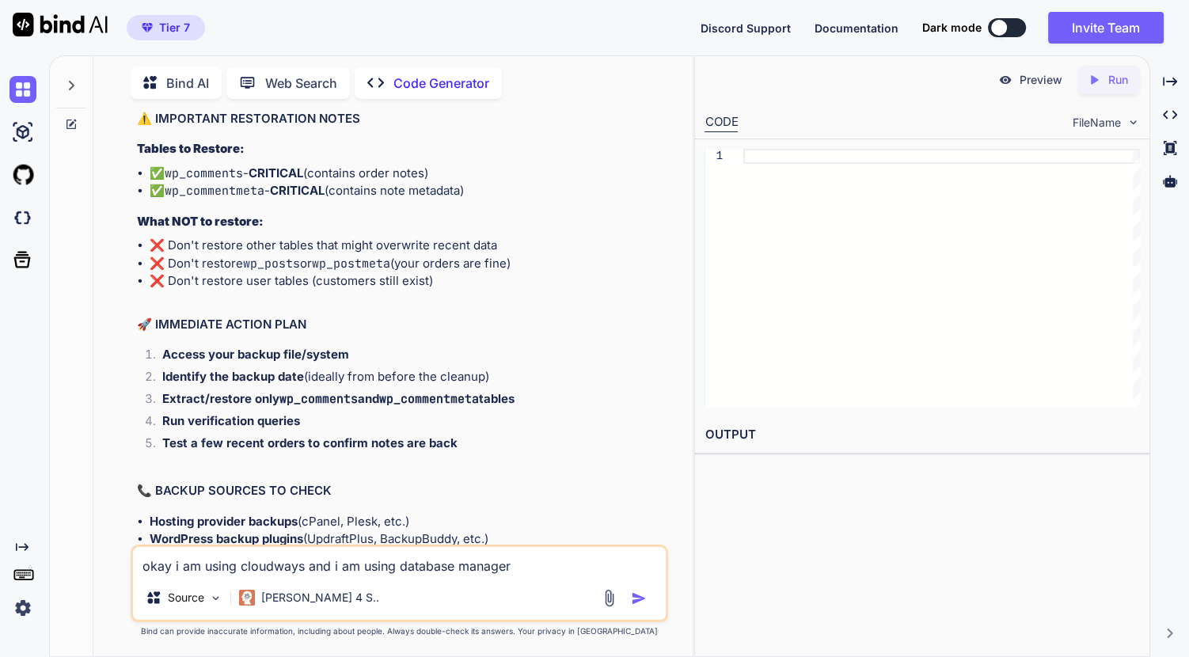
type textarea "x"
type textarea "okay i am using cloudways and i am using database manager i"
type textarea "x"
type textarea "okay i am using cloudways and i am using database manager in"
type textarea "x"
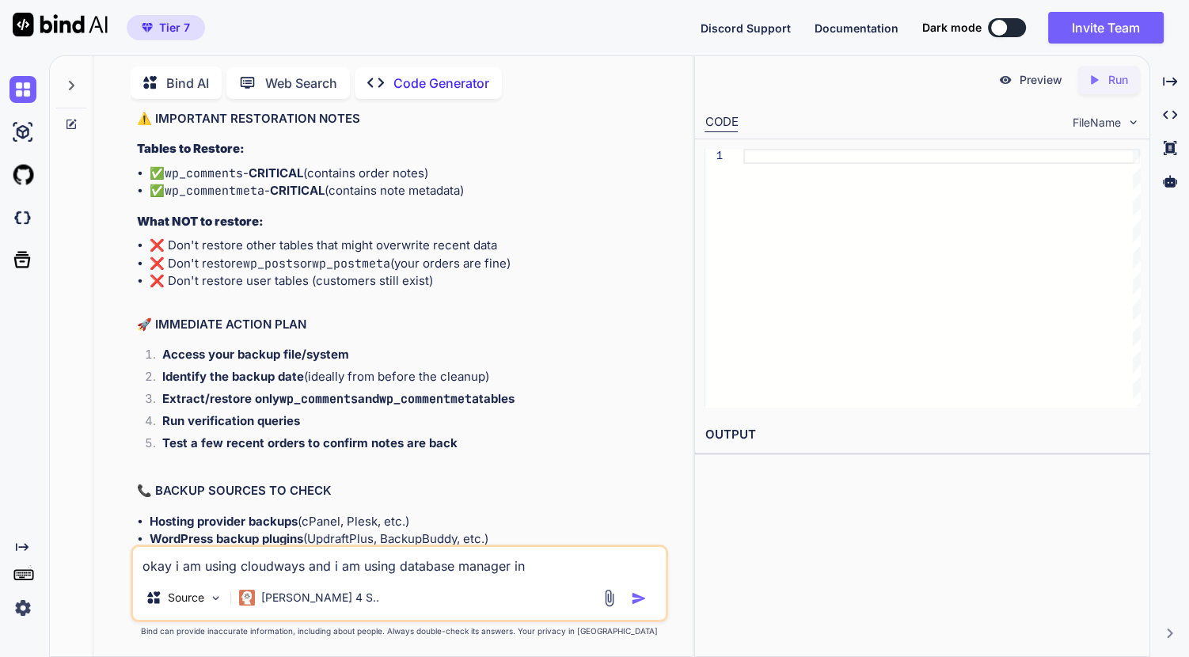
type textarea "okay i am using cloudways and i am using database manager ins"
type textarea "x"
type textarea "okay i am using cloudways and i am using database manager insi"
type textarea "x"
type textarea "okay i am using cloudways and i am using database manager insid"
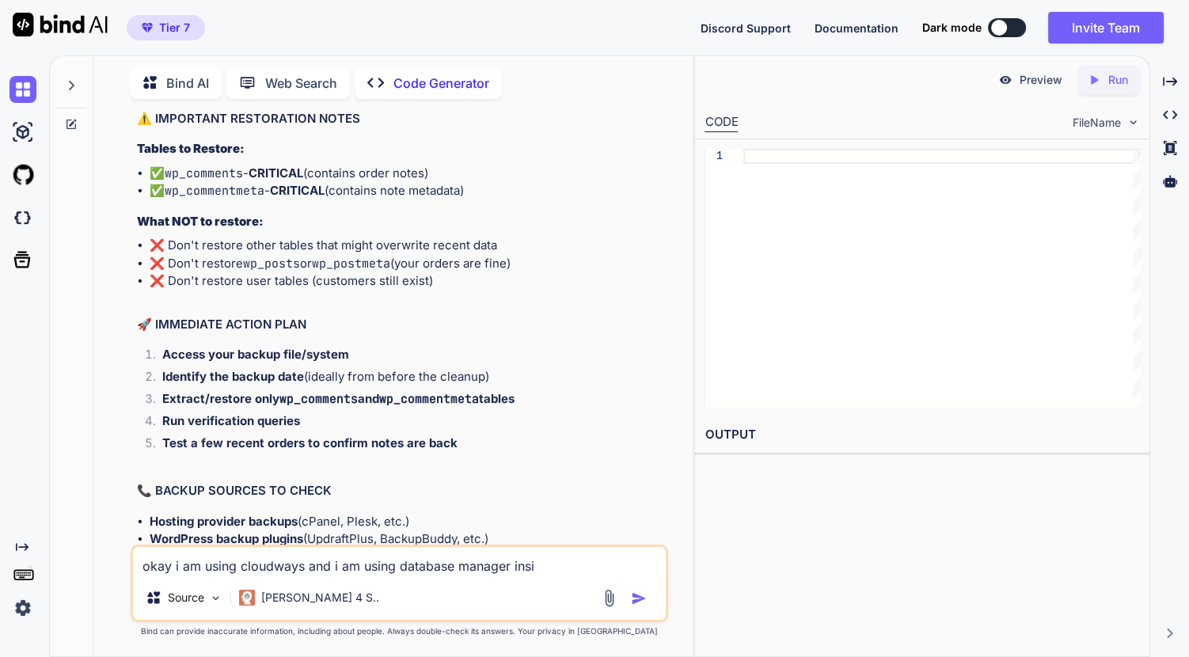
type textarea "x"
type textarea "okay i am using cloudways and i am using database manager inside"
type textarea "x"
type textarea "okay i am using cloudways and i am using database manager inside"
type textarea "x"
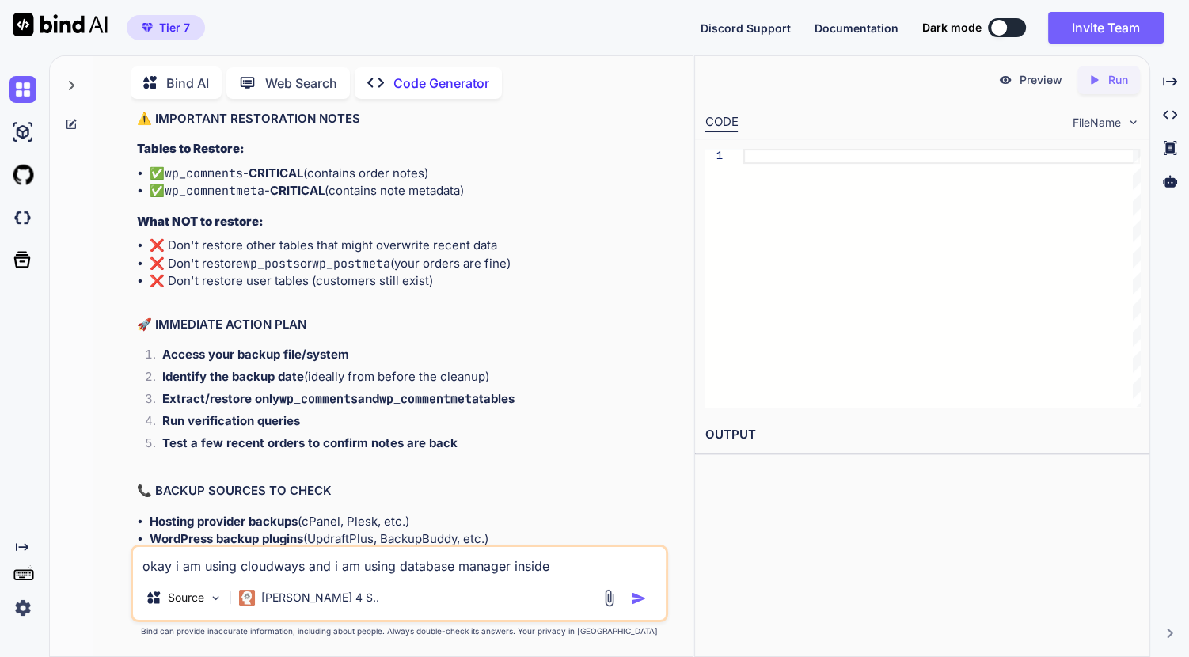
type textarea "okay i am using cloudways and i am using database manager inside t"
type textarea "x"
type textarea "okay i am using cloudways and i am using database manager inside th"
type textarea "x"
type textarea "okay i am using cloudways and i am using database manager inside the"
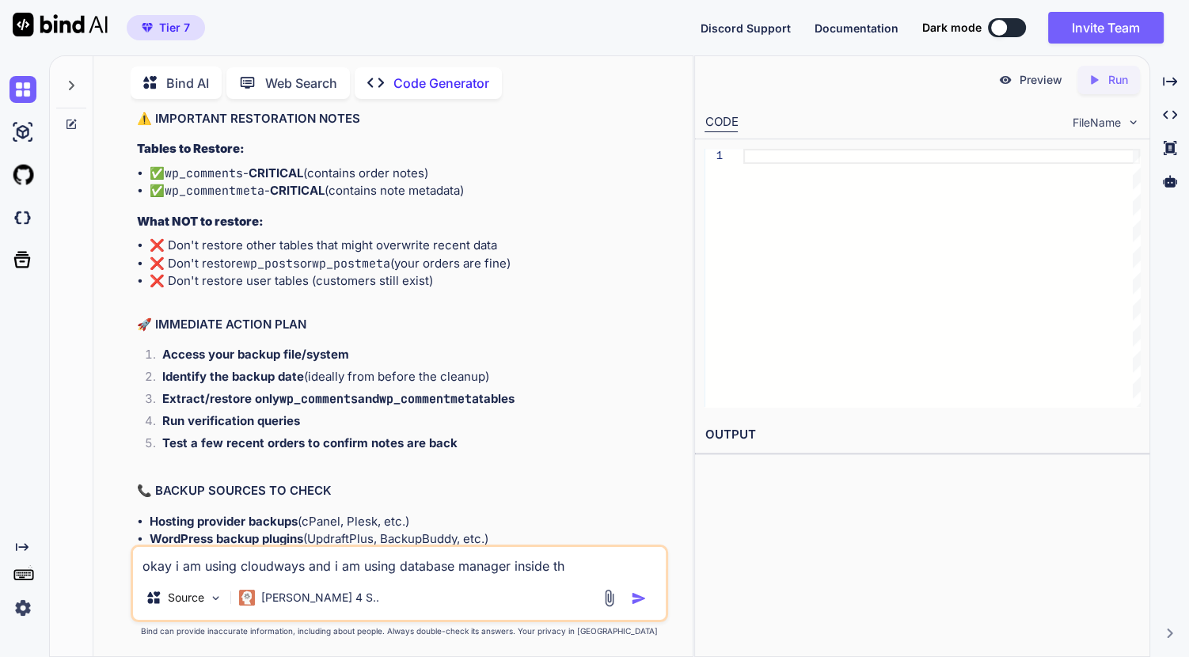
type textarea "x"
type textarea "okay i am using cloudways and i am using database manager inside the"
type textarea "x"
type textarea "okay i am using cloudways and i am using database manager inside the c"
type textarea "x"
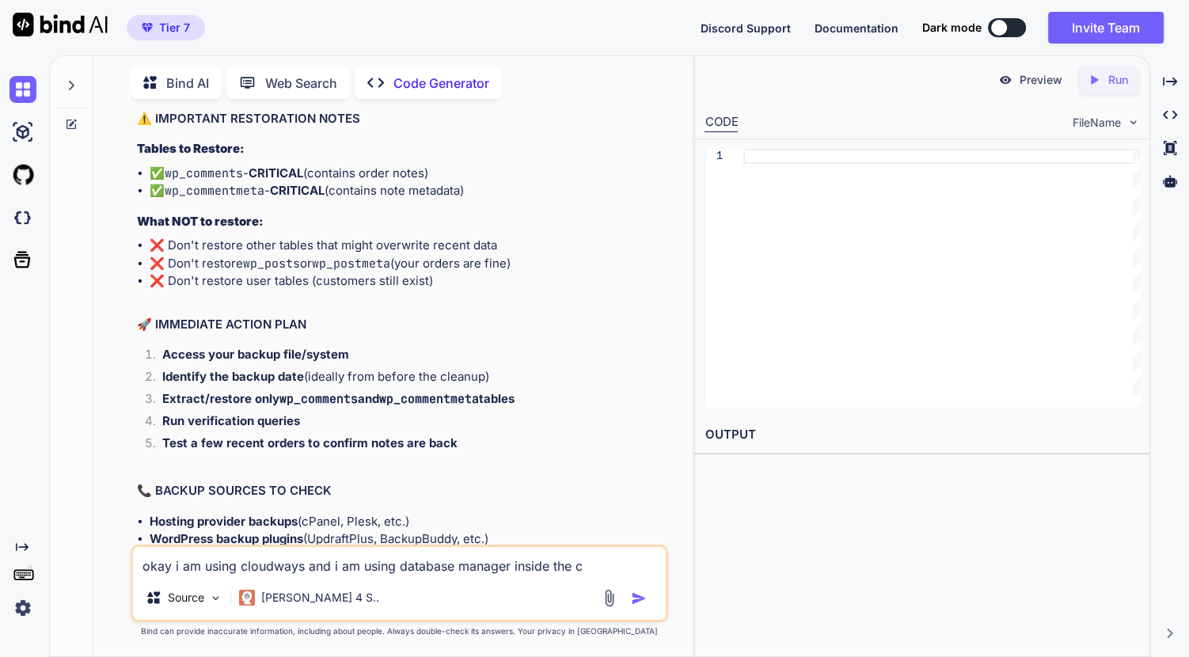
type textarea "okay i am using cloudways and i am using database manager inside the cl"
type textarea "x"
type textarea "okay i am using cloudways and i am using database manager inside the clo"
type textarea "x"
type textarea "okay i am using cloudways and i am using database manager inside the clou"
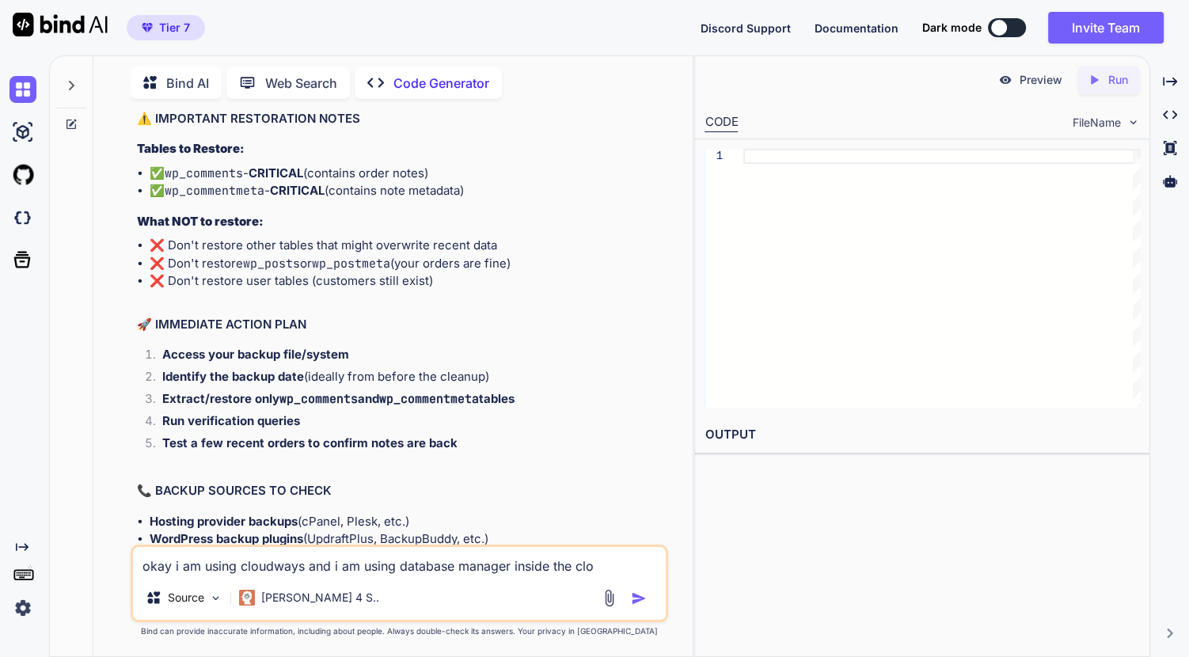
type textarea "x"
type textarea "okay i am using cloudways and i am using database manager inside the cloud"
type textarea "x"
type textarea "okay i am using cloudways and i am using database manager inside the cloudw"
type textarea "x"
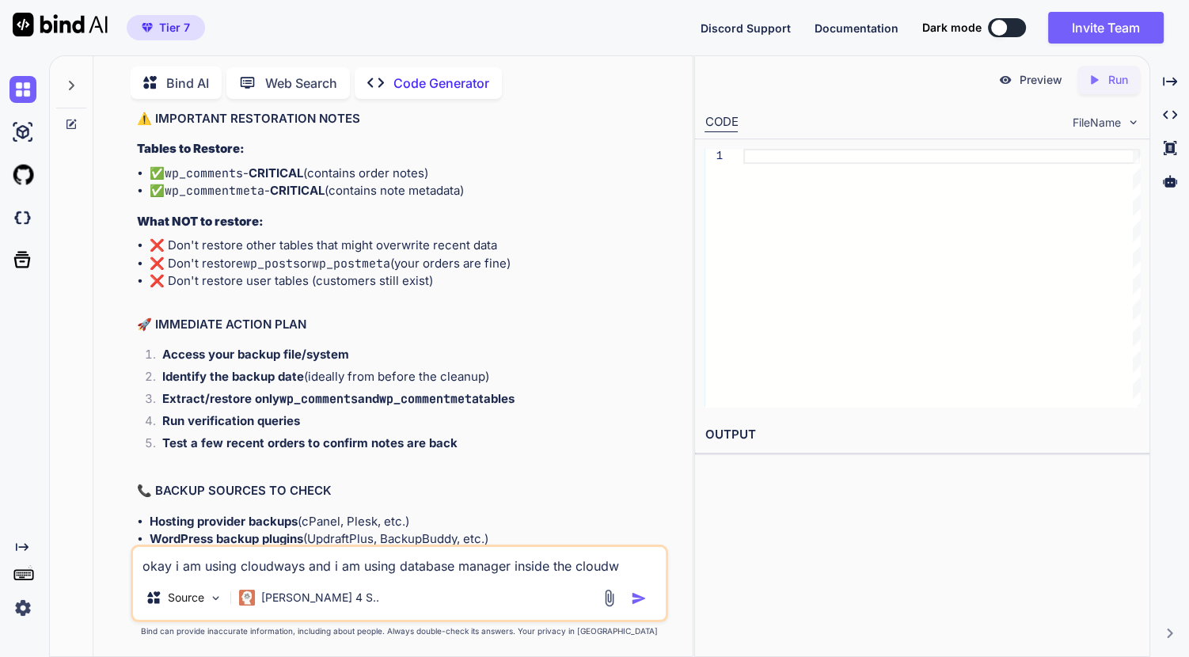
type textarea "okay i am using cloudways and i am using database manager inside the cloudwa"
type textarea "x"
type textarea "okay i am using cloudways and i am using database manager inside the cloudway"
type textarea "x"
type textarea "okay i am using cloudways and i am using database manager inside the cloudways"
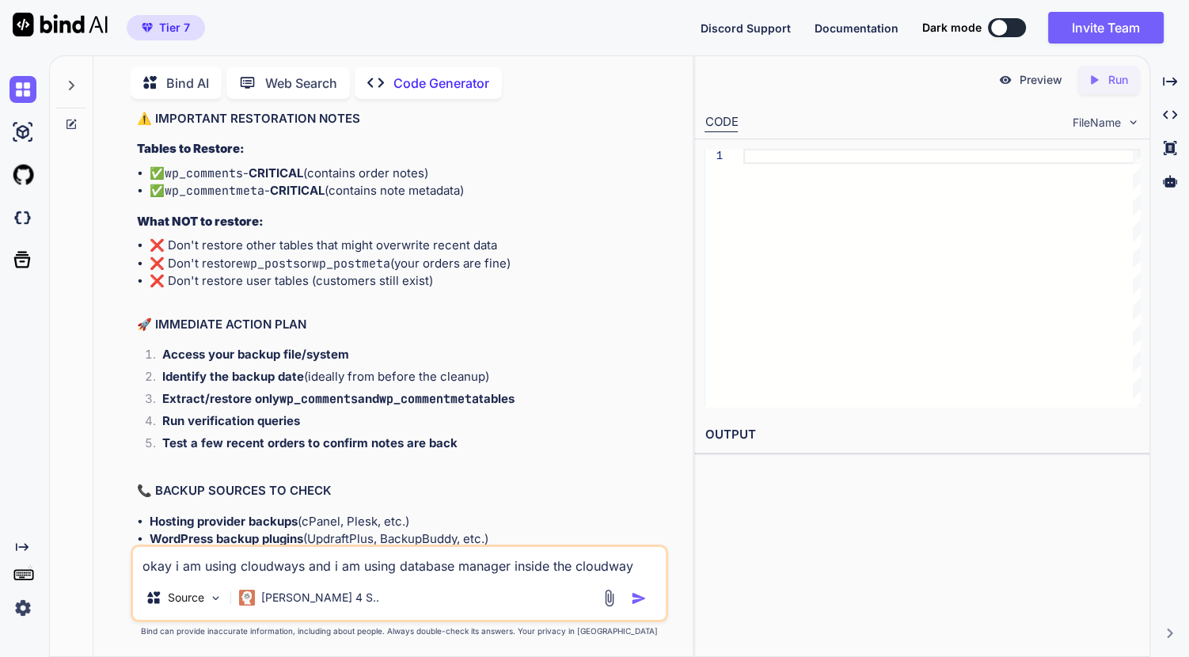
type textarea "x"
type textarea "okay i am using cloudways and i am using database manager inside the cloudways"
type textarea "x"
type textarea "okay i am using cloudways and i am using database manager inside the cloudways s"
type textarea "x"
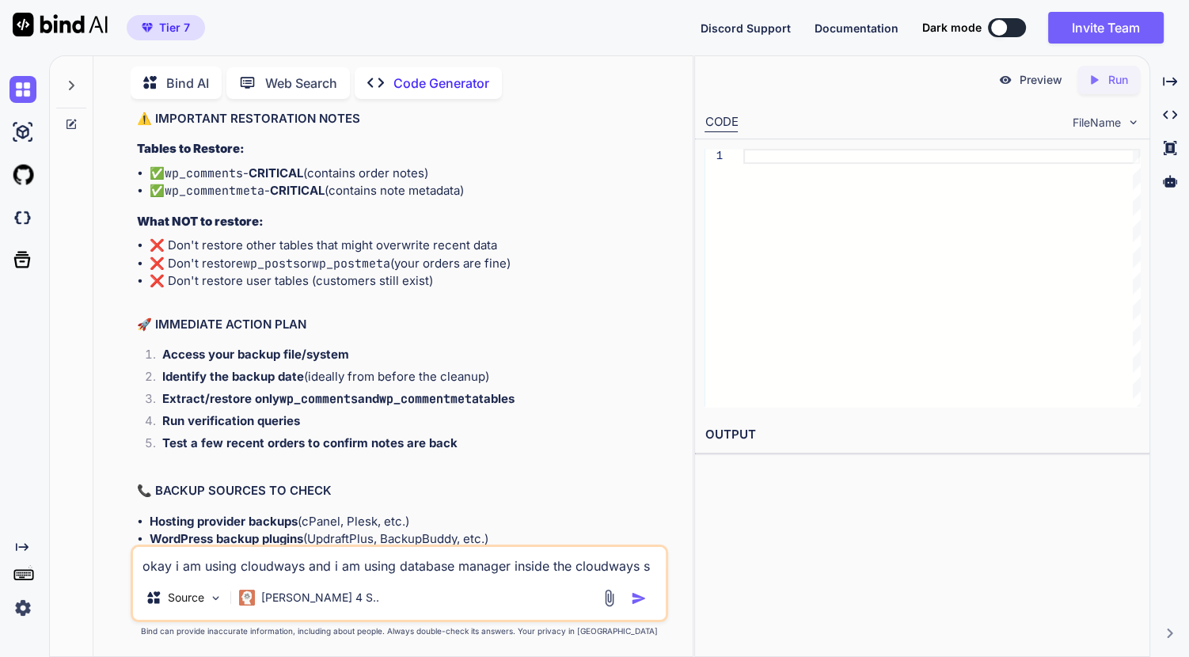
type textarea "okay i am using cloudways and i am using database manager inside the cloudways …"
type textarea "x"
type textarea "okay i am using cloudways and i am using database manager inside the cloudways …"
type textarea "x"
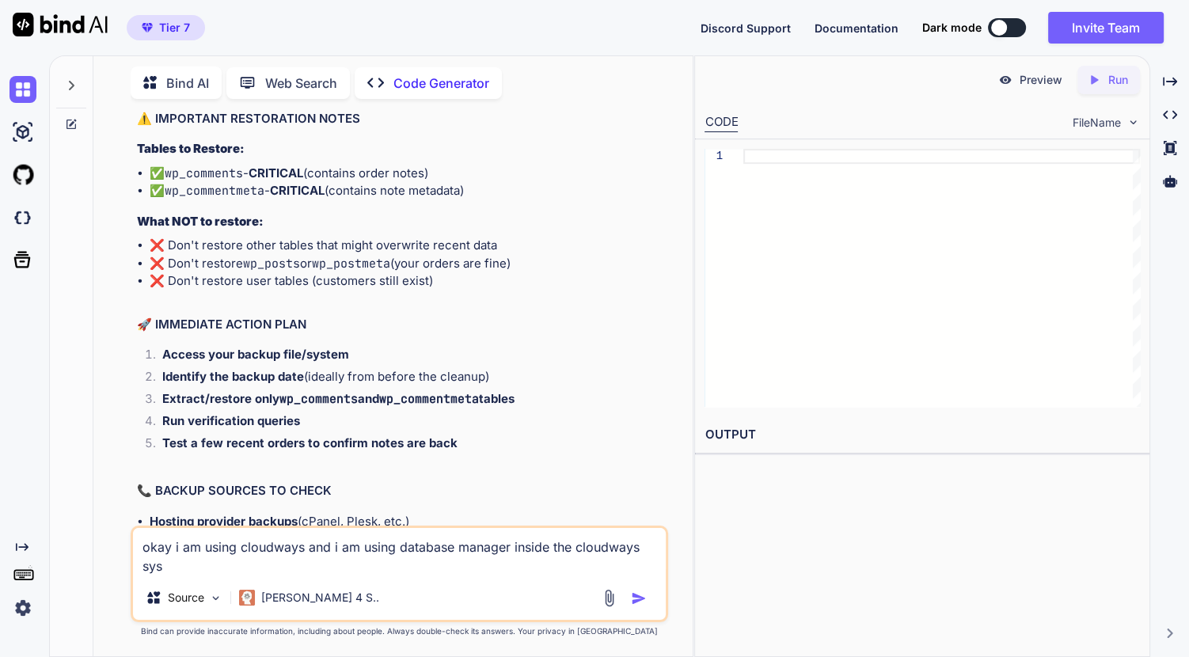
type textarea "okay i am using cloudways and i am using database manager inside the cloudways …"
type textarea "x"
type textarea "okay i am using cloudways and i am using database manager inside the cloudways …"
type textarea "x"
type textarea "okay i am using cloudways and i am using database manager inside the cloudways …"
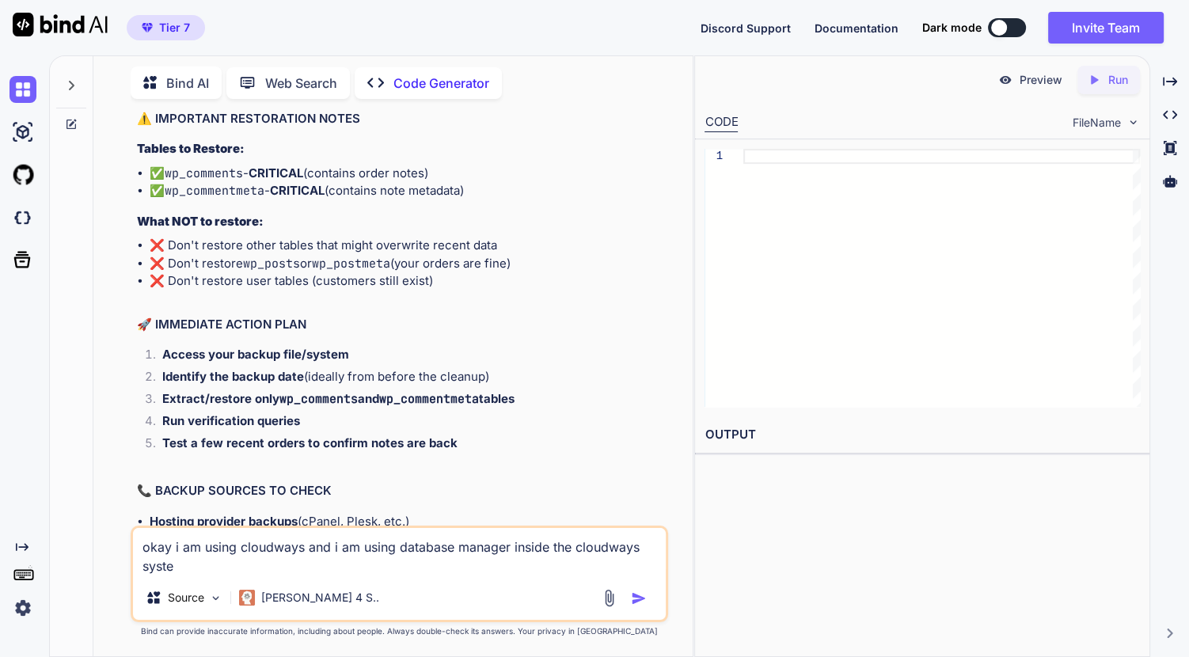
type textarea "x"
type textarea "okay i am using cloudways and i am using database manager inside the cloudways …"
type textarea "x"
type textarea "okay i am using cloudways and i am using database manager inside the cloudways …"
type textarea "x"
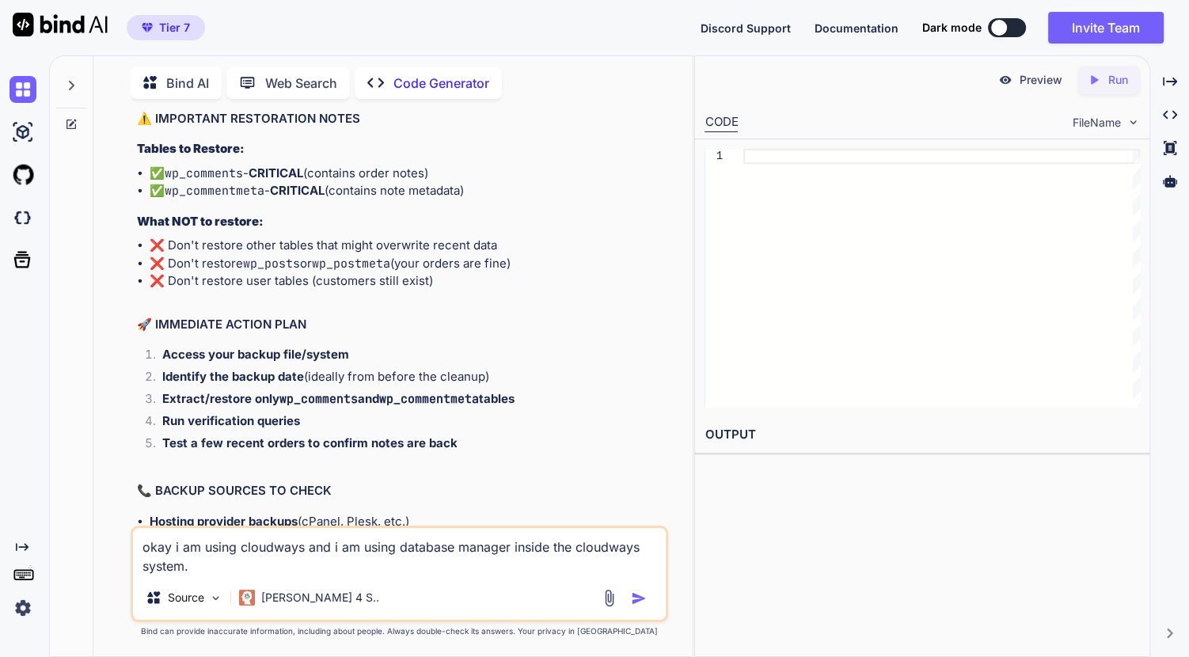
type textarea "okay i am using cloudways and i am using database manager inside the cloudways …"
type textarea "x"
type textarea "okay i am using cloudways and i am using database manager inside the cloudways …"
type textarea "x"
type textarea "okay i am using cloudways and i am using database manager inside the cloudways …"
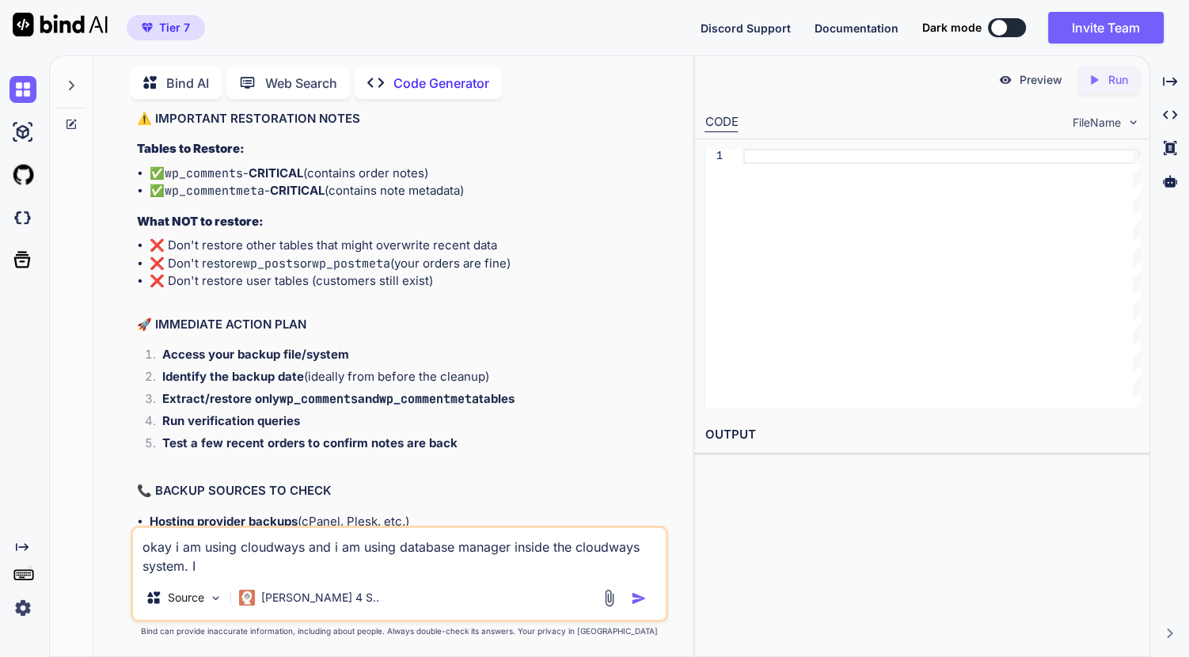
type textarea "x"
type textarea "okay i am using cloudways and i am using database manager inside the cloudways …"
type textarea "x"
type textarea "okay i am using cloudways and i am using database manager inside the cloudways …"
type textarea "x"
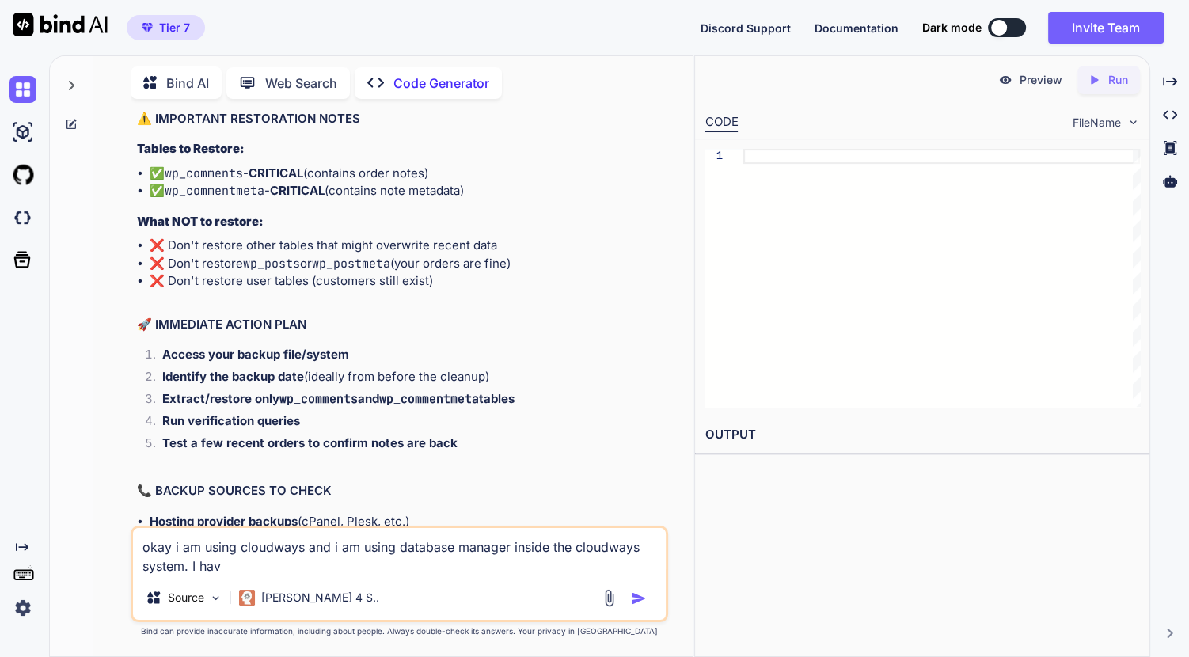
type textarea "okay i am using cloudways and i am using database manager inside the cloudways …"
type textarea "x"
type textarea "okay i am using cloudways and i am using database manager inside the cloudways …"
type textarea "x"
type textarea "okay i am using cloudways and i am using database manager inside the cloudways …"
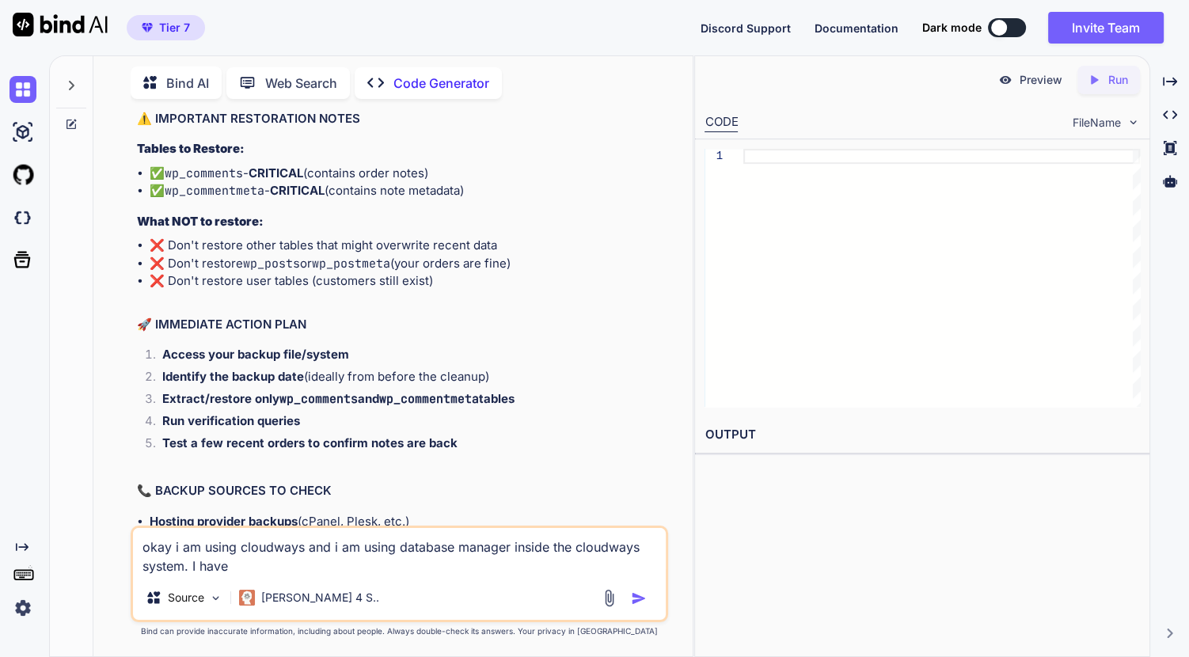
type textarea "x"
type textarea "okay i am using cloudways and i am using database manager inside the cloudways …"
type textarea "x"
type textarea "okay i am using cloudways and i am using database manager inside the cloudways …"
type textarea "x"
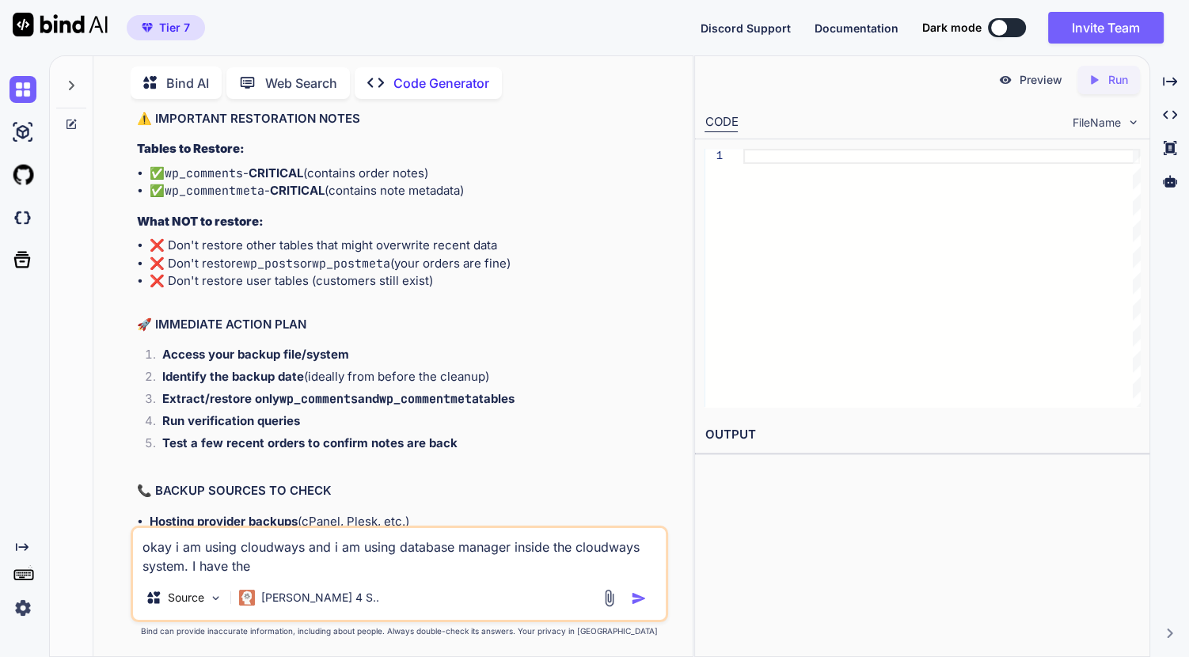
type textarea "okay i am using cloudways and i am using database manager inside the cloudways …"
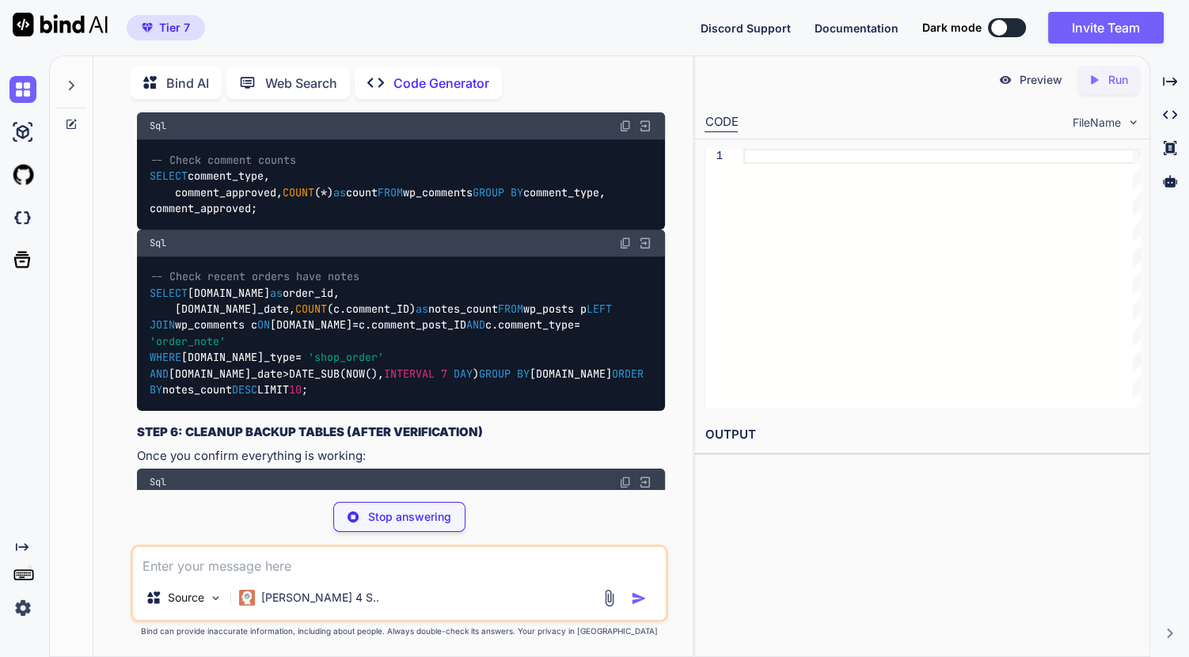
scroll to position [14979, 0]
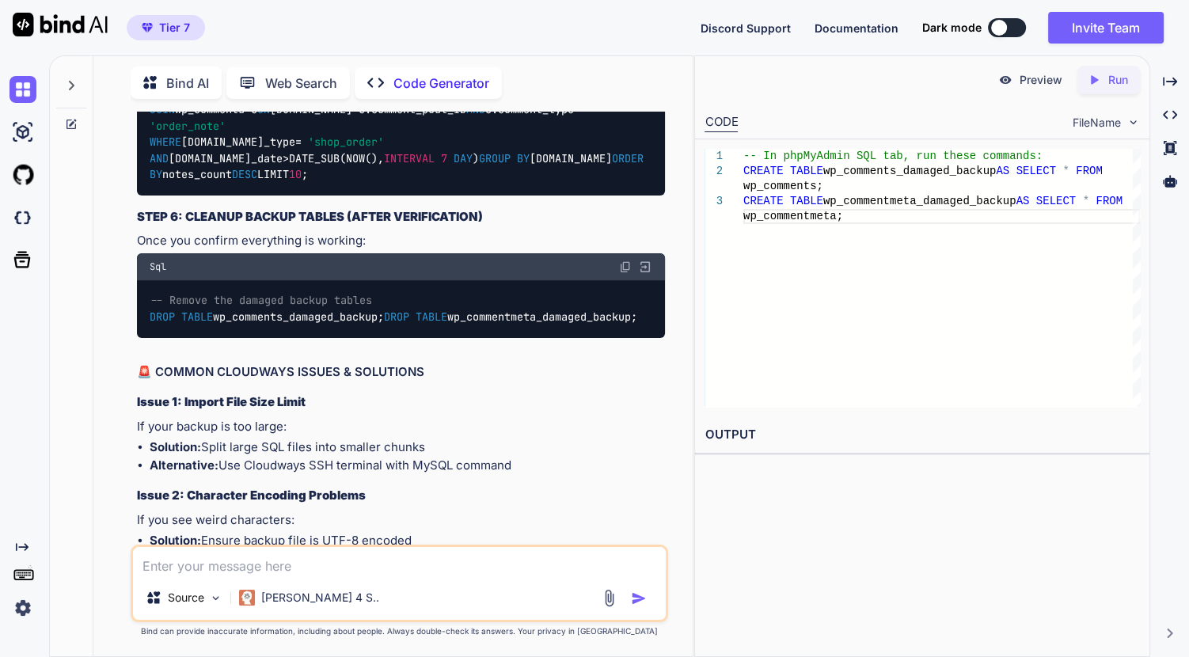
drag, startPoint x: 637, startPoint y: 272, endPoint x: 101, endPoint y: 247, distance: 536.7
click at [101, 247] on div "Bind AI Web Search Created with Pixso. Code Generator You i did give you the li…" at bounding box center [392, 358] width 599 height 596
copy code "CREATE TABLE wp_comments_damaged_backup AS SELECT * FROM wp_comments; CREATE TA…"
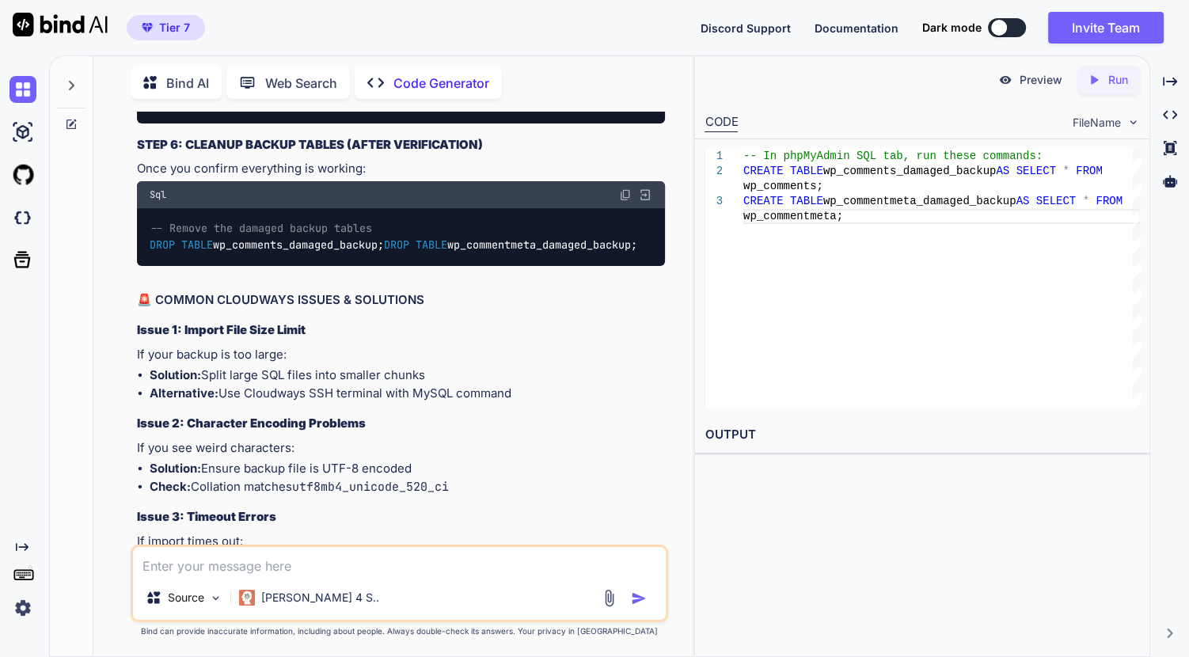
scroll to position [15195, 0]
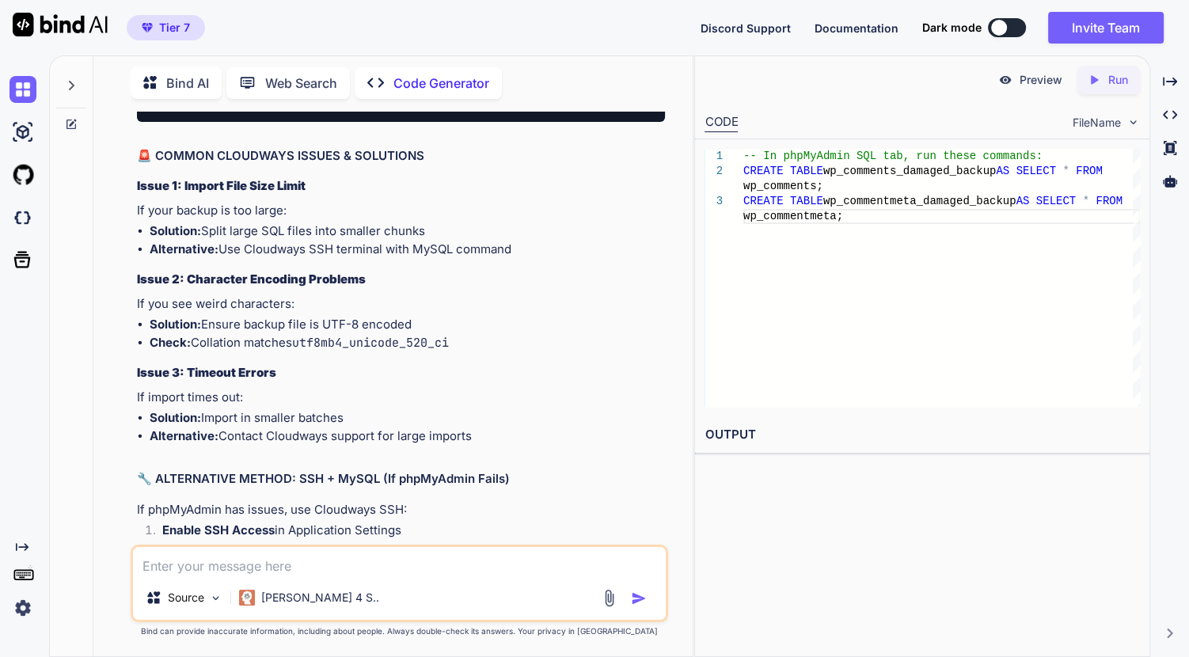
click at [324, 555] on textarea at bounding box center [399, 561] width 533 height 29
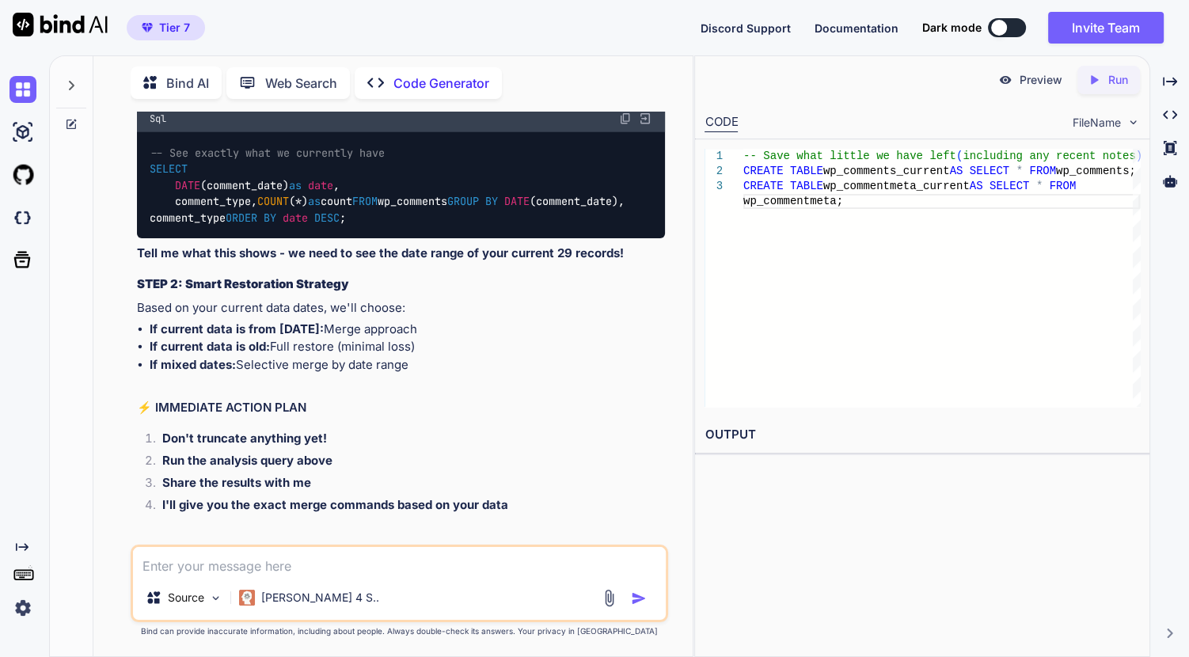
scroll to position [18131, 0]
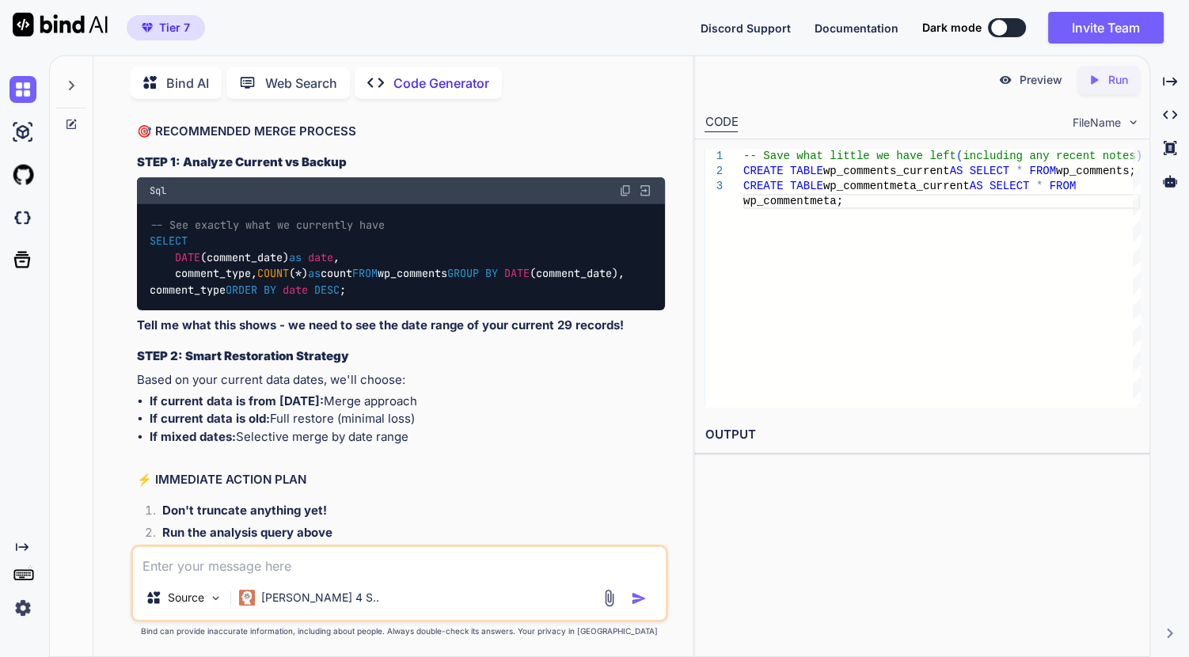
drag, startPoint x: 626, startPoint y: 196, endPoint x: 126, endPoint y: 177, distance: 500.8
click at [126, 177] on div "You i did give you the list of active plugins, is it one of them? Code Generato…" at bounding box center [399, 384] width 587 height 545
copy code "CREATE TABLE wp_comments_current AS SELECT * FROM wp_comments; CREATE TABLE wp_…"
drag, startPoint x: 321, startPoint y: 438, endPoint x: 120, endPoint y: 420, distance: 202.0
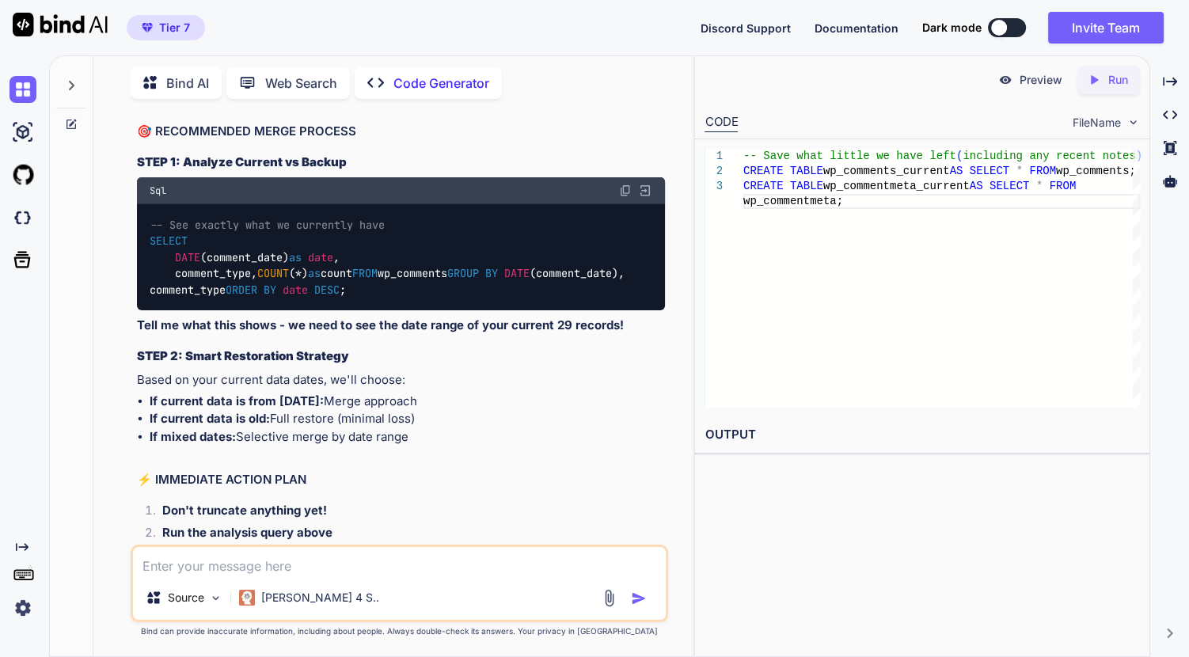
click at [120, 420] on div "You i did give you the list of active plugins, is it one of them? Code Generato…" at bounding box center [399, 384] width 587 height 545
drag, startPoint x: 120, startPoint y: 420, endPoint x: 454, endPoint y: 460, distance: 335.8
drag, startPoint x: 538, startPoint y: 447, endPoint x: 103, endPoint y: 425, distance: 436.1
click at [103, 425] on div "Bind AI Web Search Created with Pixso. Code Generator You i did give you the li…" at bounding box center [392, 358] width 599 height 596
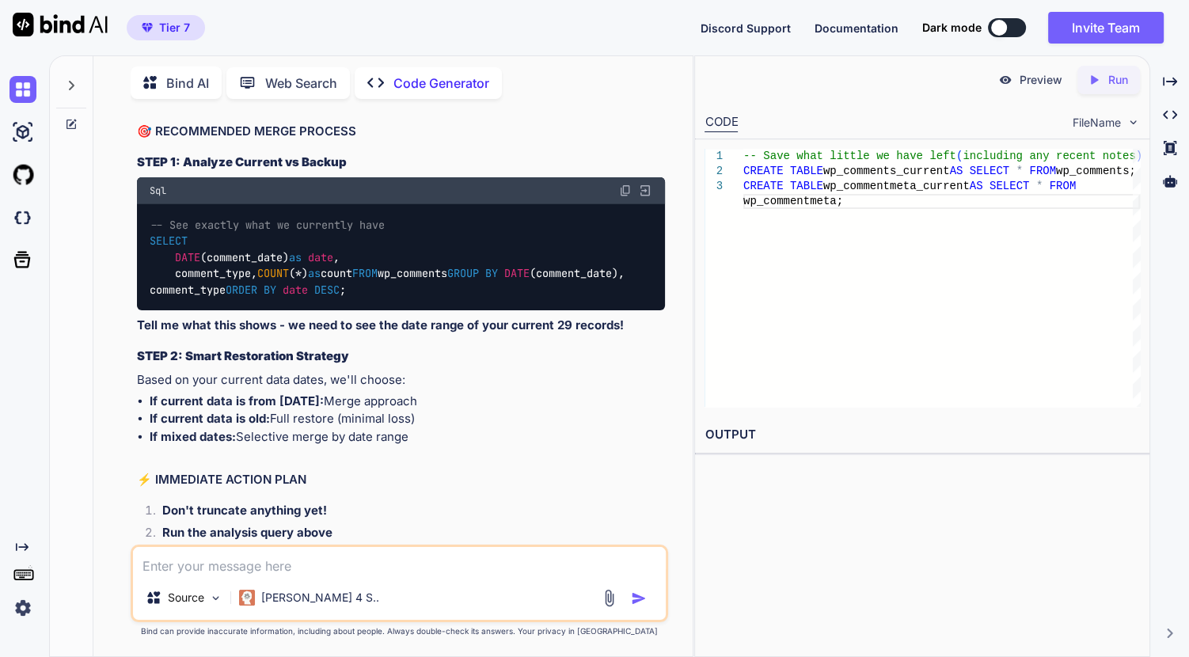
copy code "CREATE TABLE wp_comments_backup LIKE wp_comments; CREATE TABLE wp_commentmeta_b…"
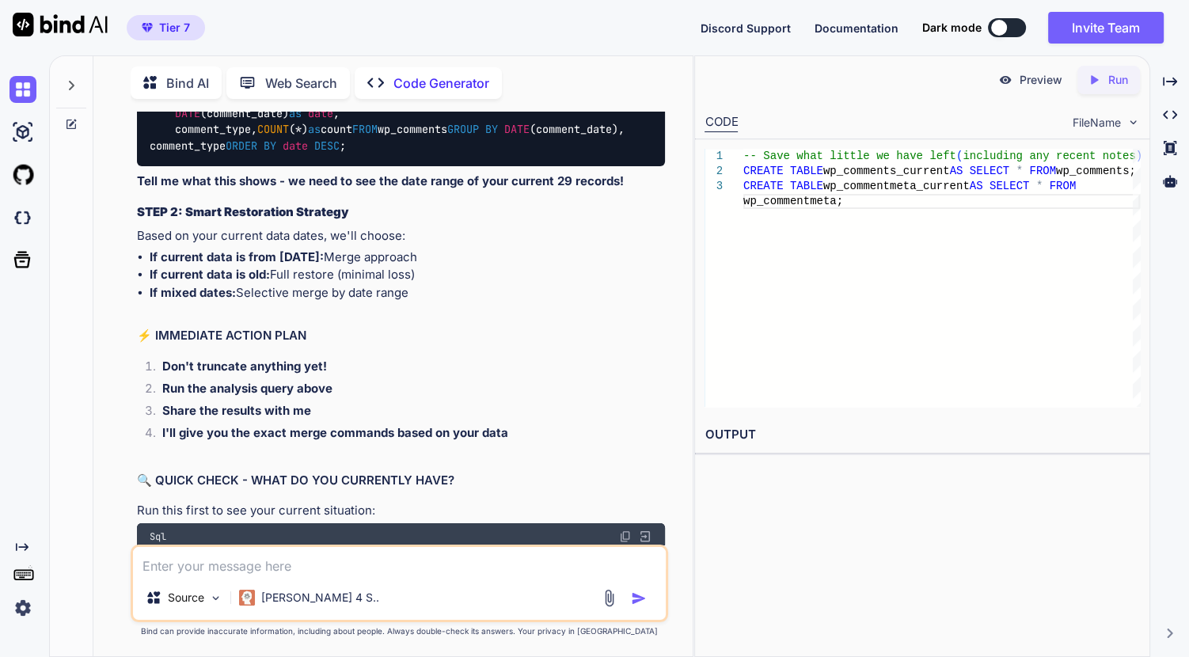
scroll to position [18419, 0]
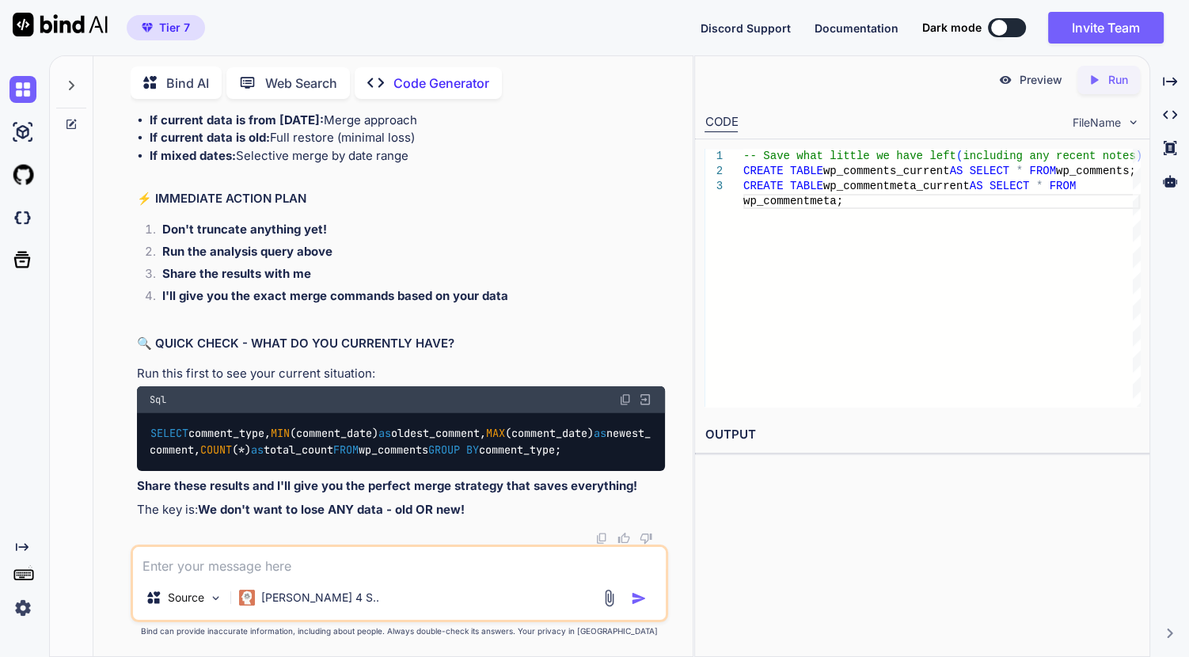
drag, startPoint x: 367, startPoint y: 333, endPoint x: 135, endPoint y: 315, distance: 231.9
click at [135, 315] on div "You i did give you the list of active plugins, is it one of them? Code Generato…" at bounding box center [401, 328] width 535 height 433
copy code "TRUNCATE TABLE wp_comments; TRUNCATE TABLE wp_commentmeta;"
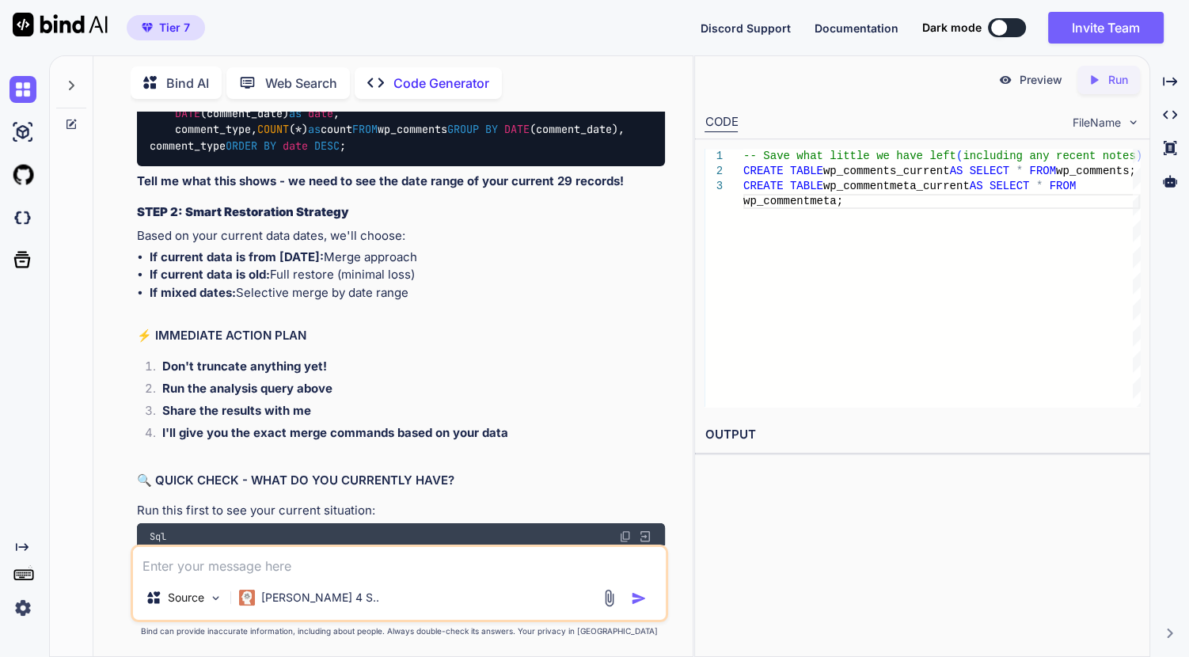
drag, startPoint x: 299, startPoint y: 307, endPoint x: 134, endPoint y: 283, distance: 166.5
click at [134, 283] on div "You i did give you the list of active plugins, is it one of them? Code Generato…" at bounding box center [401, 328] width 535 height 433
copy code "CREATE TABLE wp_comments_backup LIKE wp_comments; CREATE TABLE wp_commentmeta_b…"
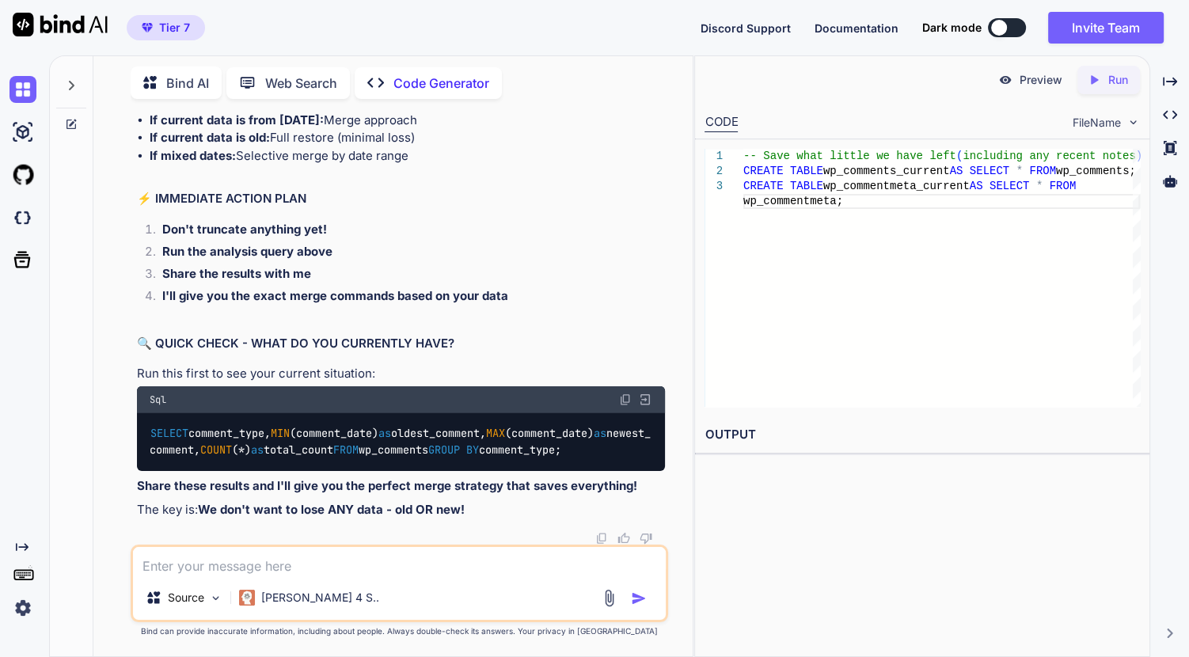
click at [369, 565] on textarea at bounding box center [399, 561] width 533 height 29
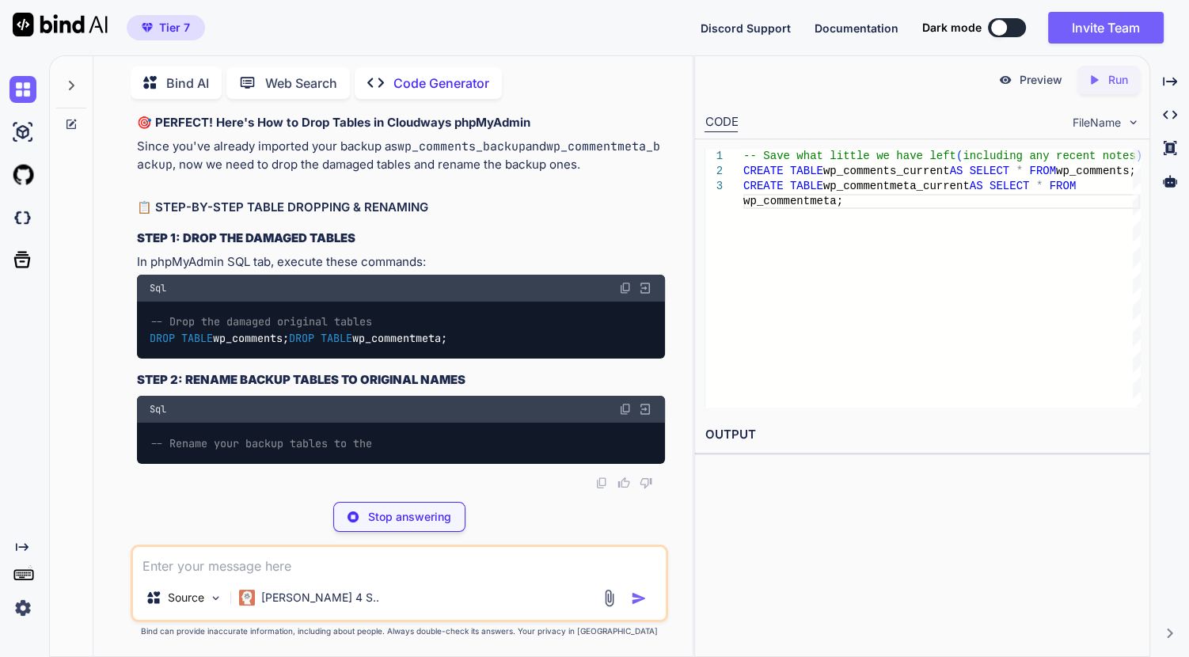
scroll to position [20867, 0]
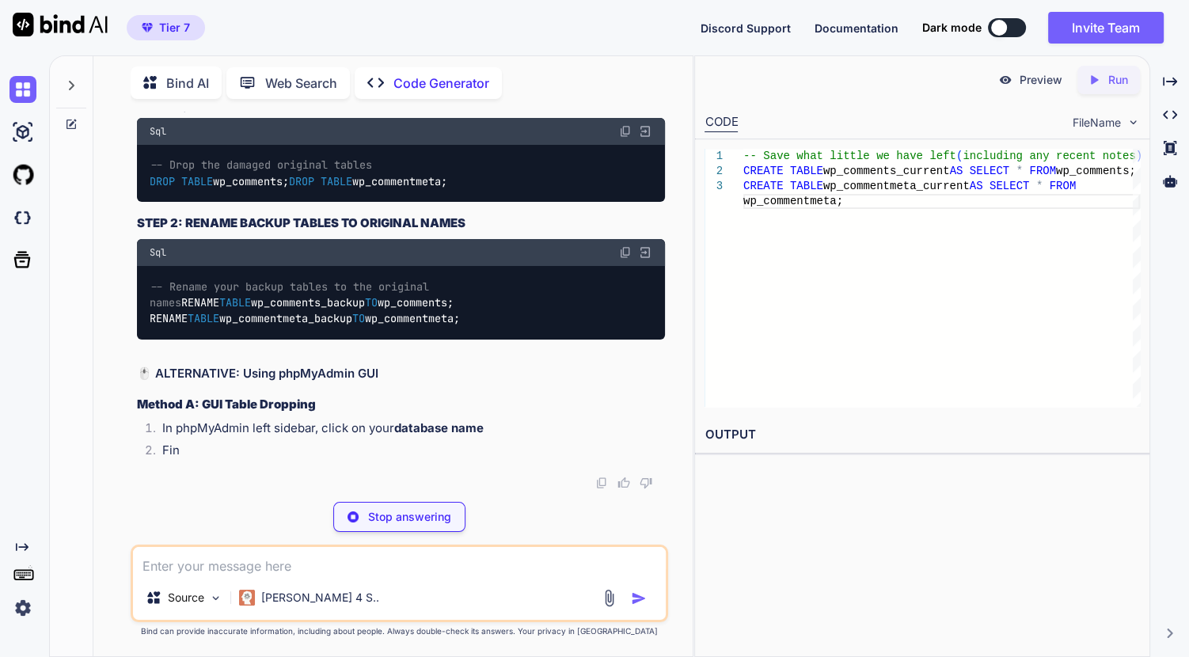
drag, startPoint x: 340, startPoint y: 357, endPoint x: 131, endPoint y: 330, distance: 210.0
click at [131, 330] on div "You i did give you the list of active plugins, is it one of them? Code Generato…" at bounding box center [400, 384] width 538 height 545
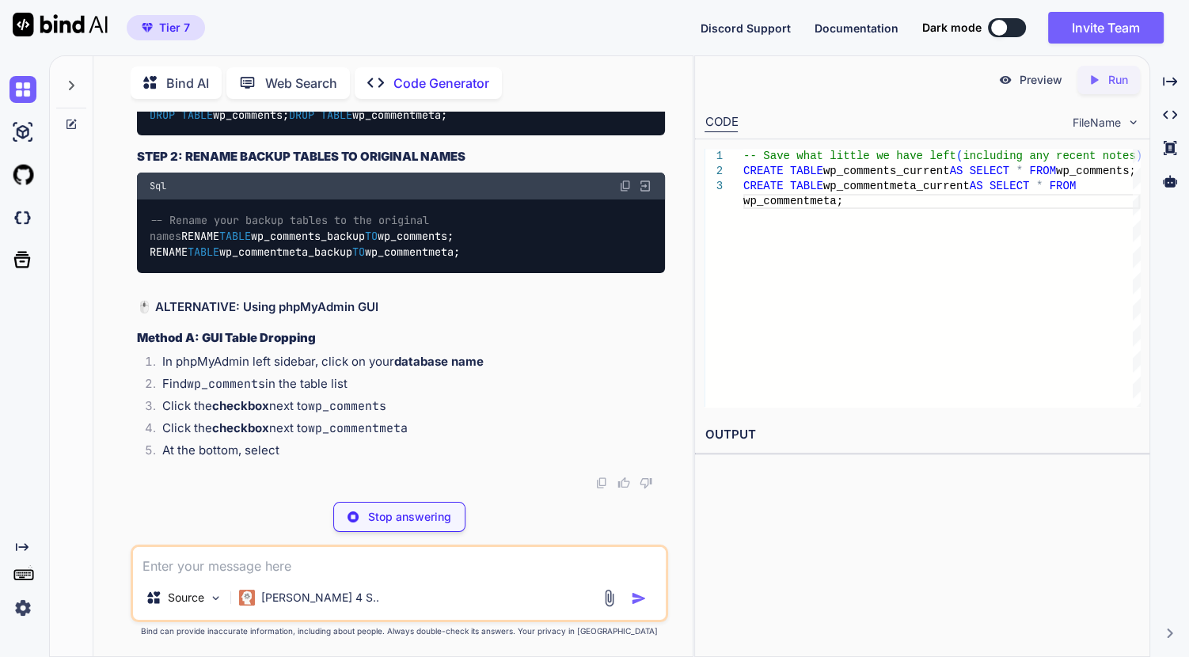
drag, startPoint x: 131, startPoint y: 330, endPoint x: 240, endPoint y: 348, distance: 109.9
click at [240, 123] on code "-- Drop the damaged original tables DROP TABLE wp_comments; DROP TABLE wp_comme…" at bounding box center [299, 106] width 299 height 32
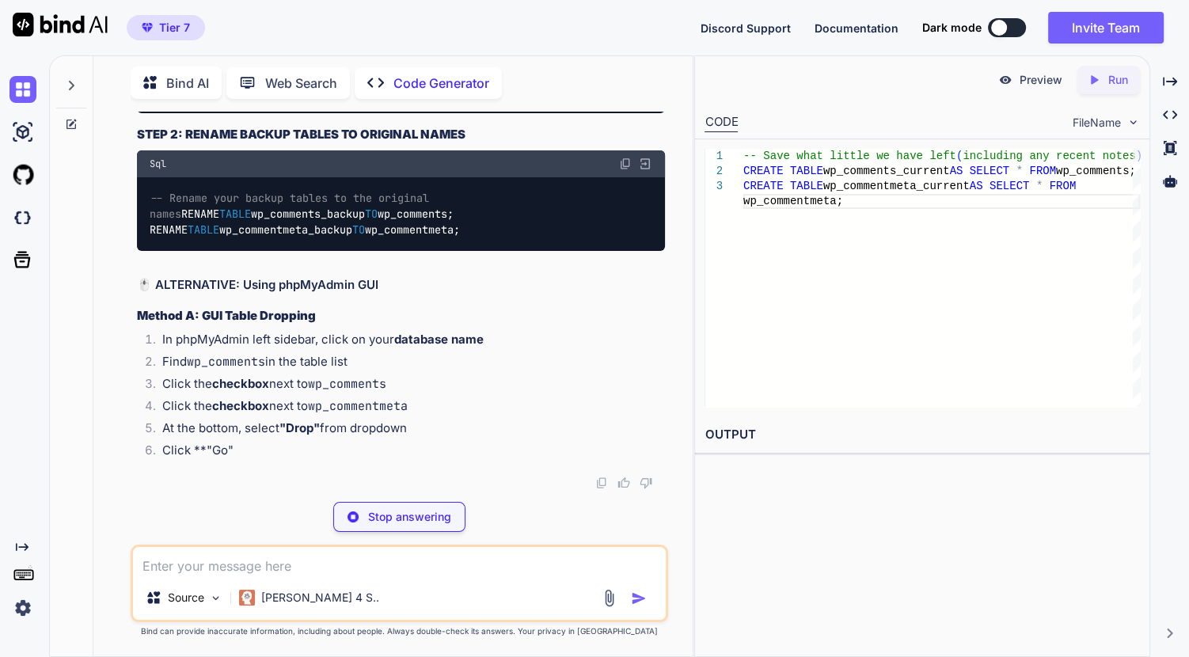
click at [382, 114] on div "-- Drop the damaged original tables DROP TABLE wp_comments; DROP TABLE wp_comme…" at bounding box center [401, 85] width 528 height 58
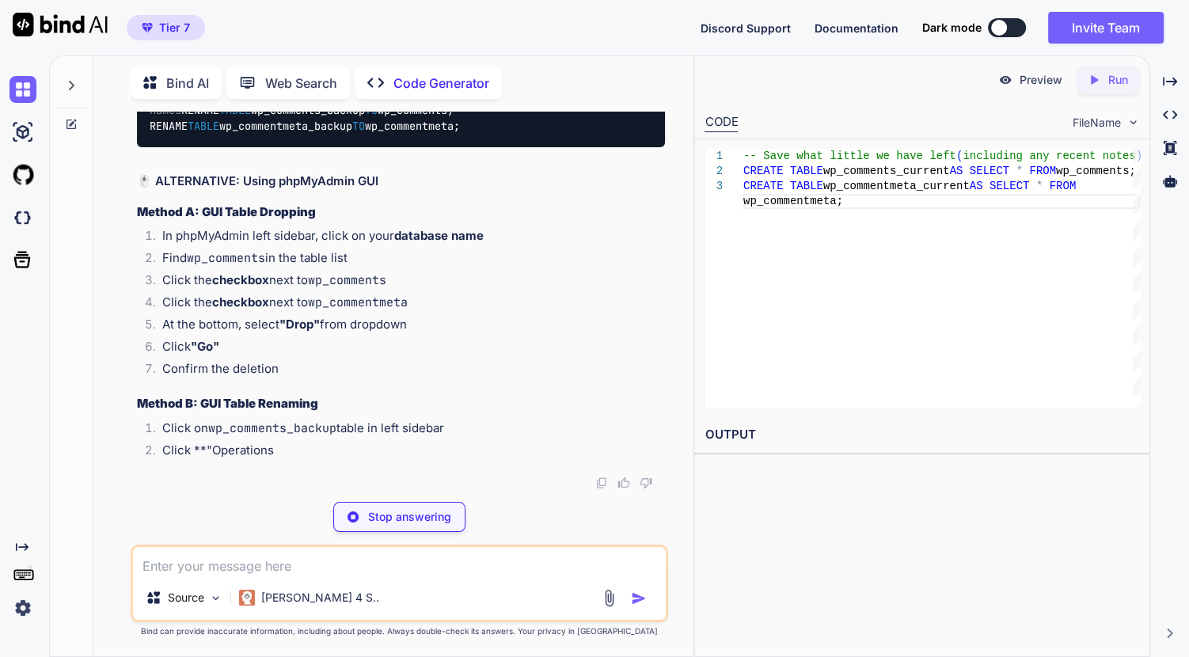
drag, startPoint x: 360, startPoint y: 363, endPoint x: 150, endPoint y: 346, distance: 211.4
copy code "DROP TABLE wp_comments; DROP TABLE wp_commentmeta;"
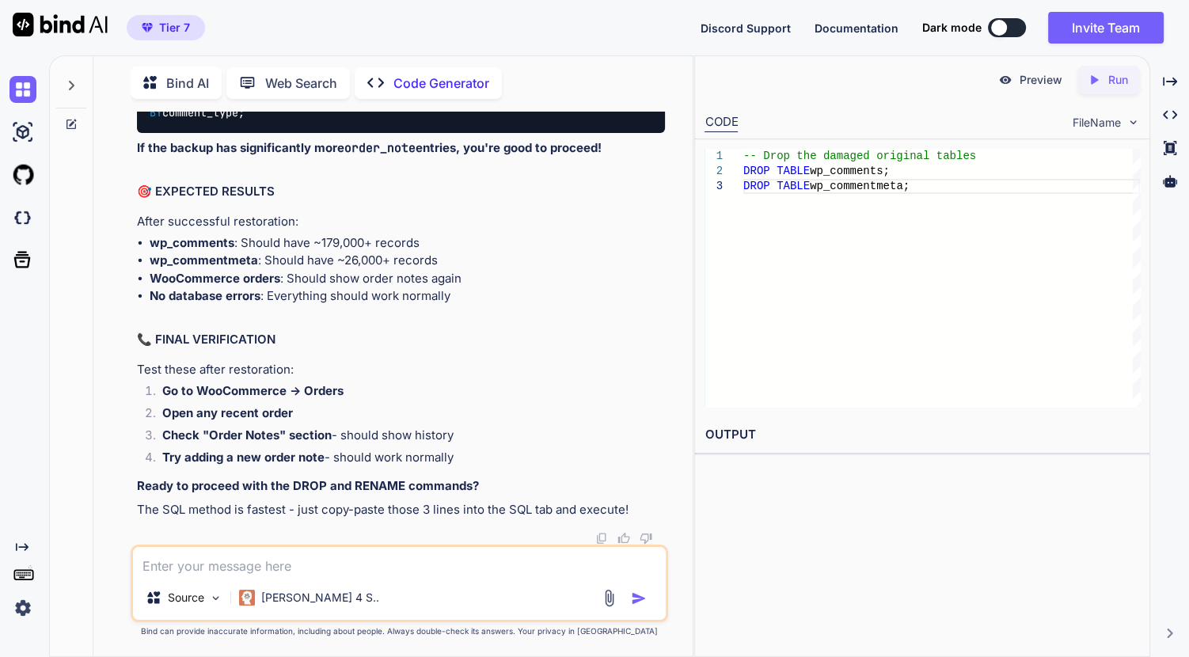
click at [330, 576] on textarea at bounding box center [399, 561] width 533 height 29
paste textarea "INSERT INTO `wp_commentmeta` VALUES (52033,3646,'_ywar_imported','5aa13bf3ece39…"
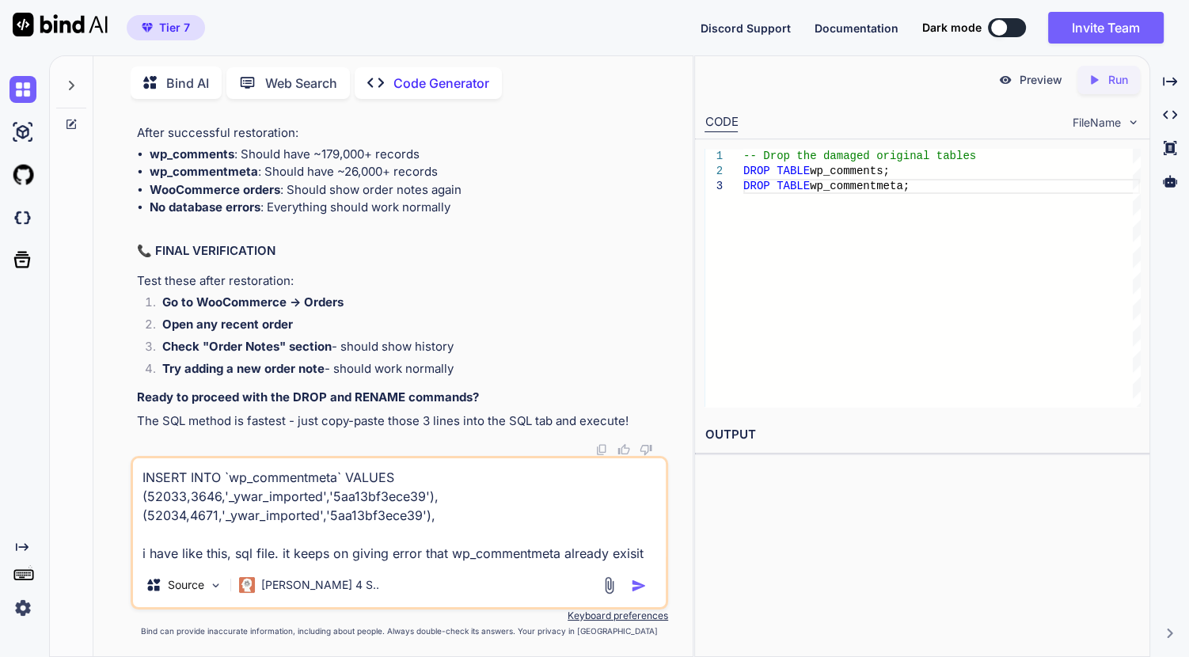
click at [639, 588] on img "button" at bounding box center [639, 586] width 16 height 16
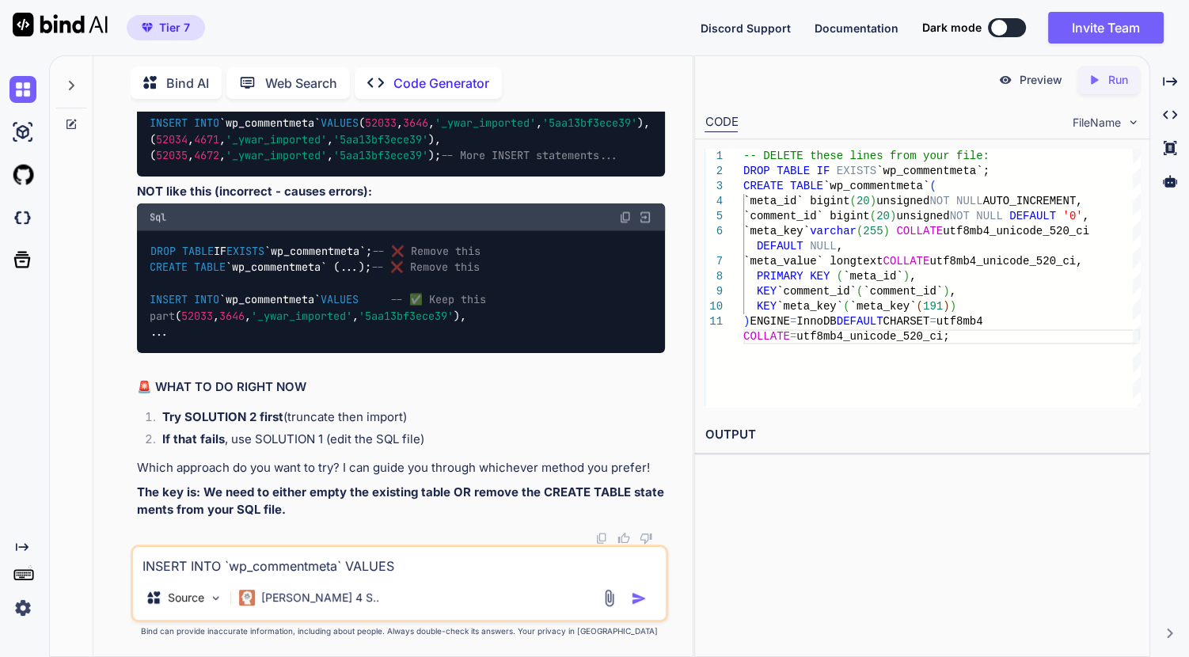
scroll to position [23047, 0]
click at [327, 576] on textarea "INSERT INTO `wp_commentmeta` VALUES (52033,3646,'_ywar_imported','5aa13bf3ece39…" at bounding box center [399, 561] width 533 height 29
click at [338, 557] on textarea "INSERT INTO `wp_commentmeta` VALUES (52033,3646,'_ywar_imported','5aa13bf3ece39…" at bounding box center [399, 561] width 533 height 29
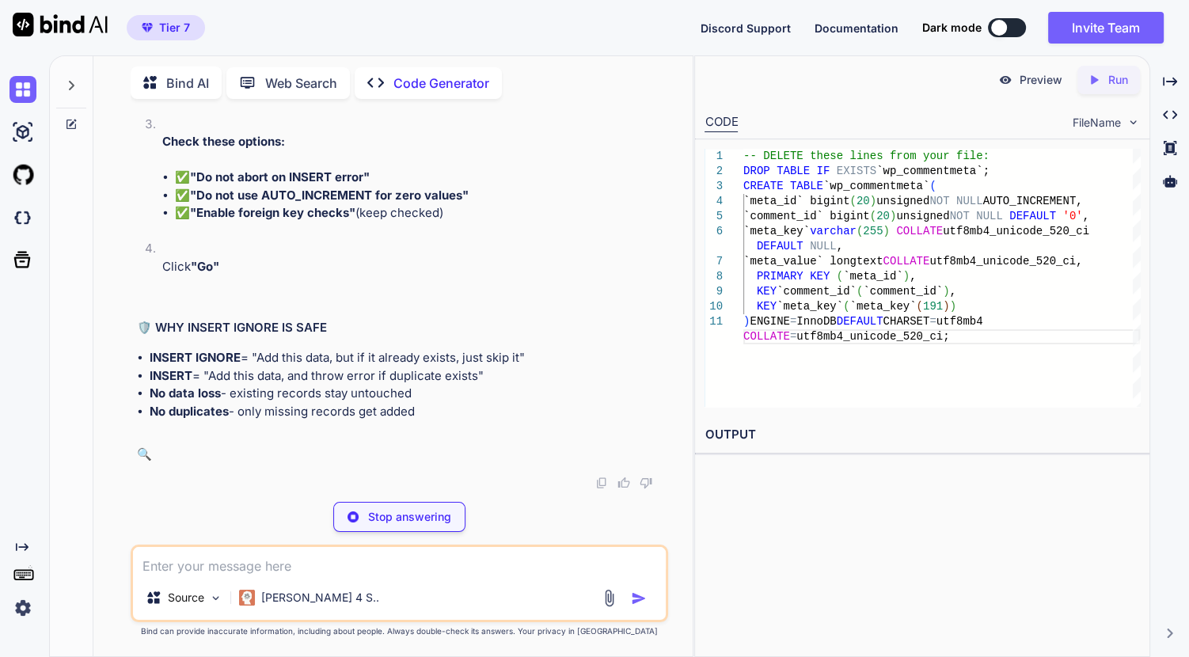
scroll to position [25078, 0]
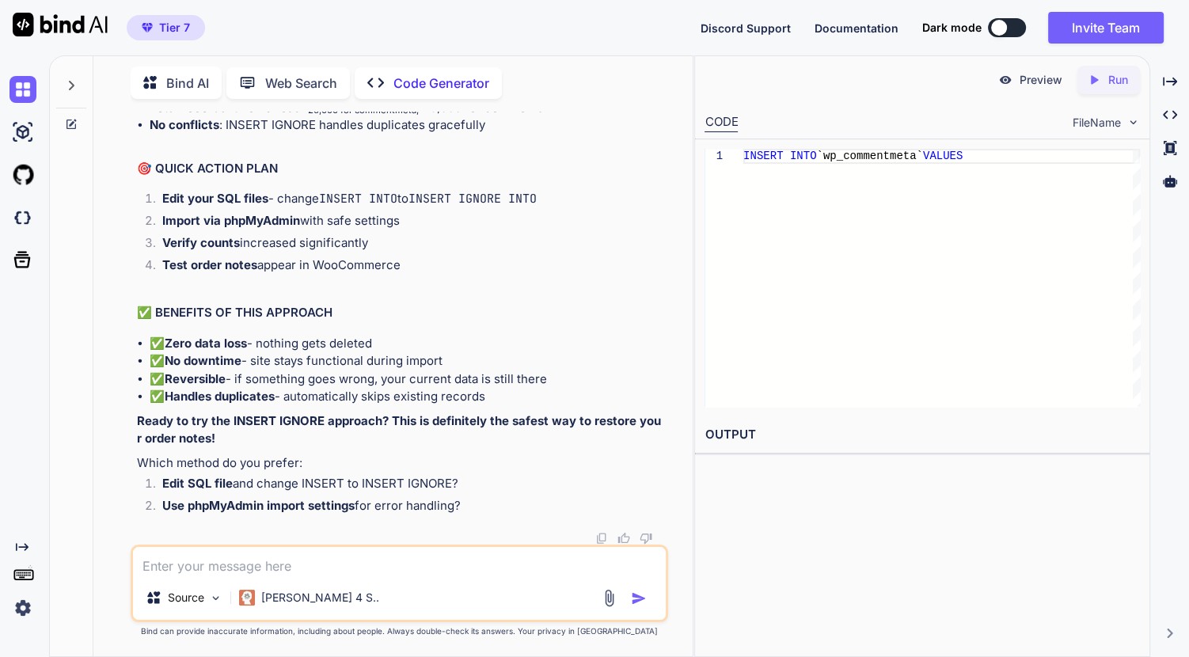
drag, startPoint x: 153, startPoint y: 428, endPoint x: 505, endPoint y: 433, distance: 352.4
copy code "INSERT IGNORE INTO `wp_commentmeta` VALUES"
click at [508, 564] on textarea at bounding box center [399, 561] width 533 height 29
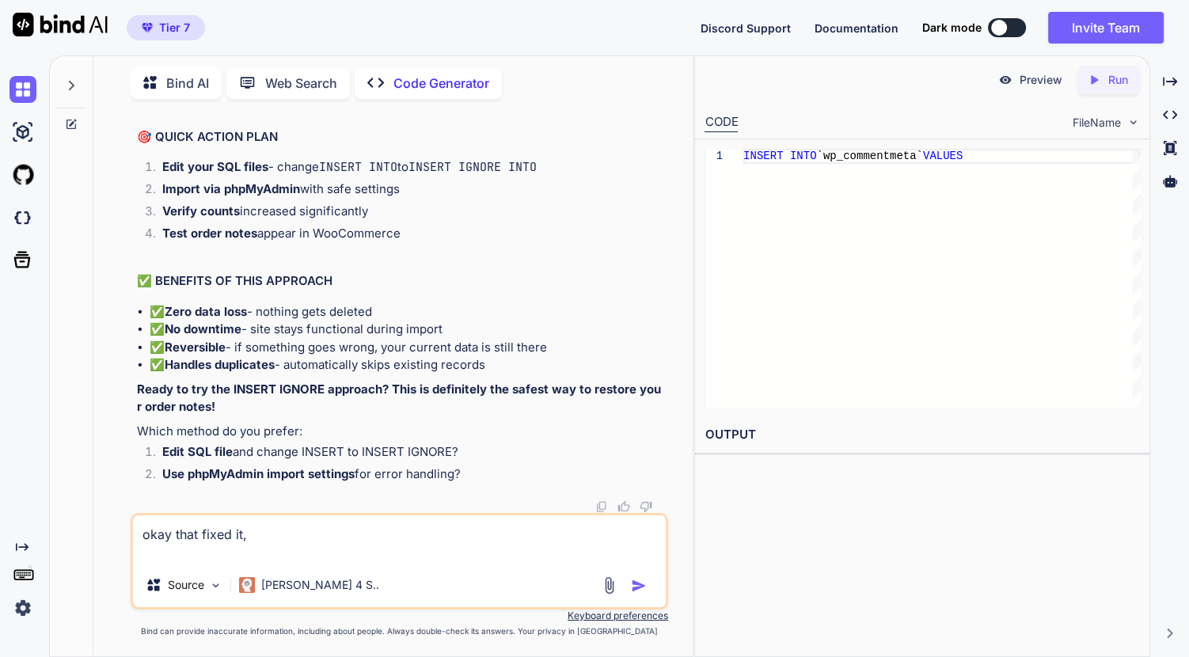
paste textarea "wp_WP_SEO_404_links InnoDB utf8mb4_unicode_520_ci 16,384 16,384 0 172,808 ~ 51 …"
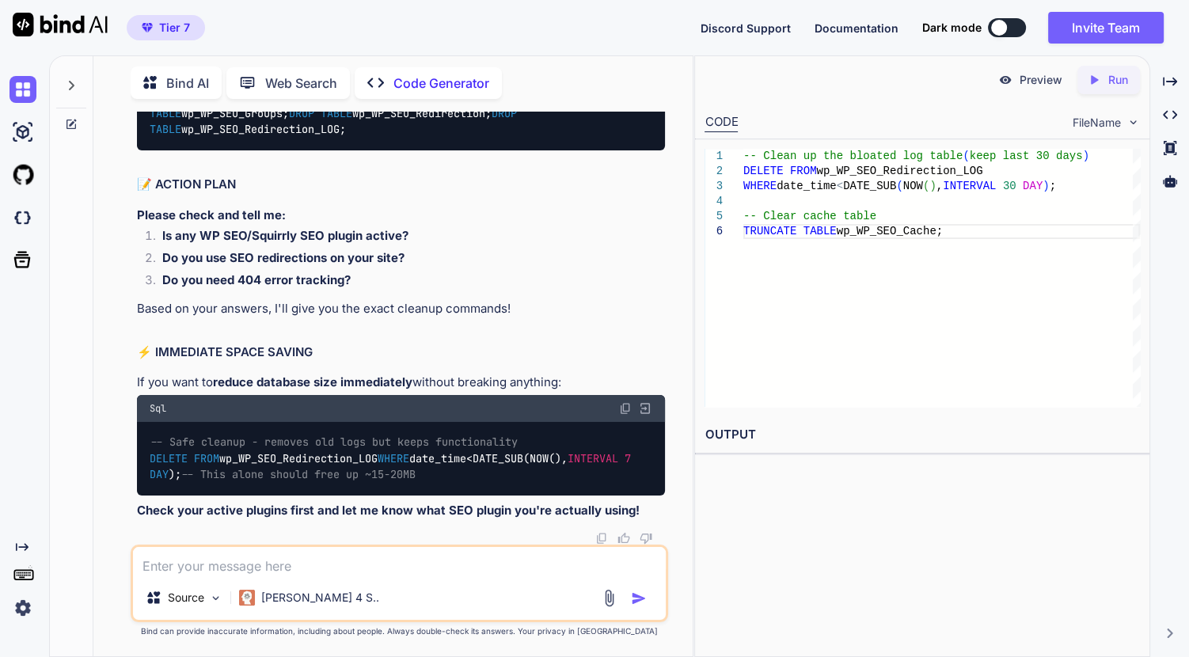
scroll to position [27972, 0]
drag, startPoint x: 406, startPoint y: 328, endPoint x: 142, endPoint y: 268, distance: 271.2
copy code "DELETE FROM wp_WP_SEO_Redirection_LOG WHERE date_time < DATE_SUB(NOW(), INTERVA…"
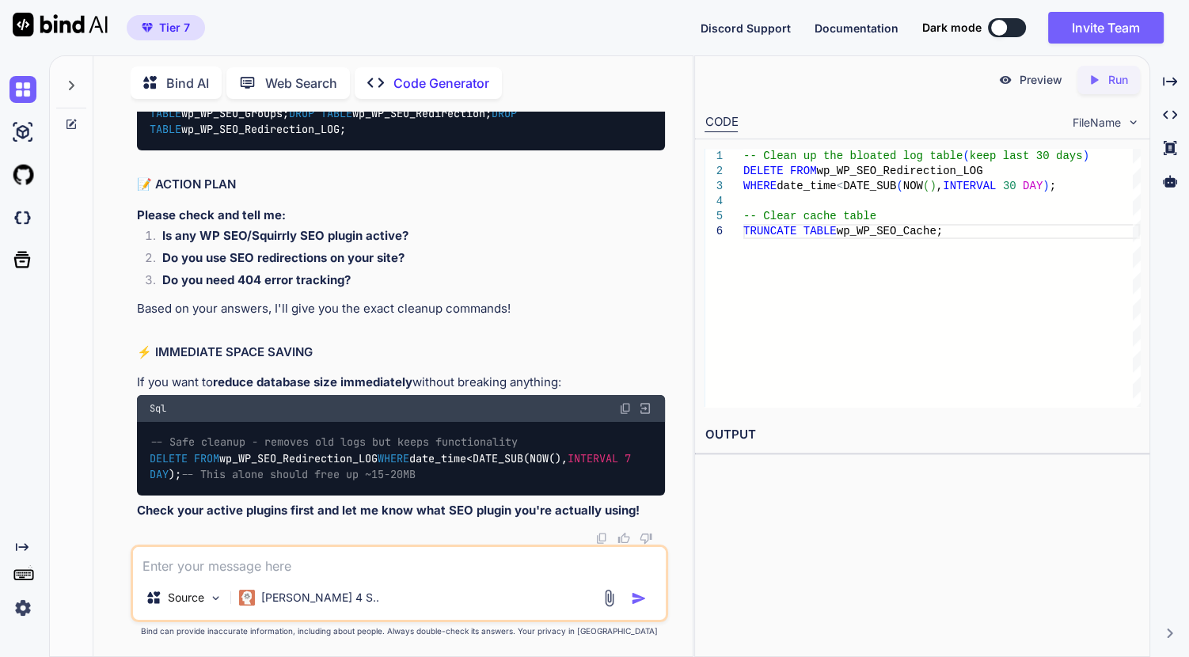
drag, startPoint x: 496, startPoint y: 443, endPoint x: 106, endPoint y: 375, distance: 395.6
click at [106, 375] on div "You i did give you the list of active plugins, is it one of them? Code Generato…" at bounding box center [399, 384] width 587 height 545
copy code "DROP TABLE wp_WP_SEO_404_links; DROP TABLE wp_WP_SEO_Cache; DROP TABLE wp_WP_SE…"
click at [327, 562] on textarea at bounding box center [399, 561] width 533 height 29
paste textarea "wp_actionscheduler_actions InnoDB utf8mb4_unicode_520_ci 13,123,584 25,362,432 …"
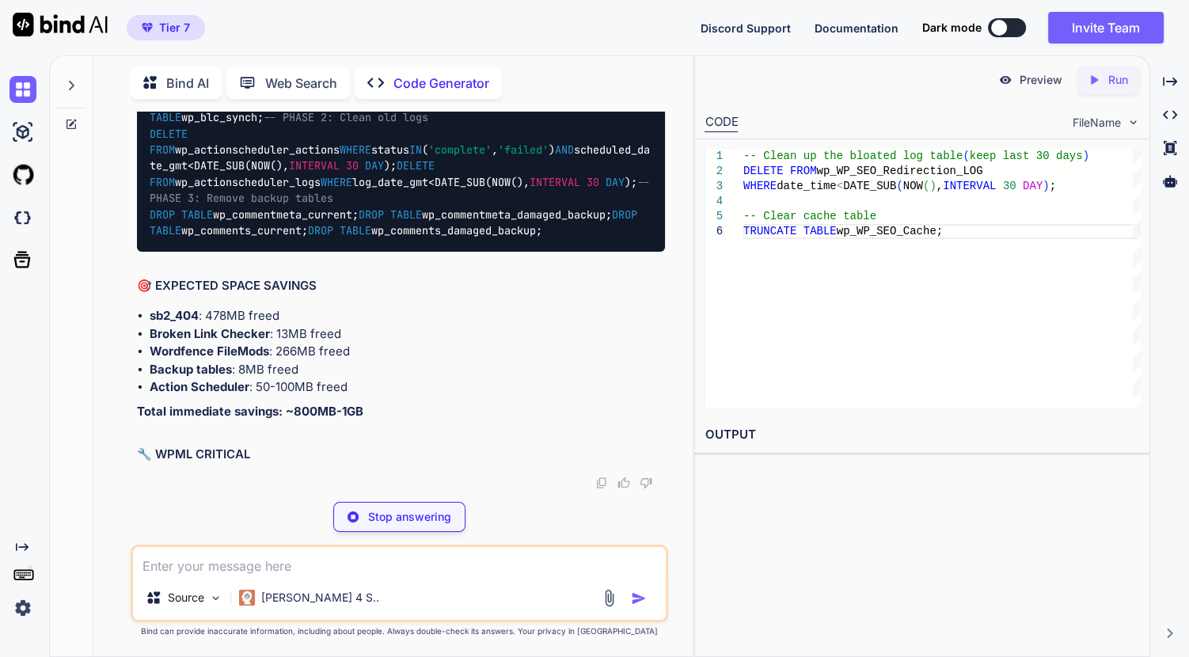
scroll to position [33388, 0]
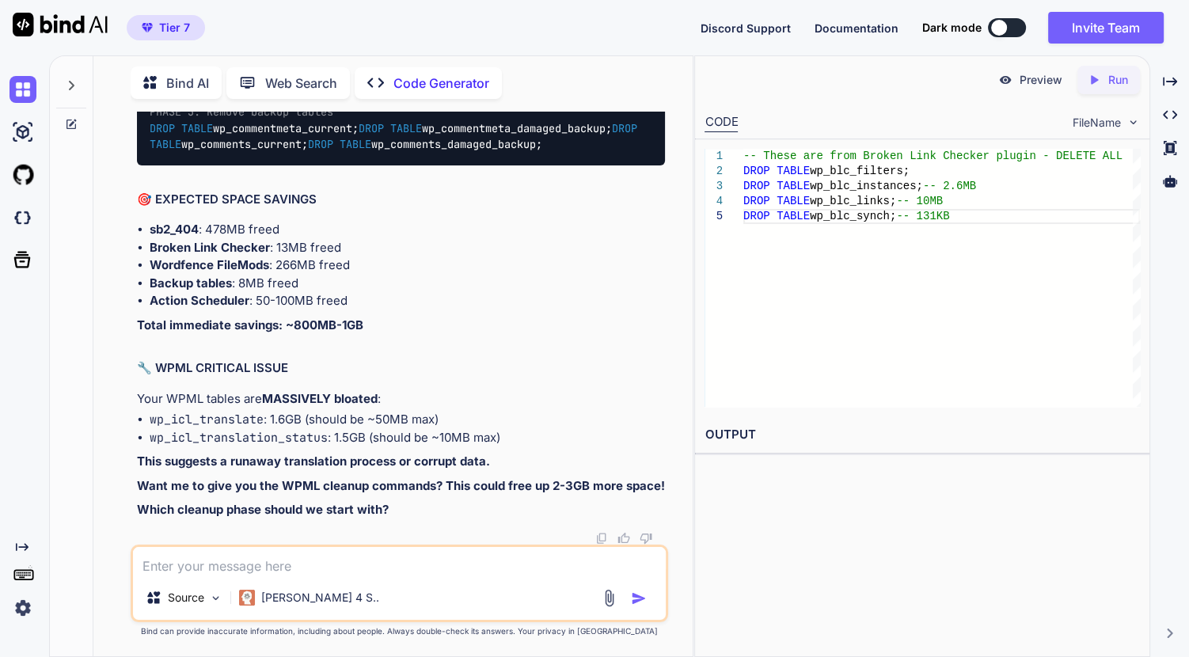
drag, startPoint x: 344, startPoint y: 295, endPoint x: 406, endPoint y: 271, distance: 67.2
drag, startPoint x: 406, startPoint y: 271, endPoint x: 528, endPoint y: 325, distance: 133.3
drag, startPoint x: 390, startPoint y: 300, endPoint x: 139, endPoint y: 241, distance: 258.0
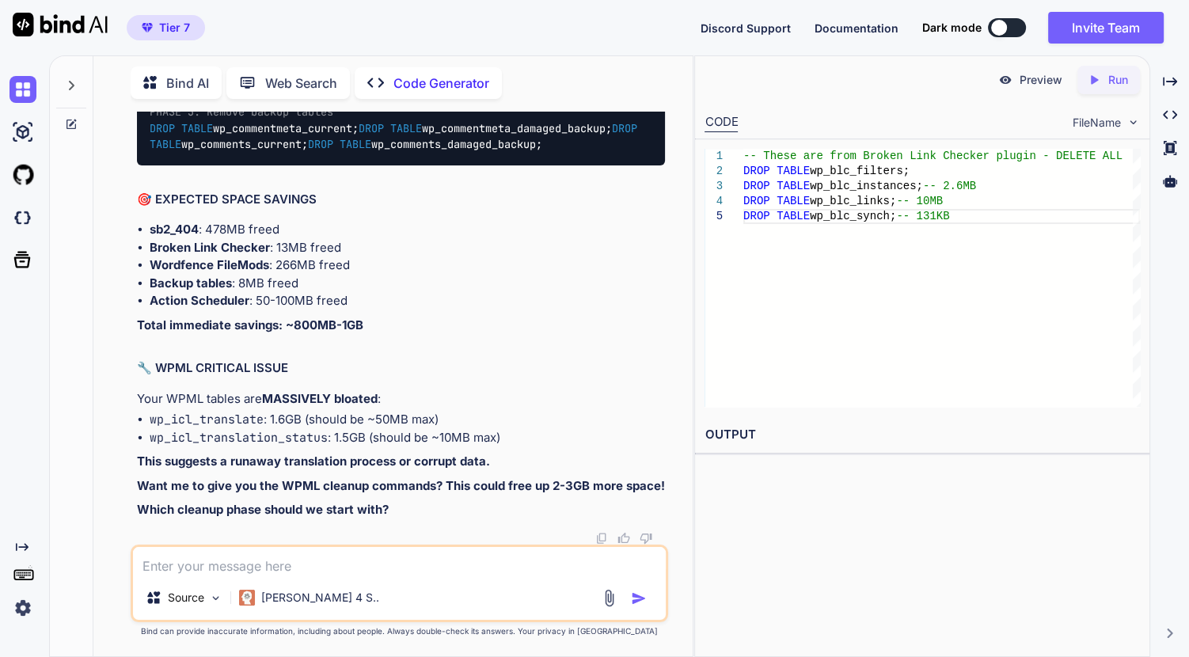
copy code "DROP TABLE wp_blc_filters; DROP TABLE wp_blc_instances; -- 2.6MB DROP TABLE wp_…"
drag, startPoint x: 189, startPoint y: 281, endPoint x: 93, endPoint y: 272, distance: 97.0
click at [93, 272] on div "Bind AI Web Search Created with Pixso. Code Generator You i did give you the li…" at bounding box center [392, 358] width 599 height 596
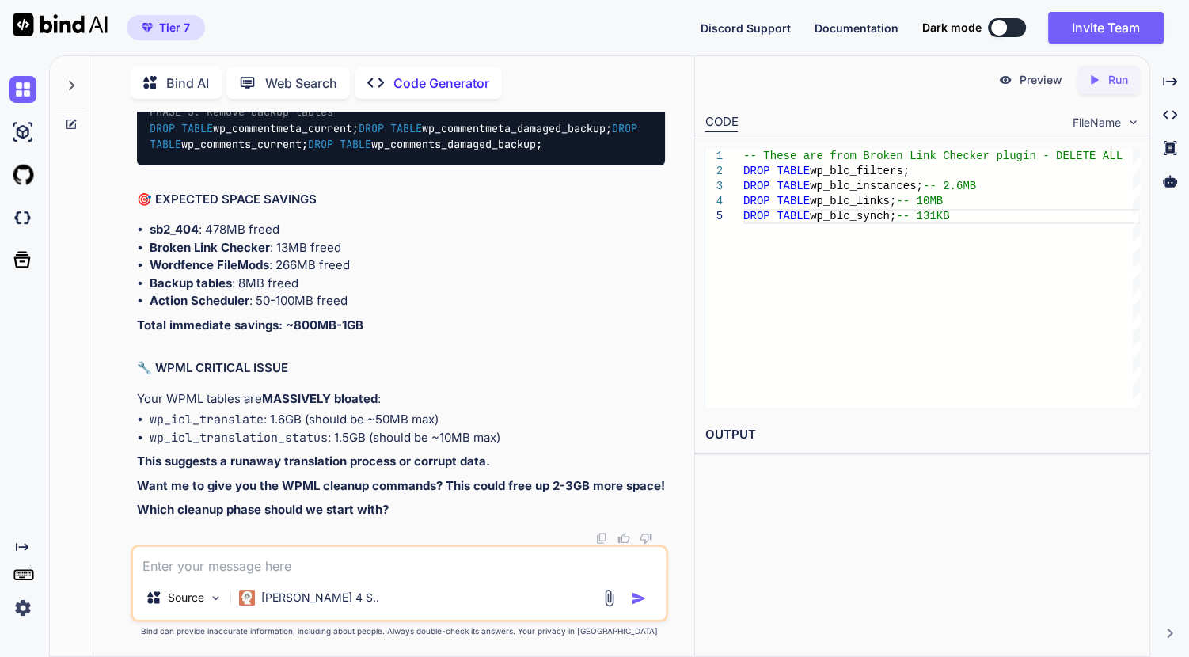
scroll to position [33964, 0]
drag, startPoint x: 310, startPoint y: 318, endPoint x: 137, endPoint y: 289, distance: 175.0
drag, startPoint x: 308, startPoint y: 385, endPoint x: 133, endPoint y: 363, distance: 176.4
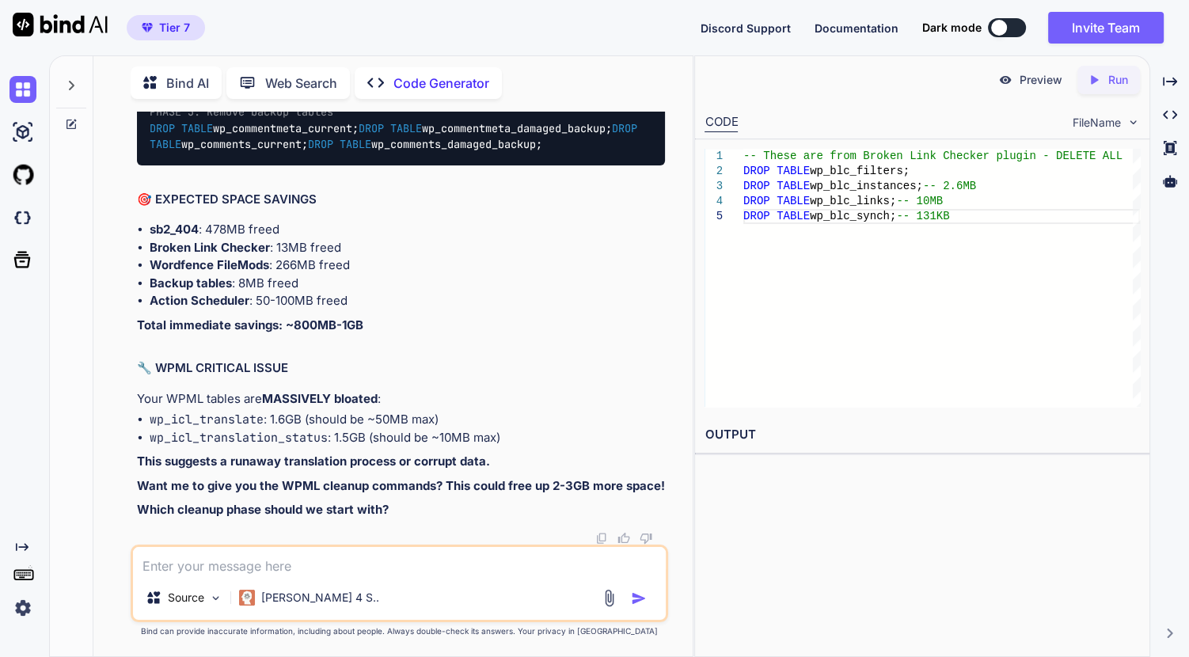
click at [134, 363] on div "You i did give you the list of active plugins, is it one of them? Code Generato…" at bounding box center [401, 328] width 535 height 433
drag, startPoint x: 133, startPoint y: 363, endPoint x: 461, endPoint y: 375, distance: 328.1
drag, startPoint x: 413, startPoint y: 368, endPoint x: 131, endPoint y: 360, distance: 282.0
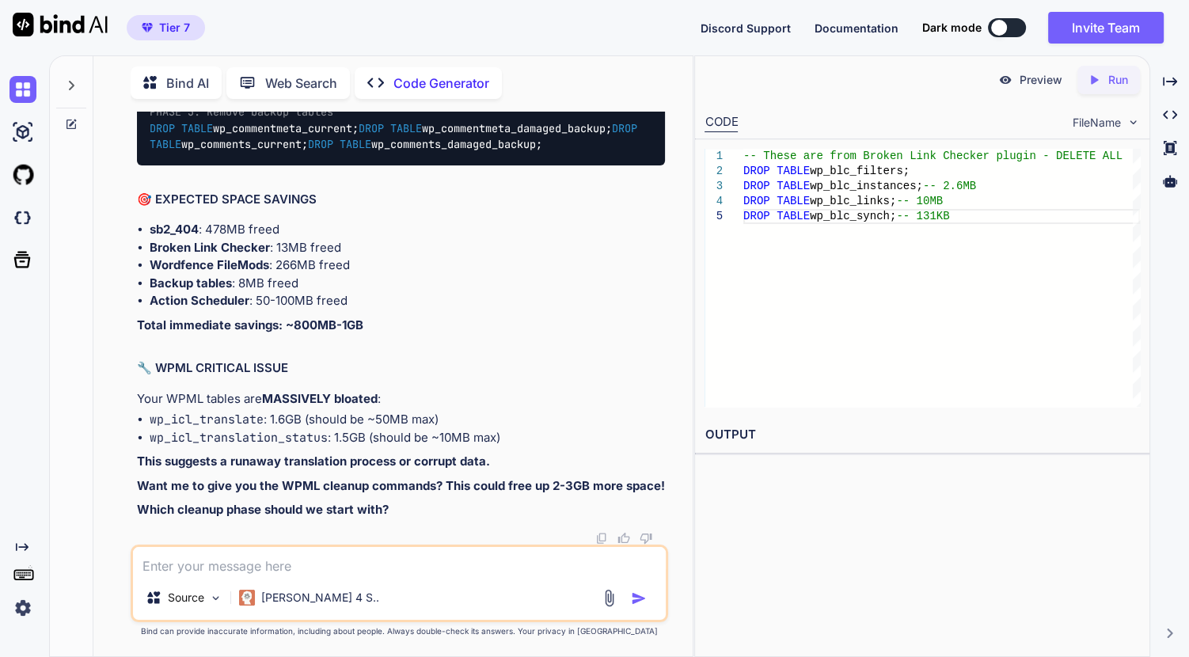
click at [131, 360] on div "You i did give you the list of active plugins, is it one of them? Code Generato…" at bounding box center [400, 384] width 538 height 545
drag, startPoint x: 390, startPoint y: 381, endPoint x: 109, endPoint y: 367, distance: 281.4
click at [109, 367] on div "You i did give you the list of active plugins, is it one of them? Code Generato…" at bounding box center [399, 384] width 587 height 545
drag, startPoint x: 109, startPoint y: 367, endPoint x: 391, endPoint y: 362, distance: 282.0
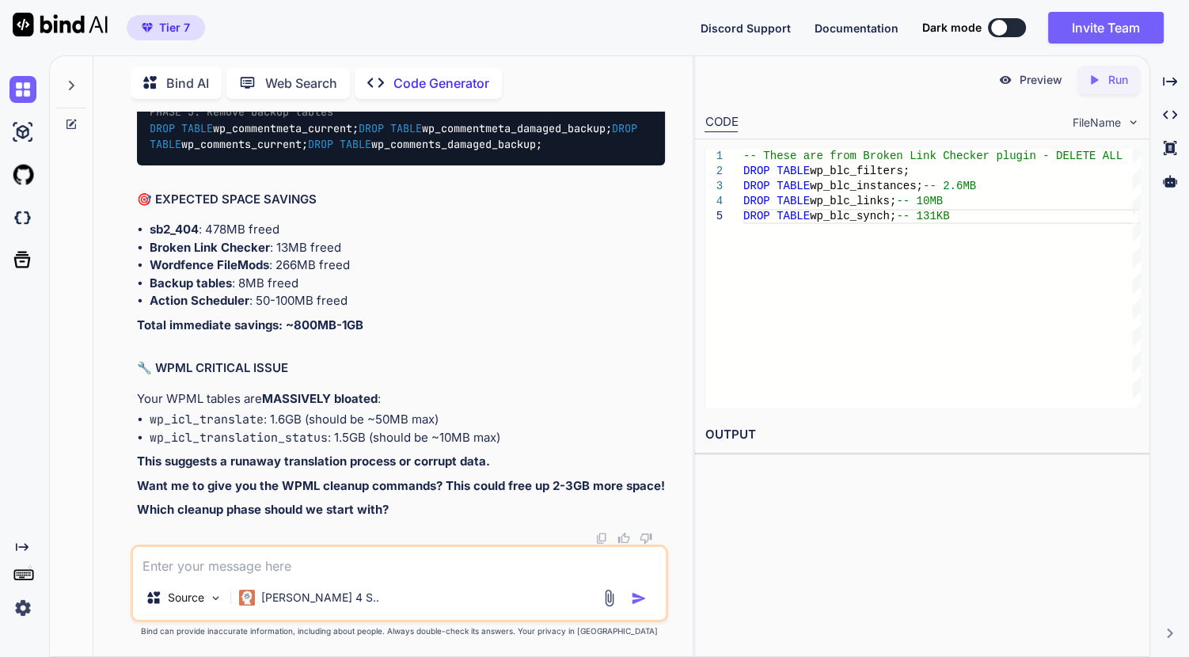
drag, startPoint x: 382, startPoint y: 365, endPoint x: 129, endPoint y: 370, distance: 252.7
click at [131, 370] on div "You i did give you the list of active plugins, is it one of them? Code Generato…" at bounding box center [400, 384] width 538 height 545
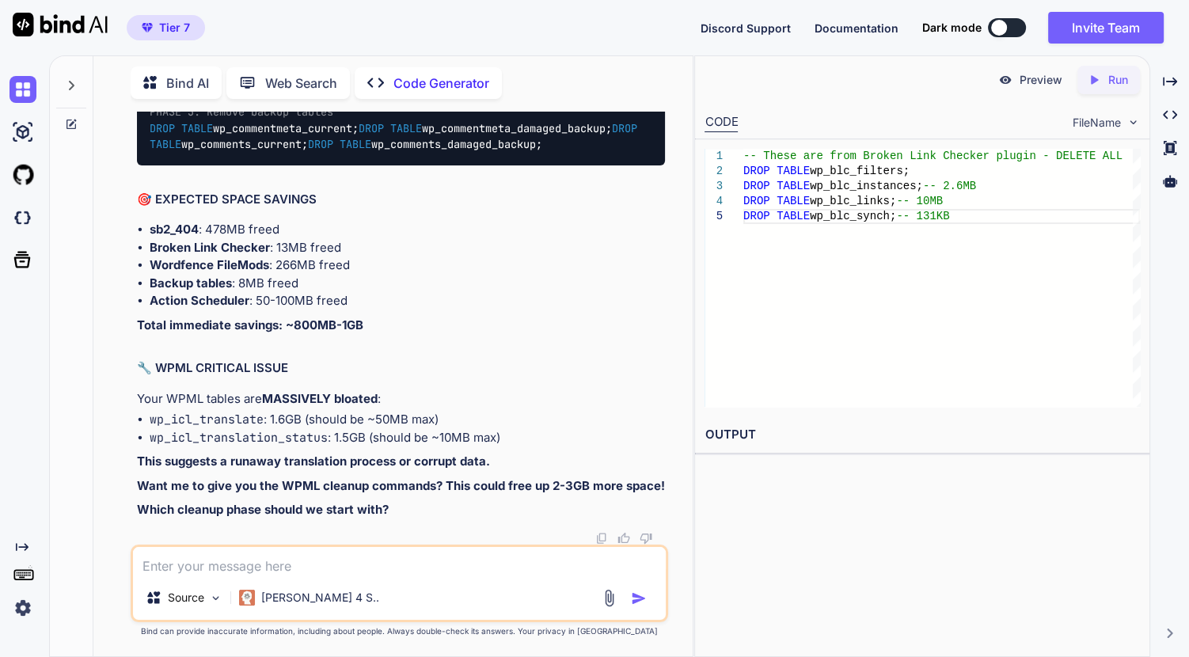
drag, startPoint x: 447, startPoint y: 440, endPoint x: 111, endPoint y: 395, distance: 339.6
click at [111, 395] on div "You i did give you the list of active plugins, is it one of them? Code Generato…" at bounding box center [399, 384] width 587 height 545
